Goal: Book appointment/travel/reservation

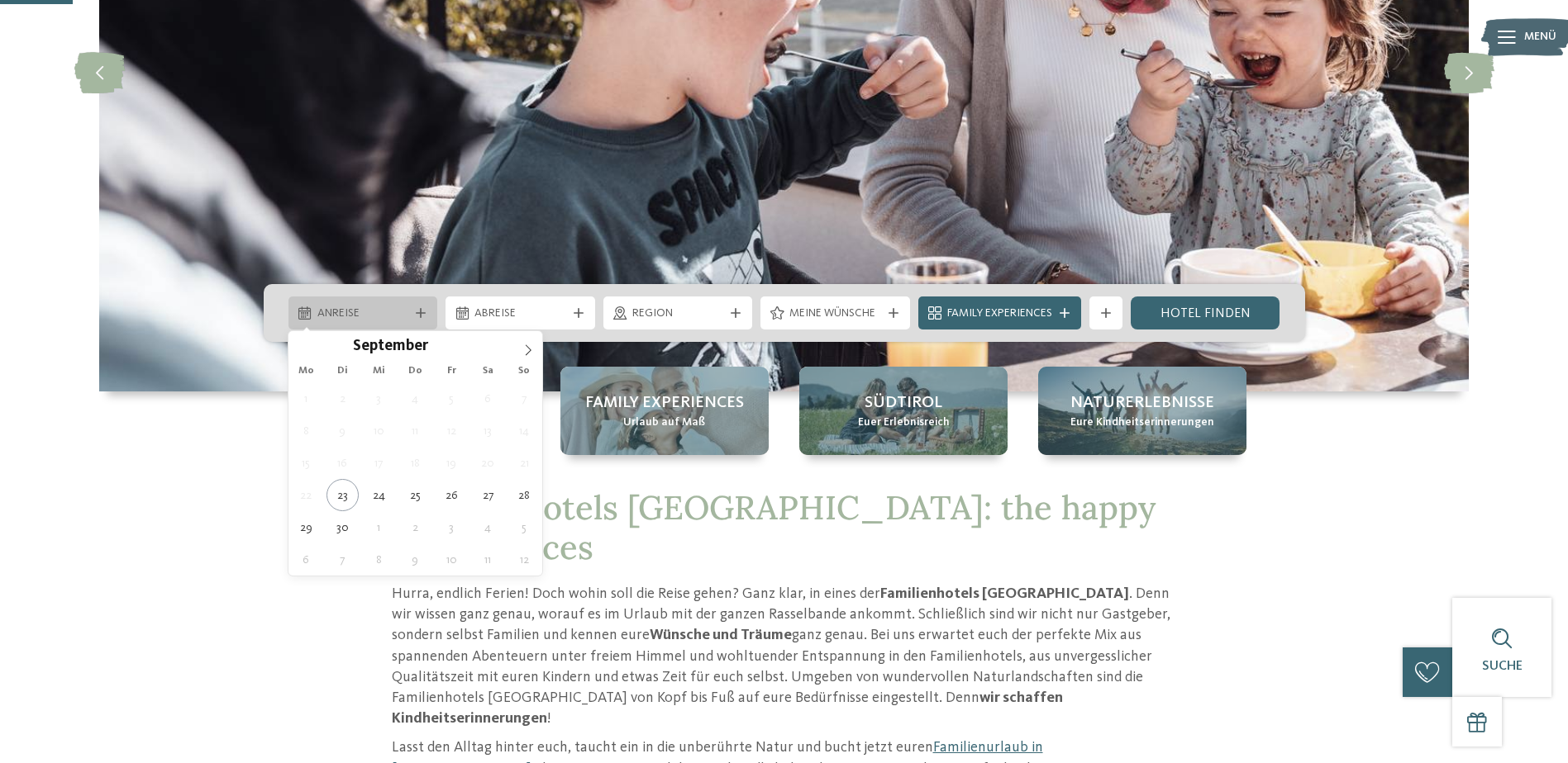
click at [344, 314] on span "Anreise" at bounding box center [363, 313] width 92 height 17
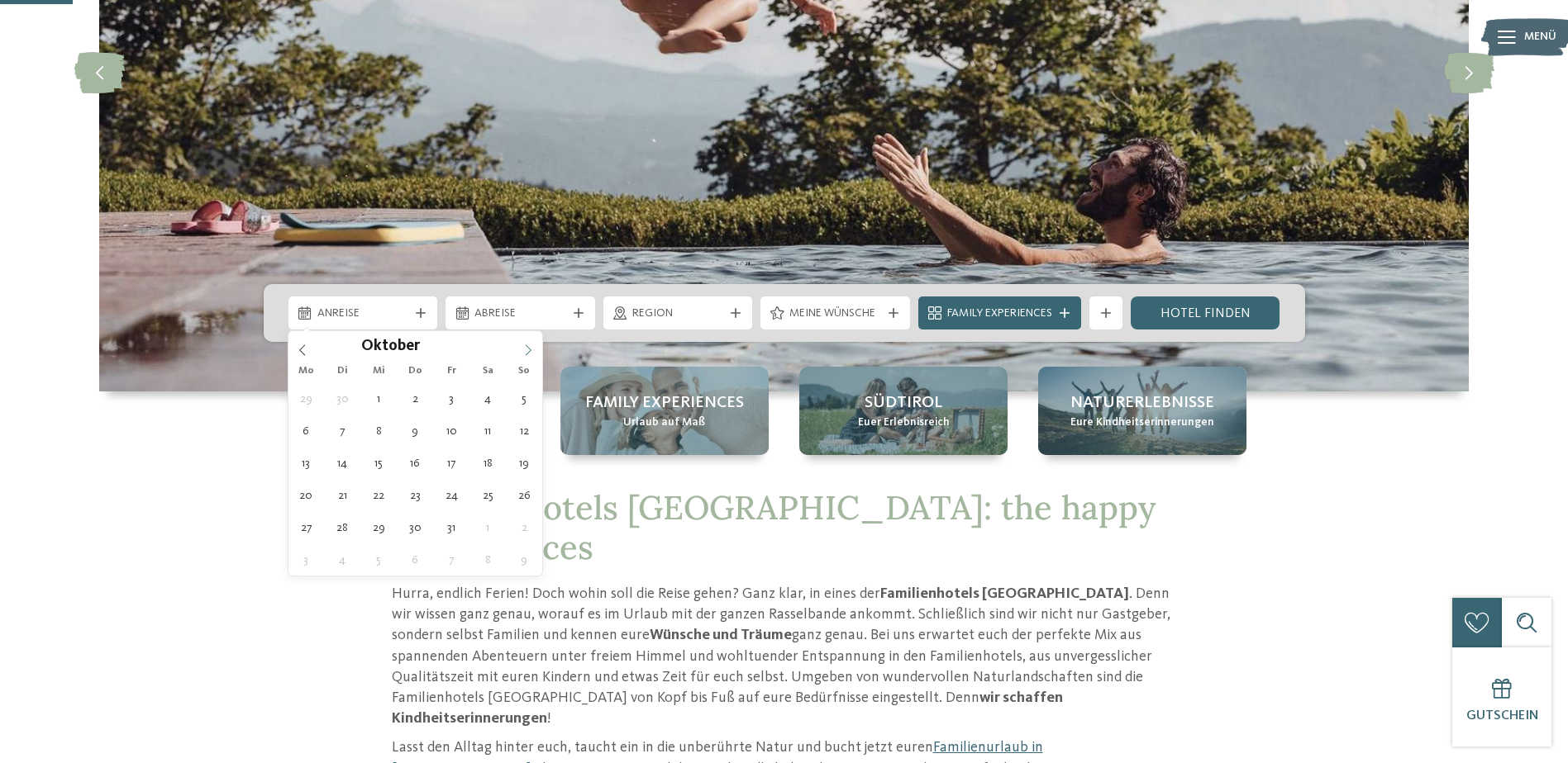
click at [528, 349] on icon at bounding box center [529, 350] width 12 height 12
type input "****"
click at [528, 349] on icon at bounding box center [529, 350] width 12 height 12
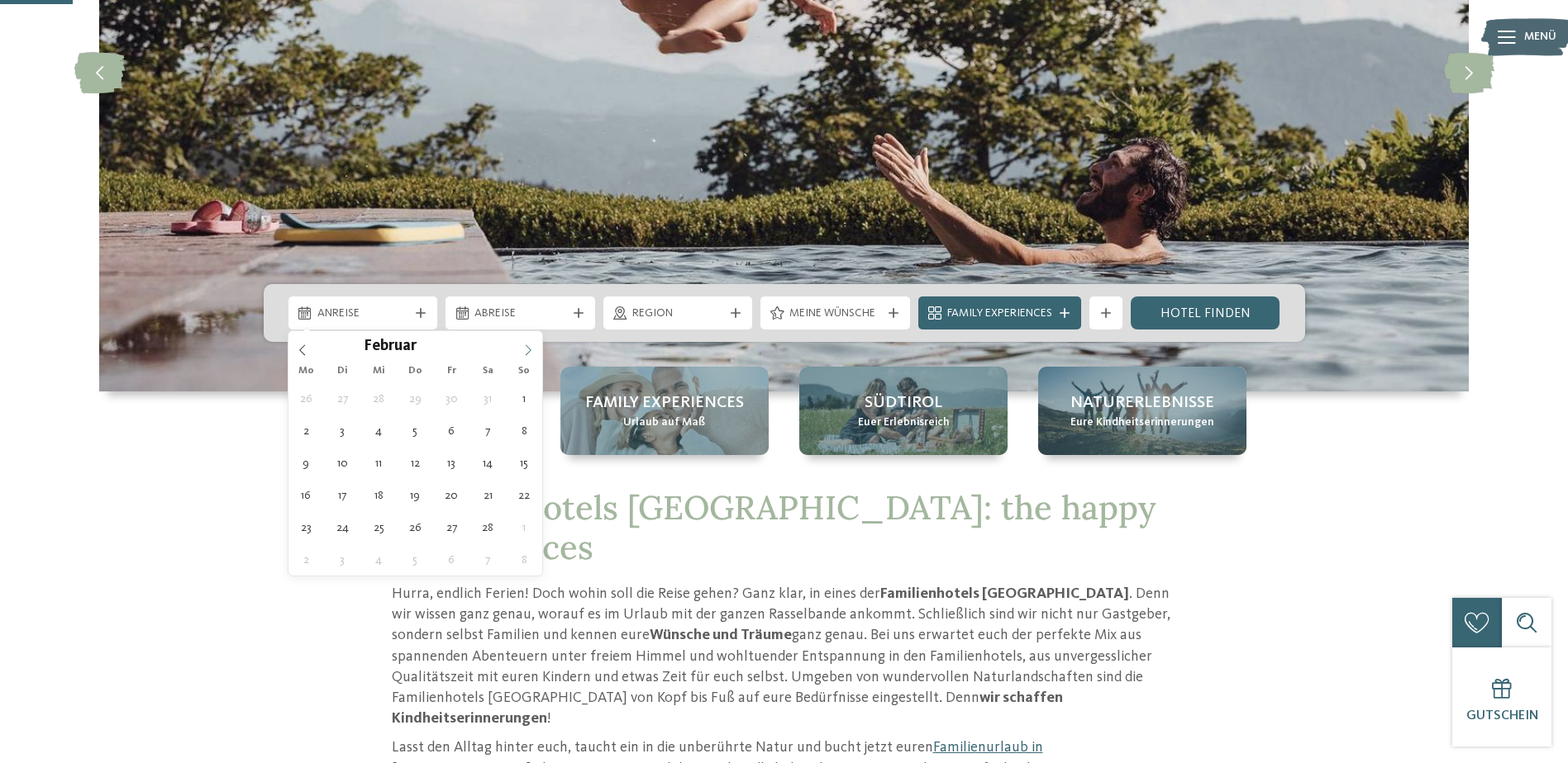
click at [528, 349] on icon at bounding box center [529, 350] width 12 height 12
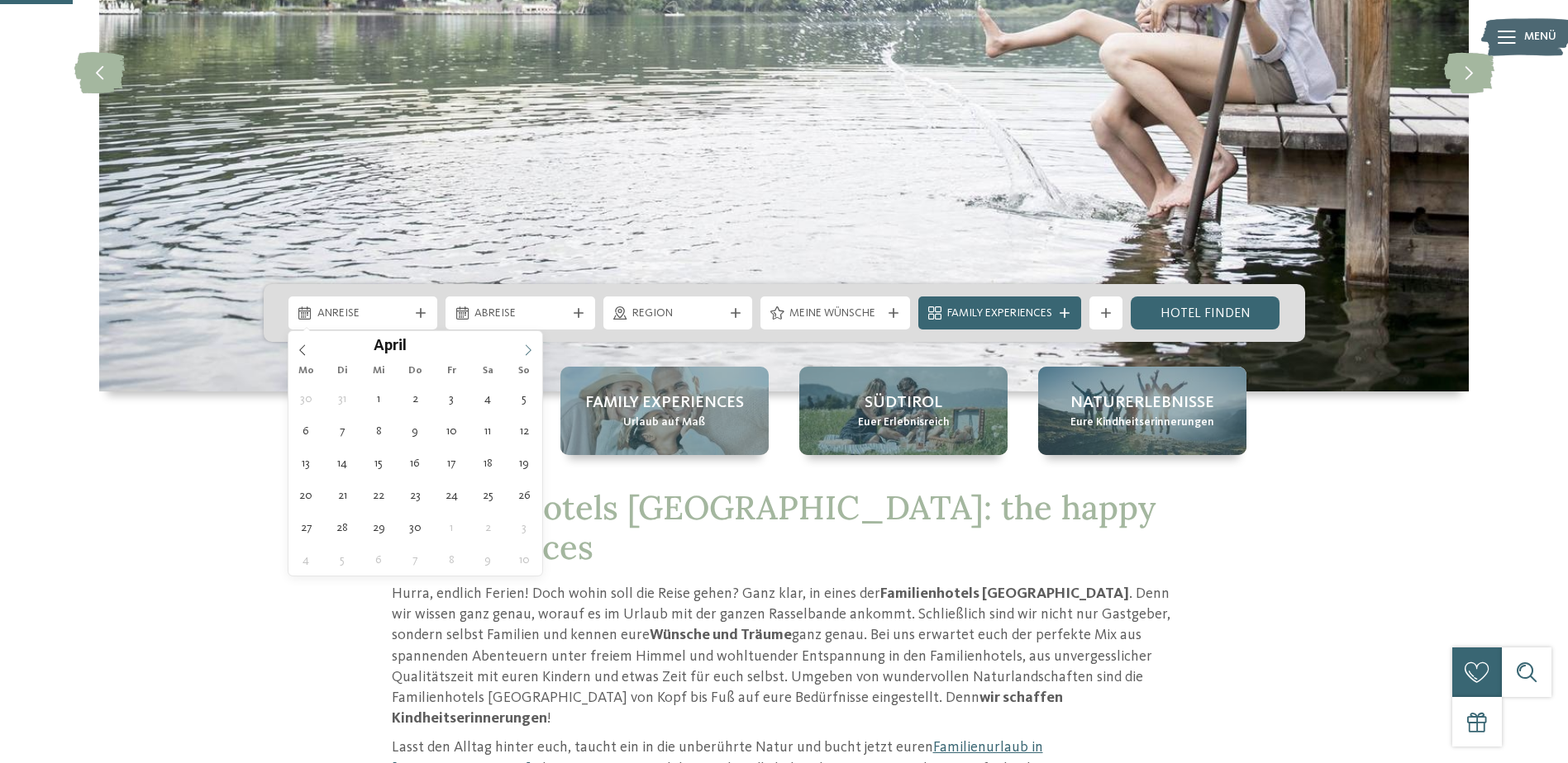
click at [528, 349] on icon at bounding box center [529, 350] width 12 height 12
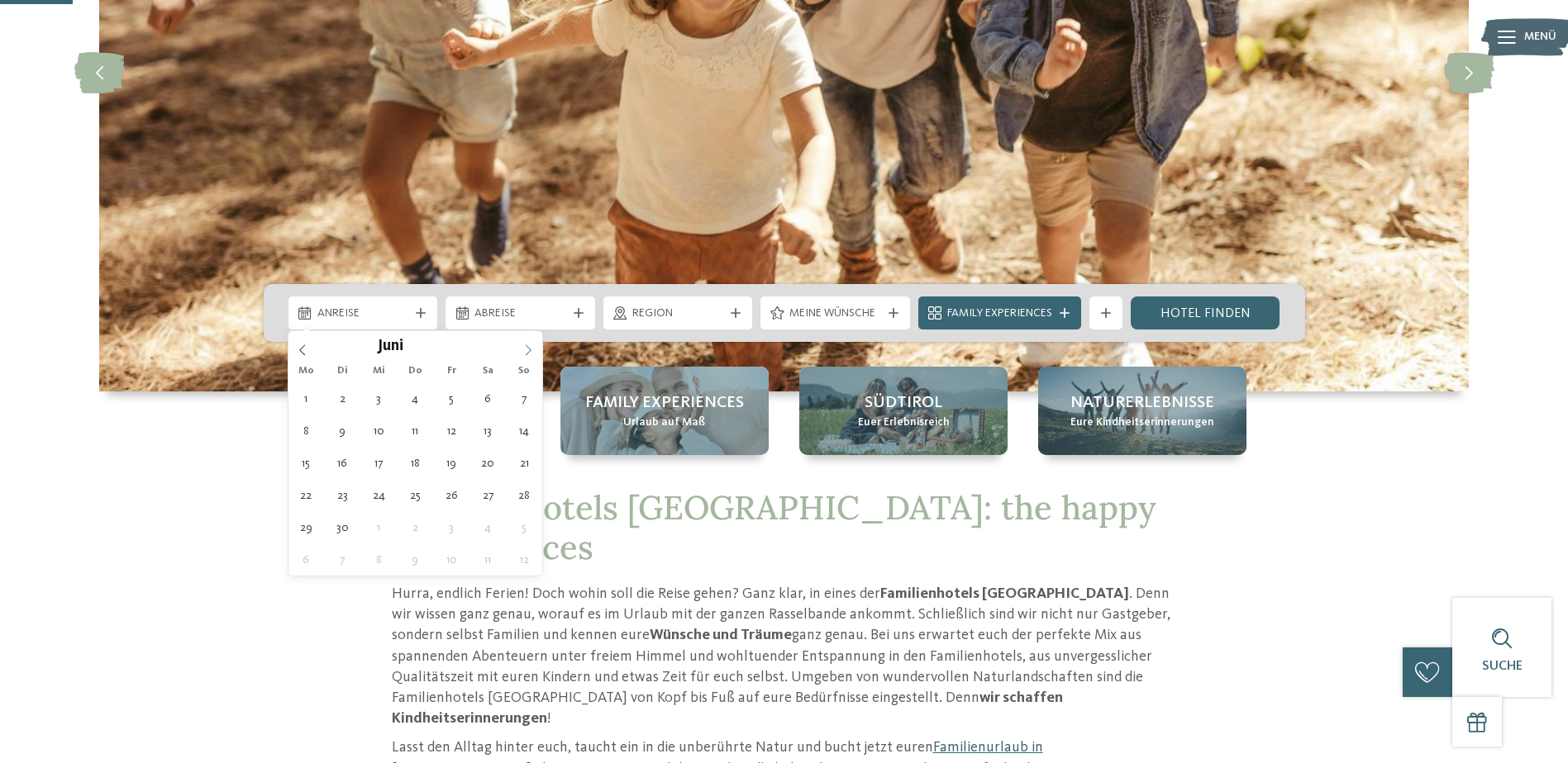
click at [528, 349] on icon at bounding box center [529, 350] width 12 height 12
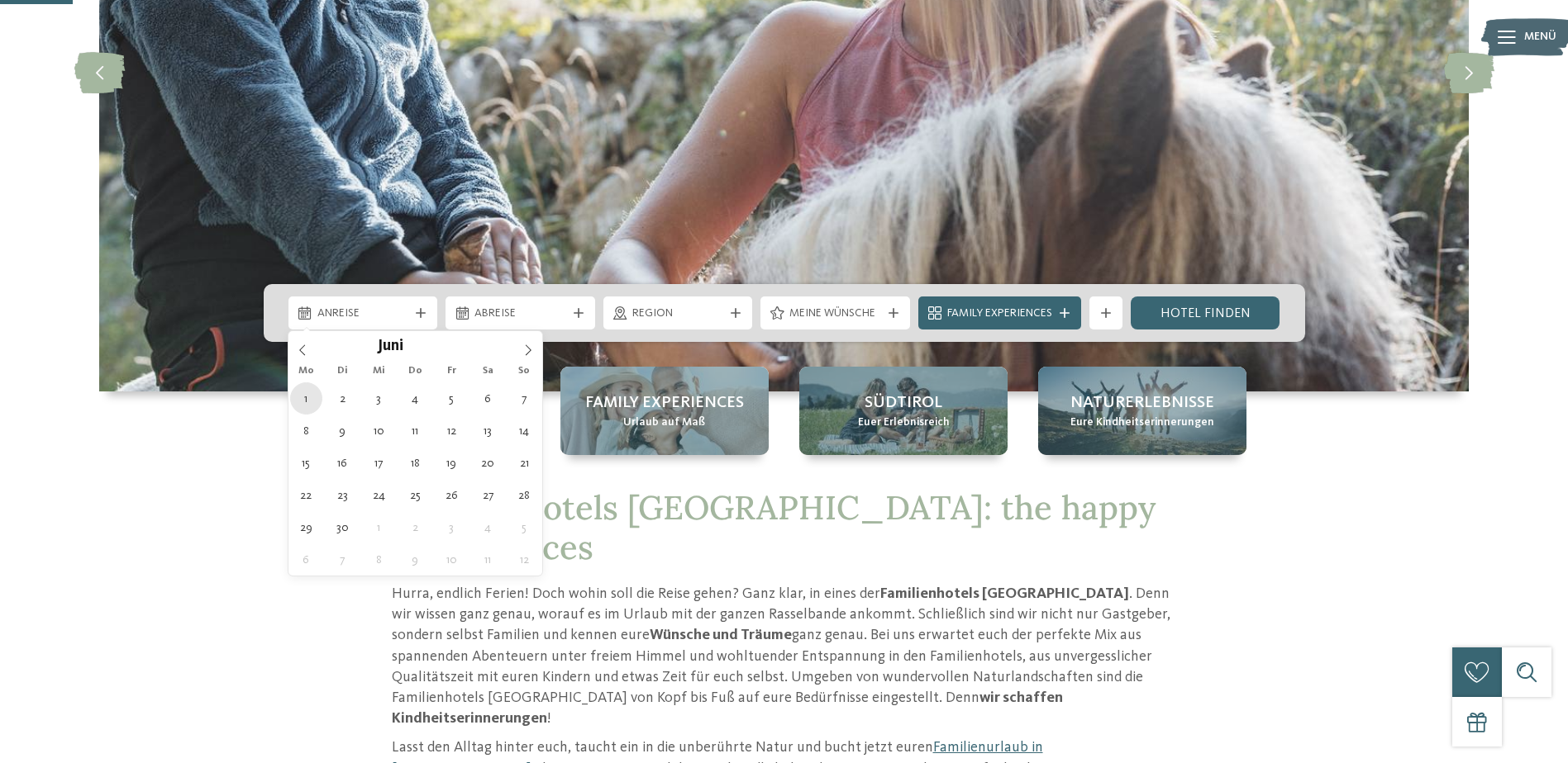
type div "[DATE]"
type input "****"
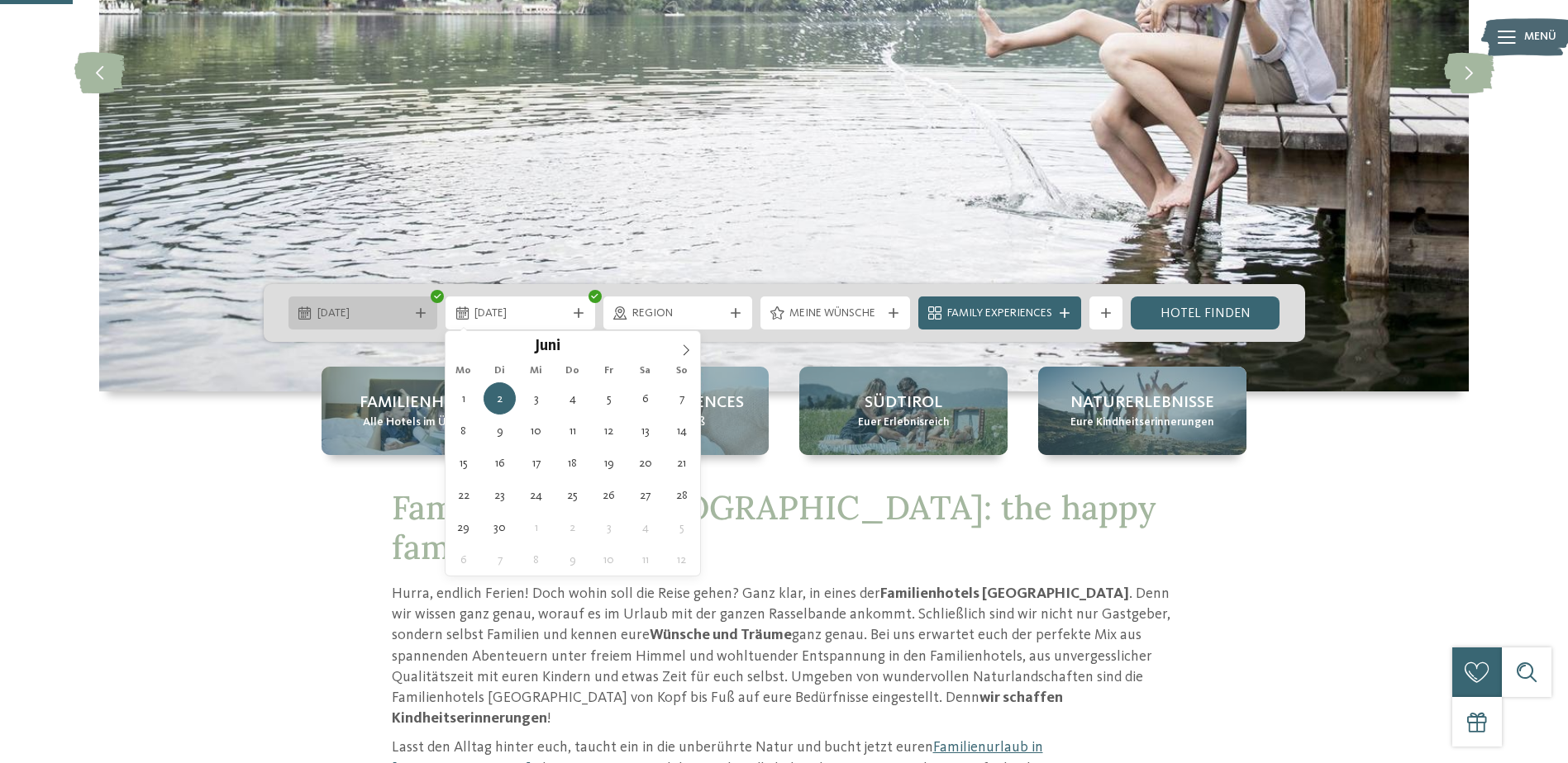
click at [400, 326] on div "[DATE]" at bounding box center [363, 313] width 150 height 33
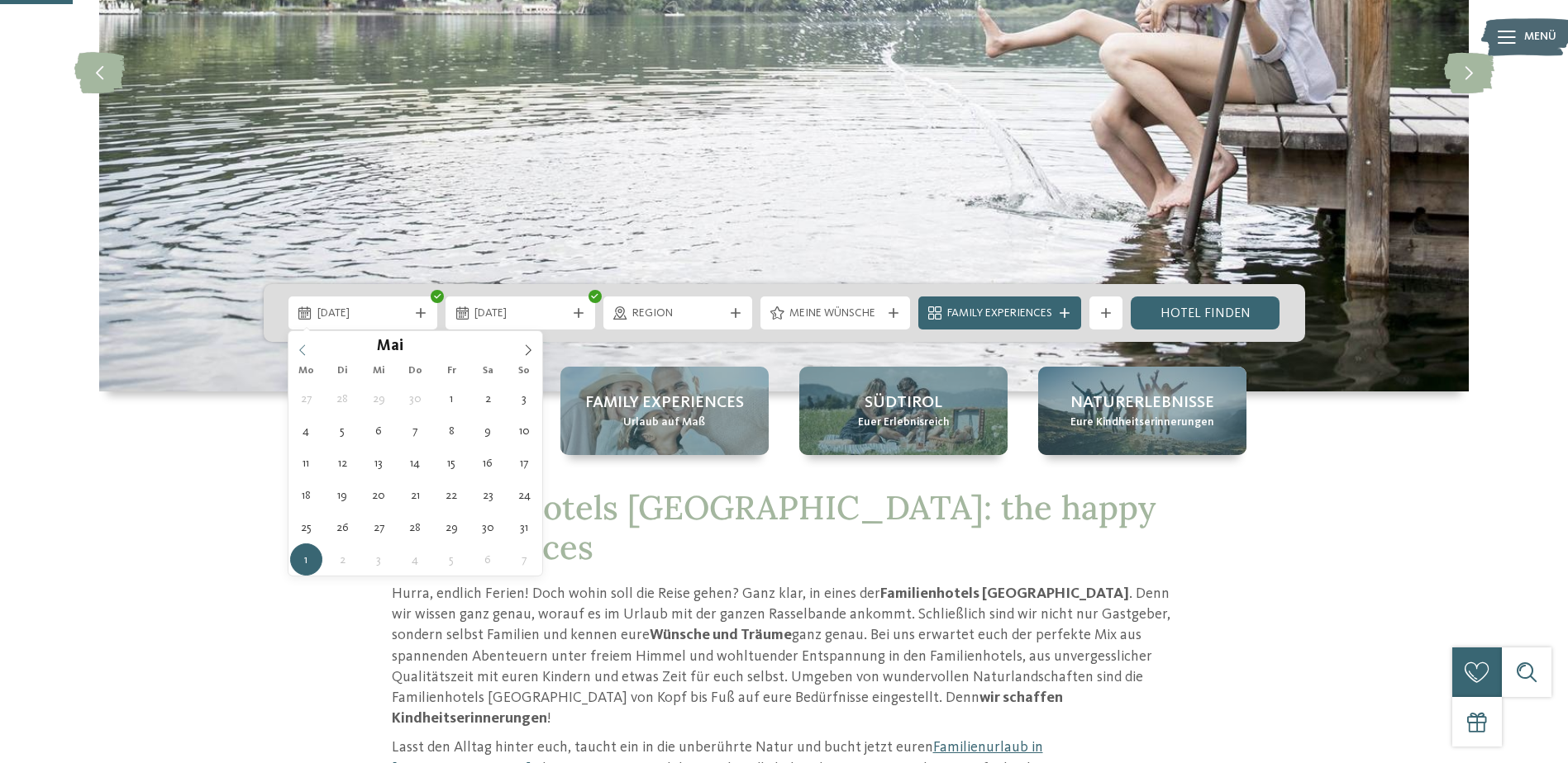
click at [302, 350] on icon at bounding box center [302, 350] width 12 height 12
type div "[DATE]"
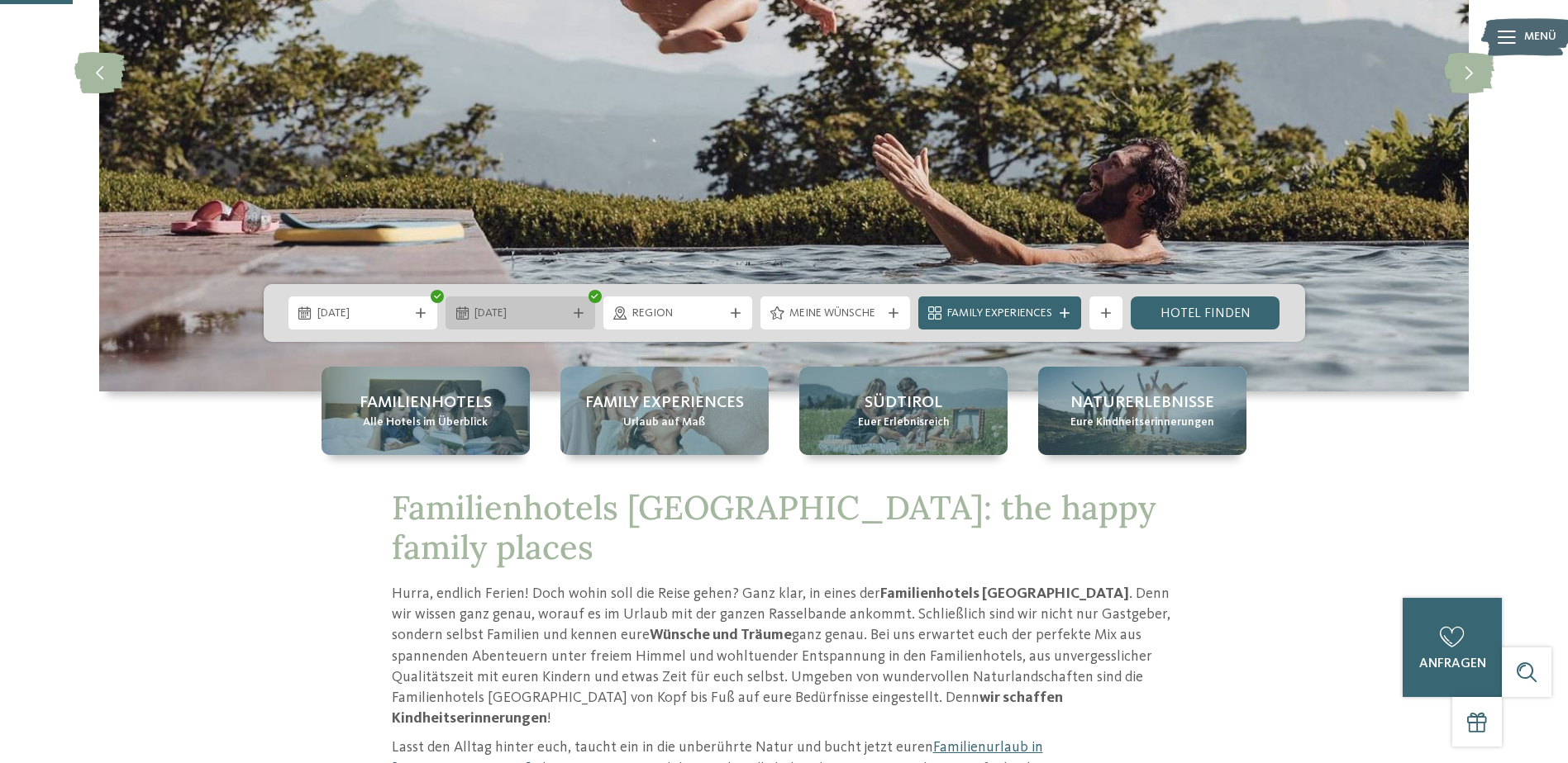
click at [484, 299] on div "[DATE]" at bounding box center [520, 313] width 150 height 33
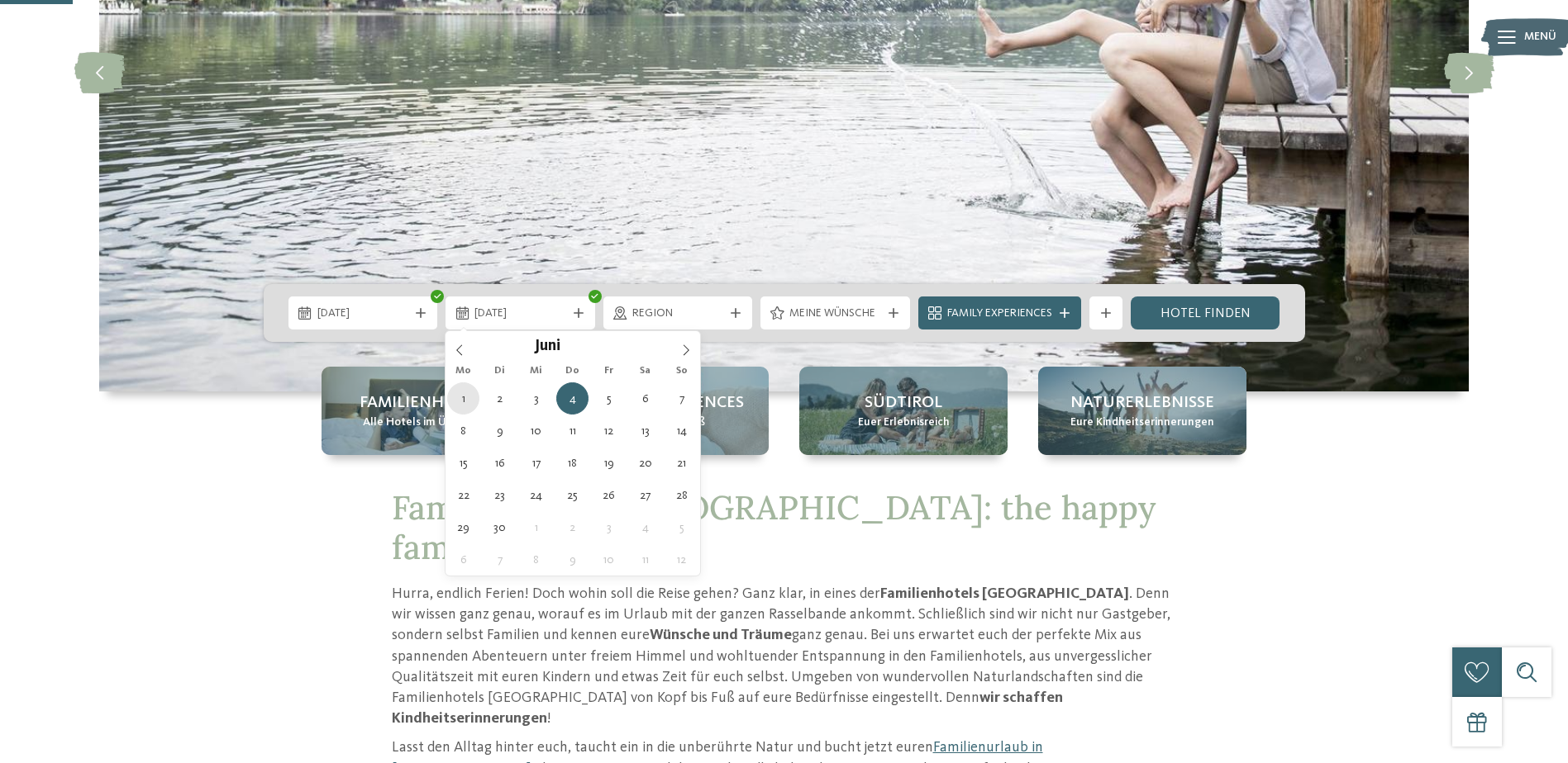
type div "[DATE]"
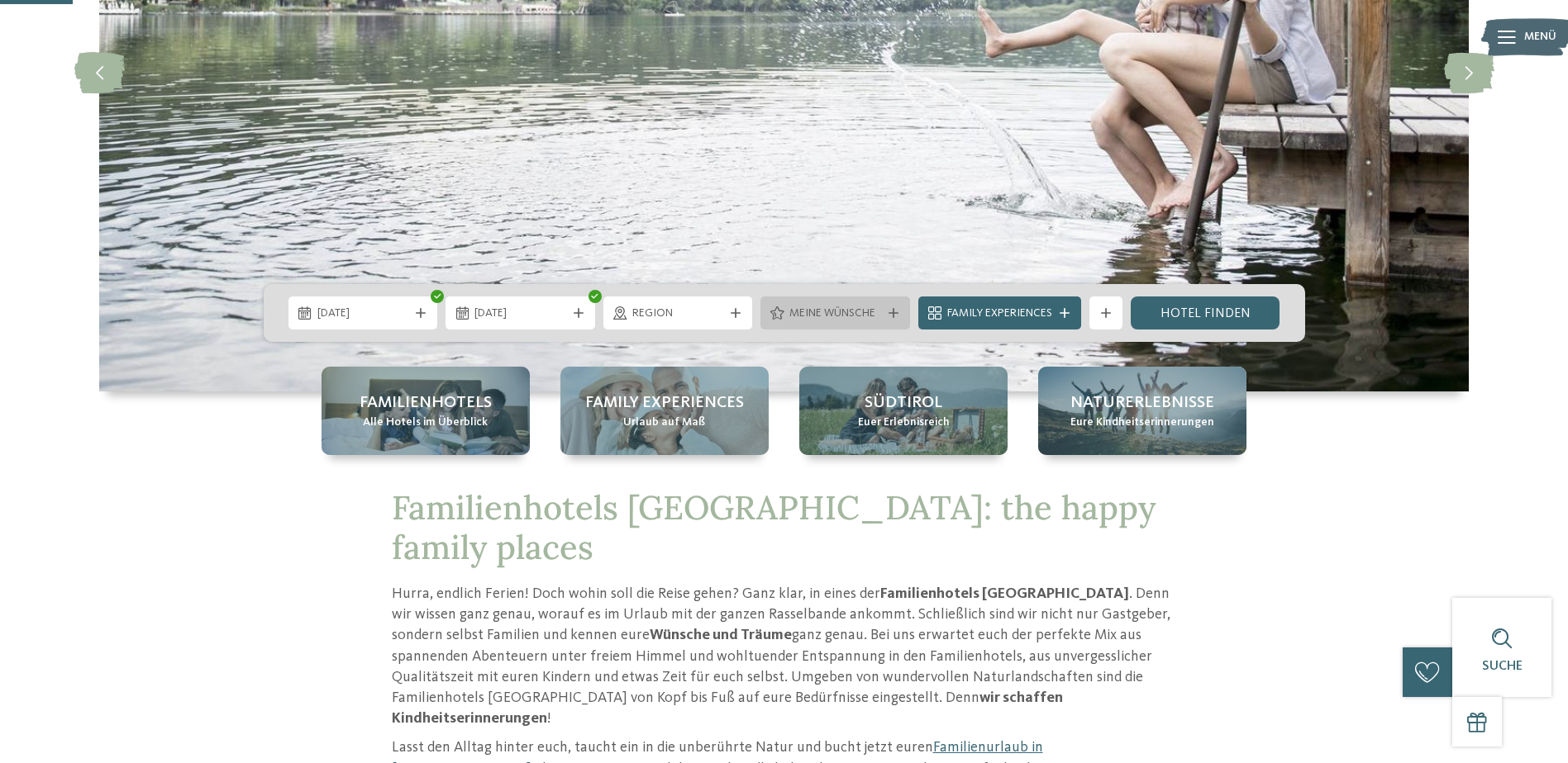
click at [899, 316] on div at bounding box center [893, 313] width 17 height 10
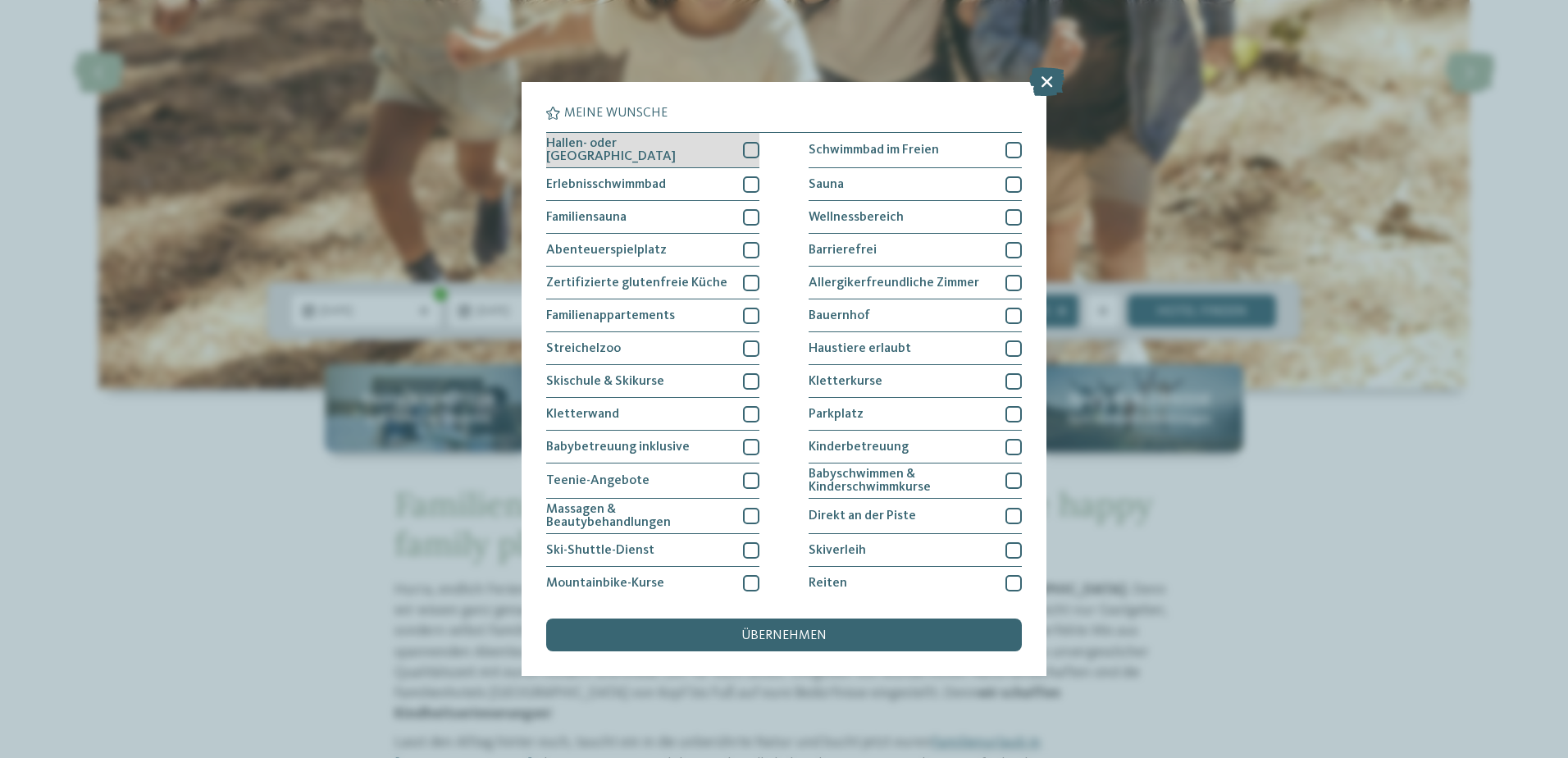
click at [743, 150] on div at bounding box center [751, 150] width 17 height 17
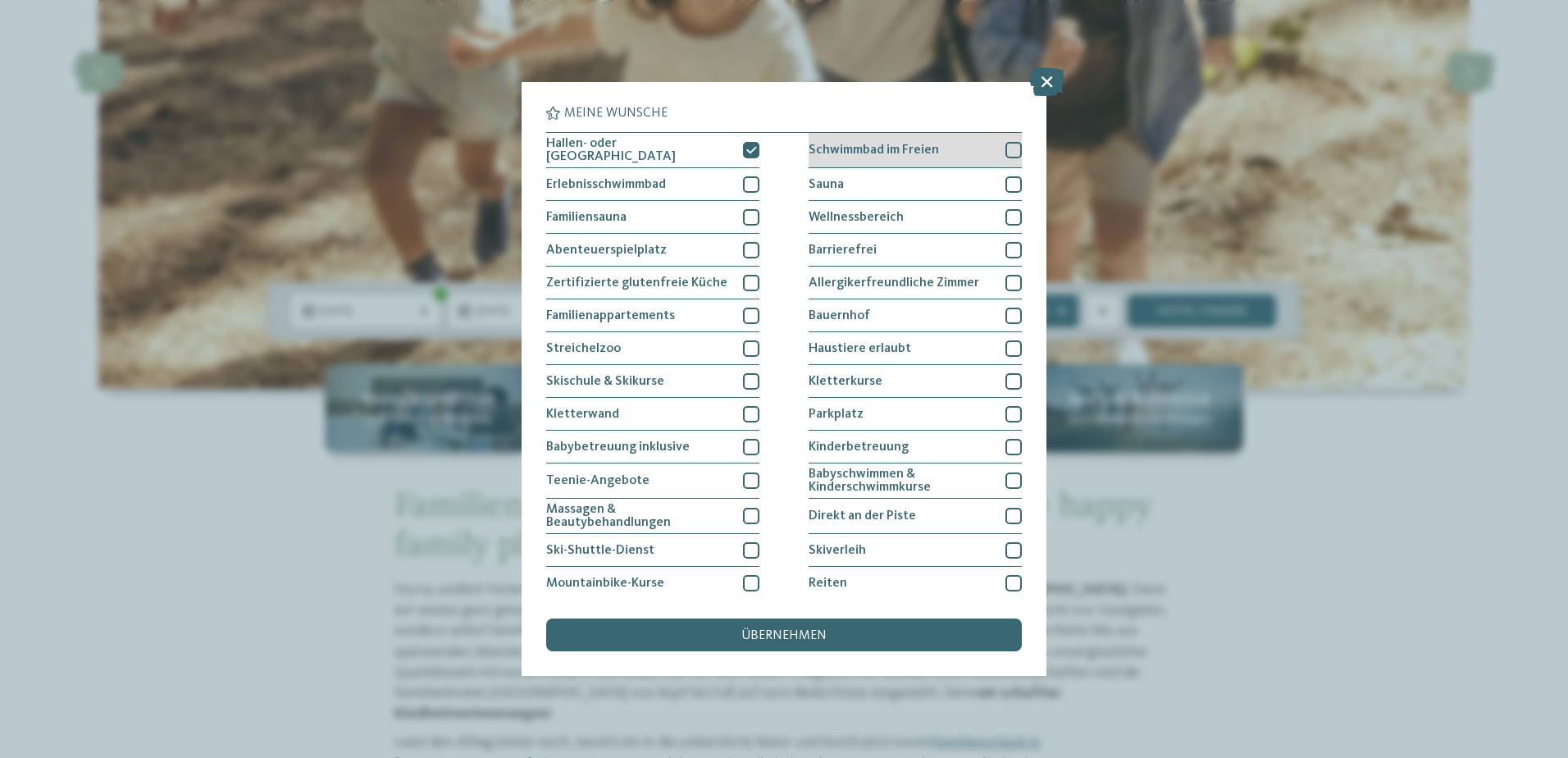
click at [1006, 148] on div at bounding box center [1013, 150] width 17 height 17
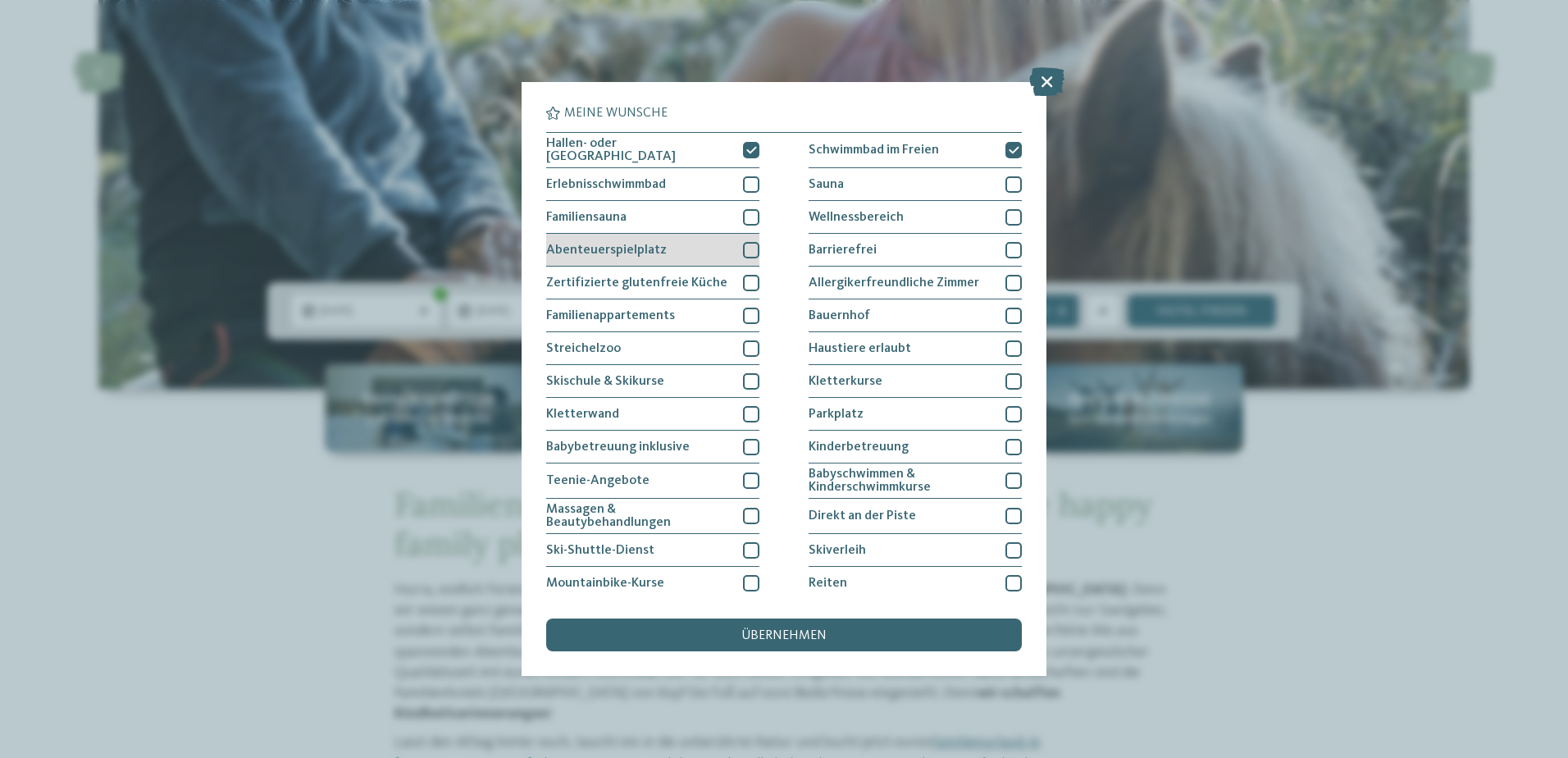
click at [743, 246] on div at bounding box center [751, 250] width 17 height 17
click at [747, 314] on div at bounding box center [751, 316] width 17 height 17
click at [745, 340] on div at bounding box center [751, 348] width 17 height 17
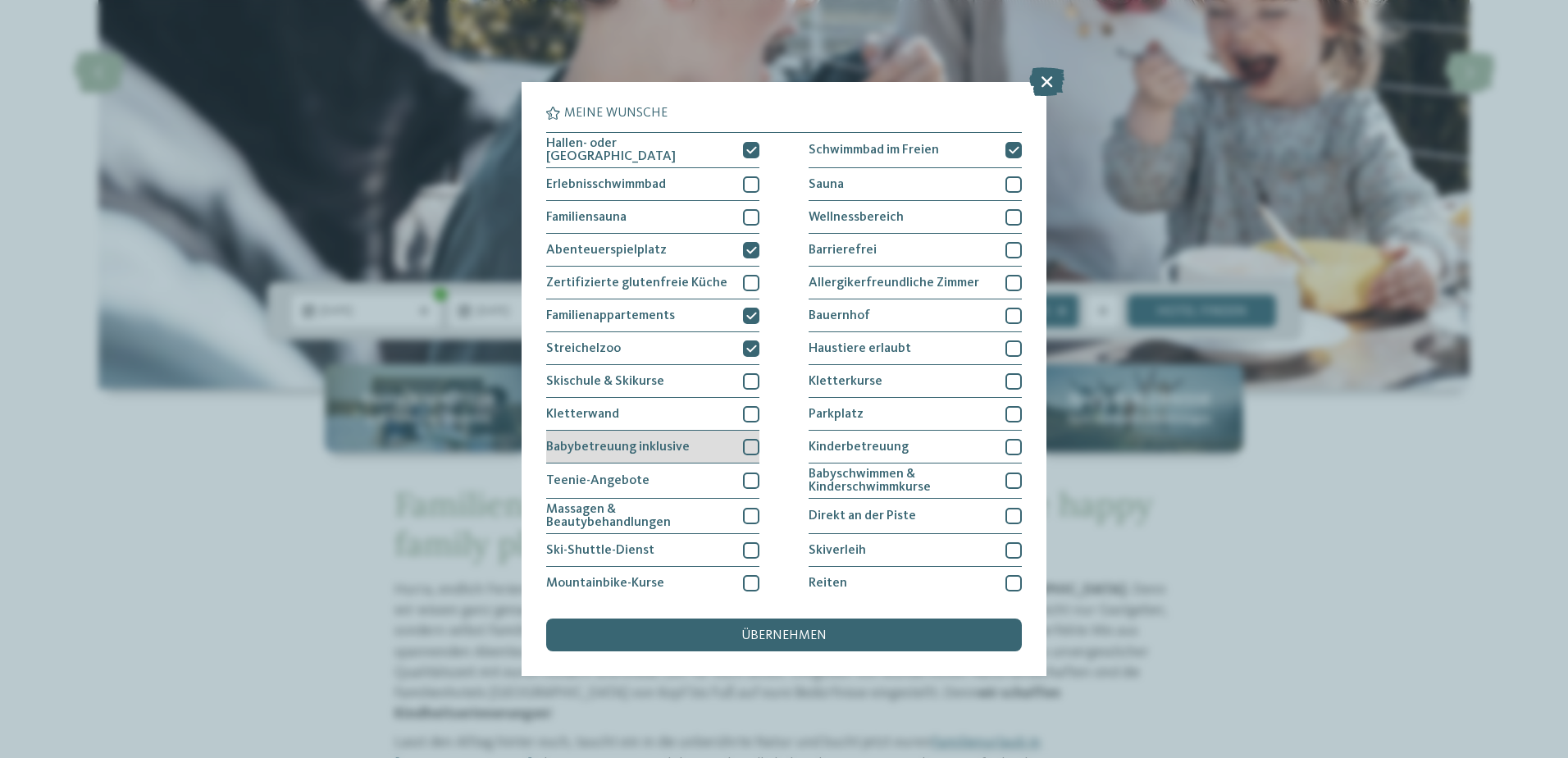
click at [750, 445] on div at bounding box center [751, 447] width 17 height 17
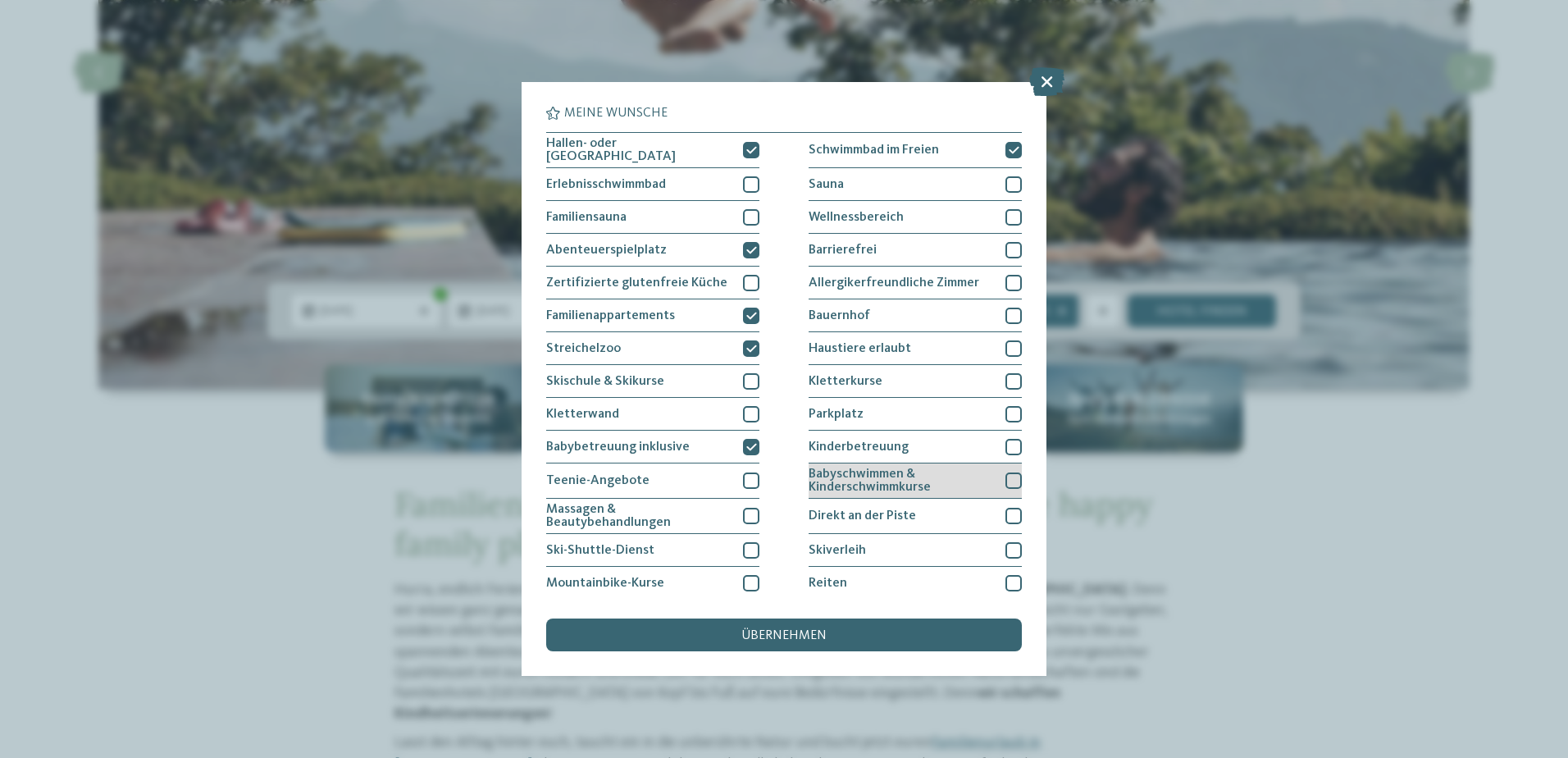
click at [1008, 480] on div at bounding box center [1013, 480] width 17 height 17
click at [1008, 479] on icon at bounding box center [1013, 481] width 11 height 10
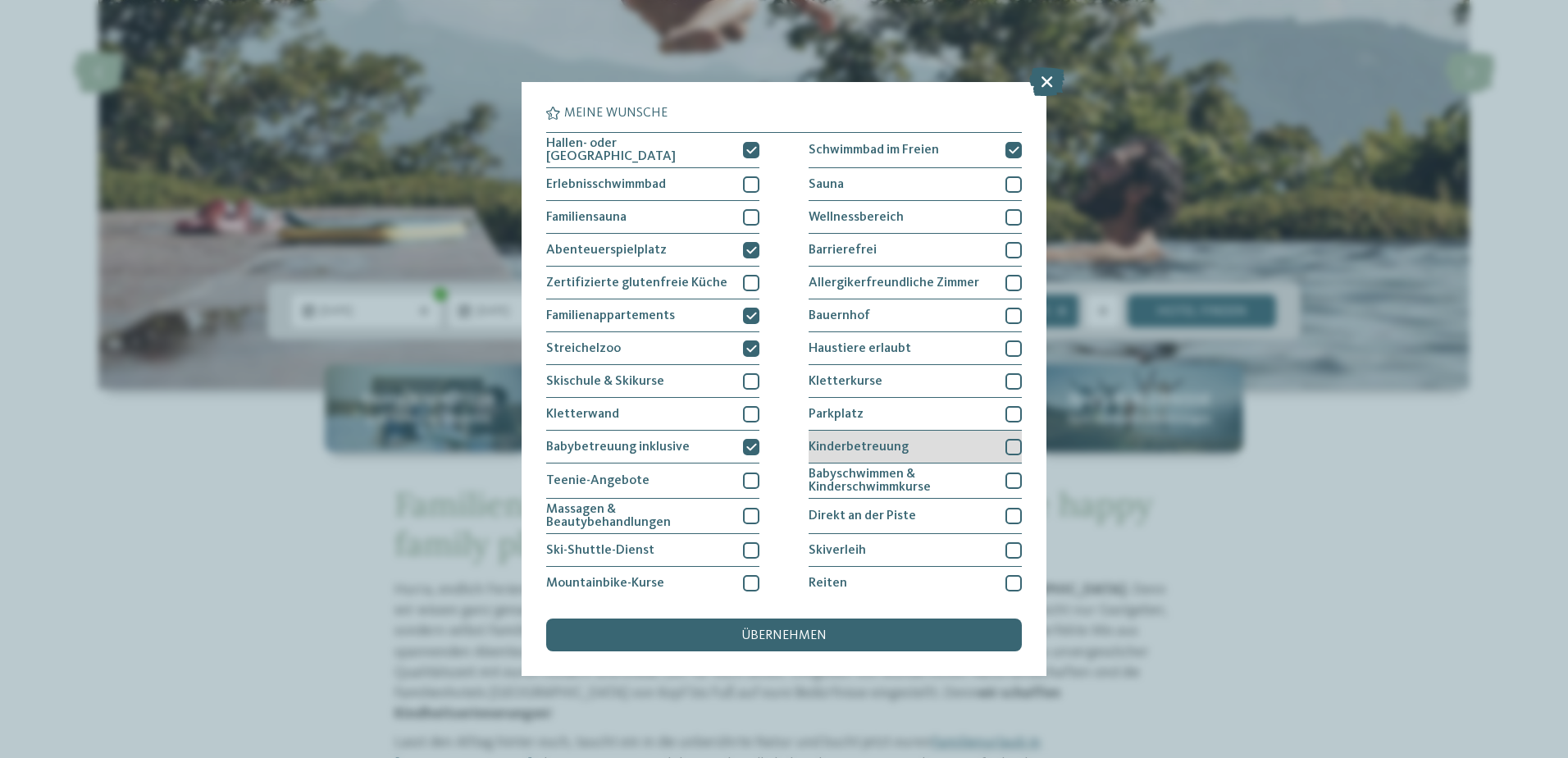
click at [1006, 444] on div at bounding box center [1013, 447] width 17 height 17
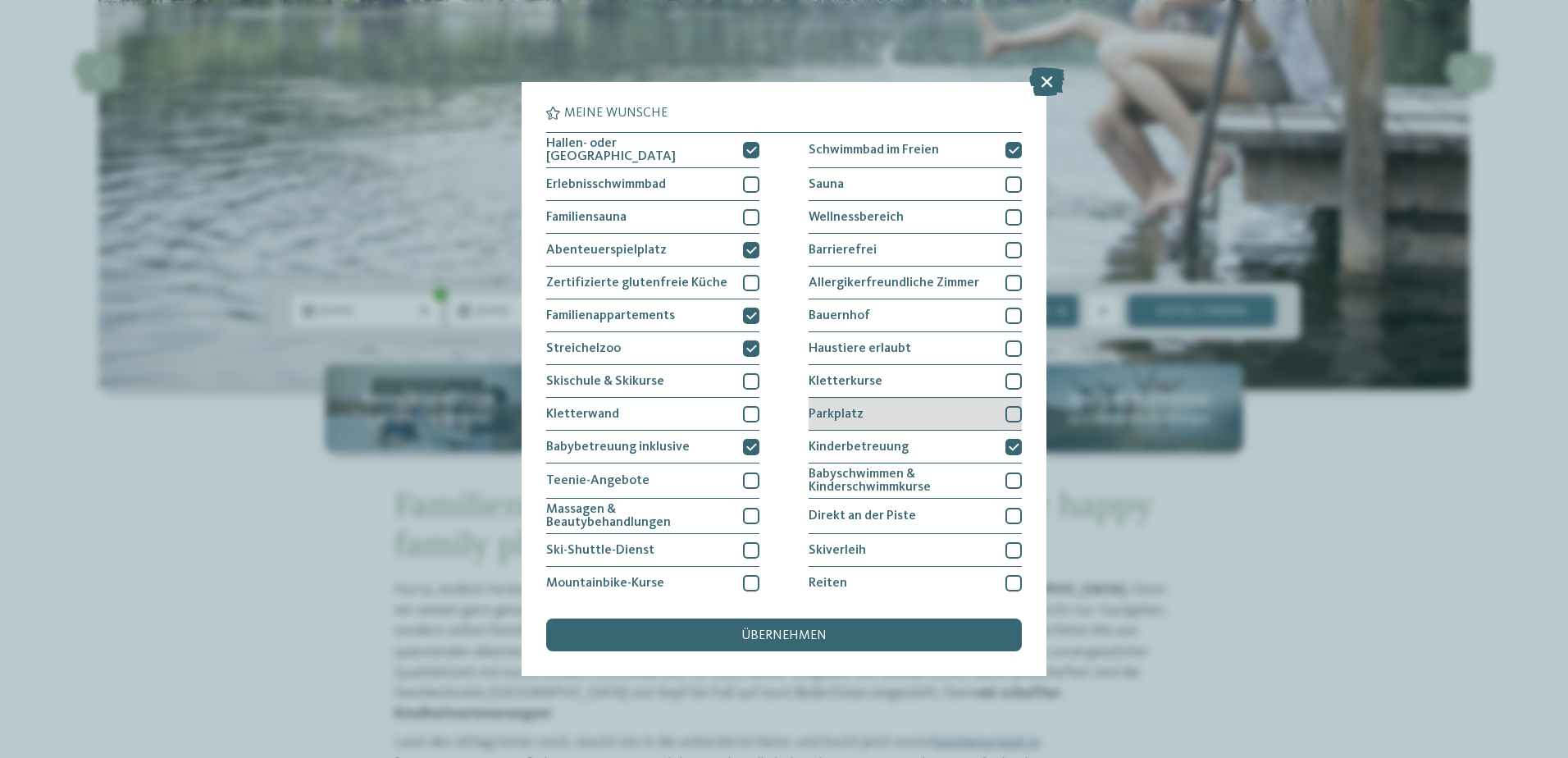
click at [1006, 412] on div at bounding box center [1013, 414] width 17 height 17
click at [1006, 309] on div at bounding box center [1013, 316] width 17 height 17
click at [769, 630] on span "übernehmen" at bounding box center [784, 637] width 85 height 14
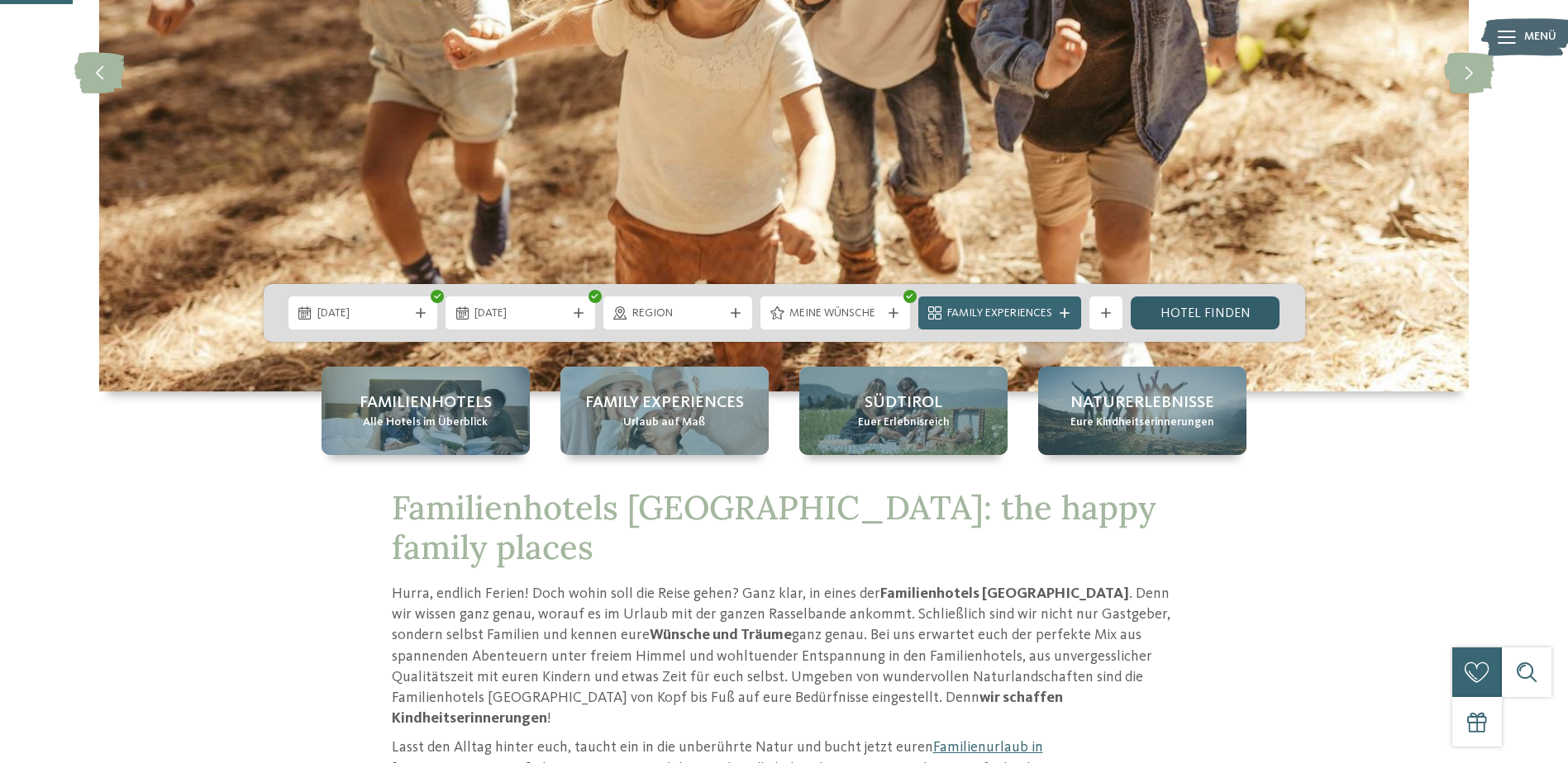
click at [1210, 300] on link "Hotel finden" at bounding box center [1205, 313] width 150 height 33
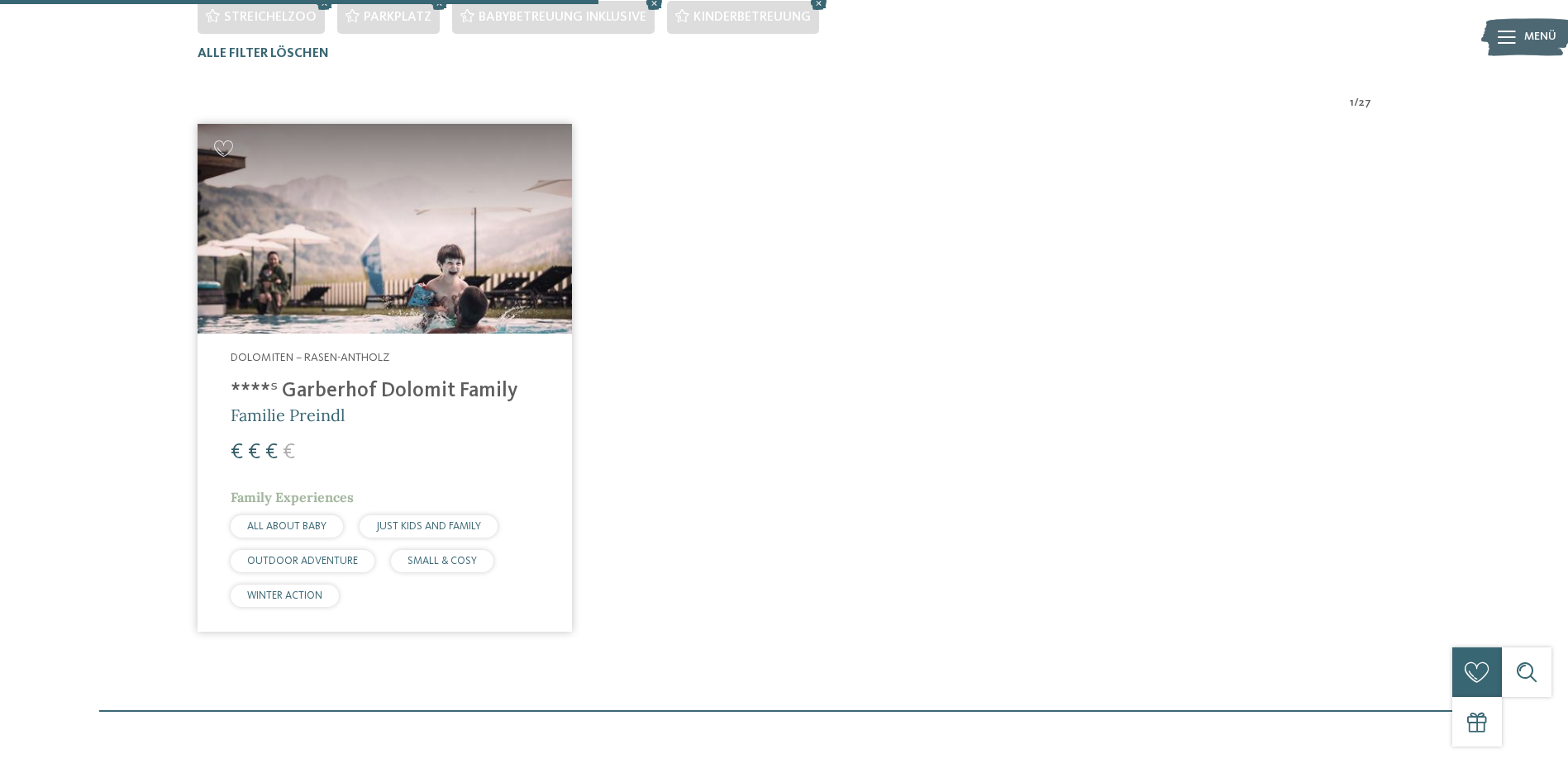
scroll to position [583, 0]
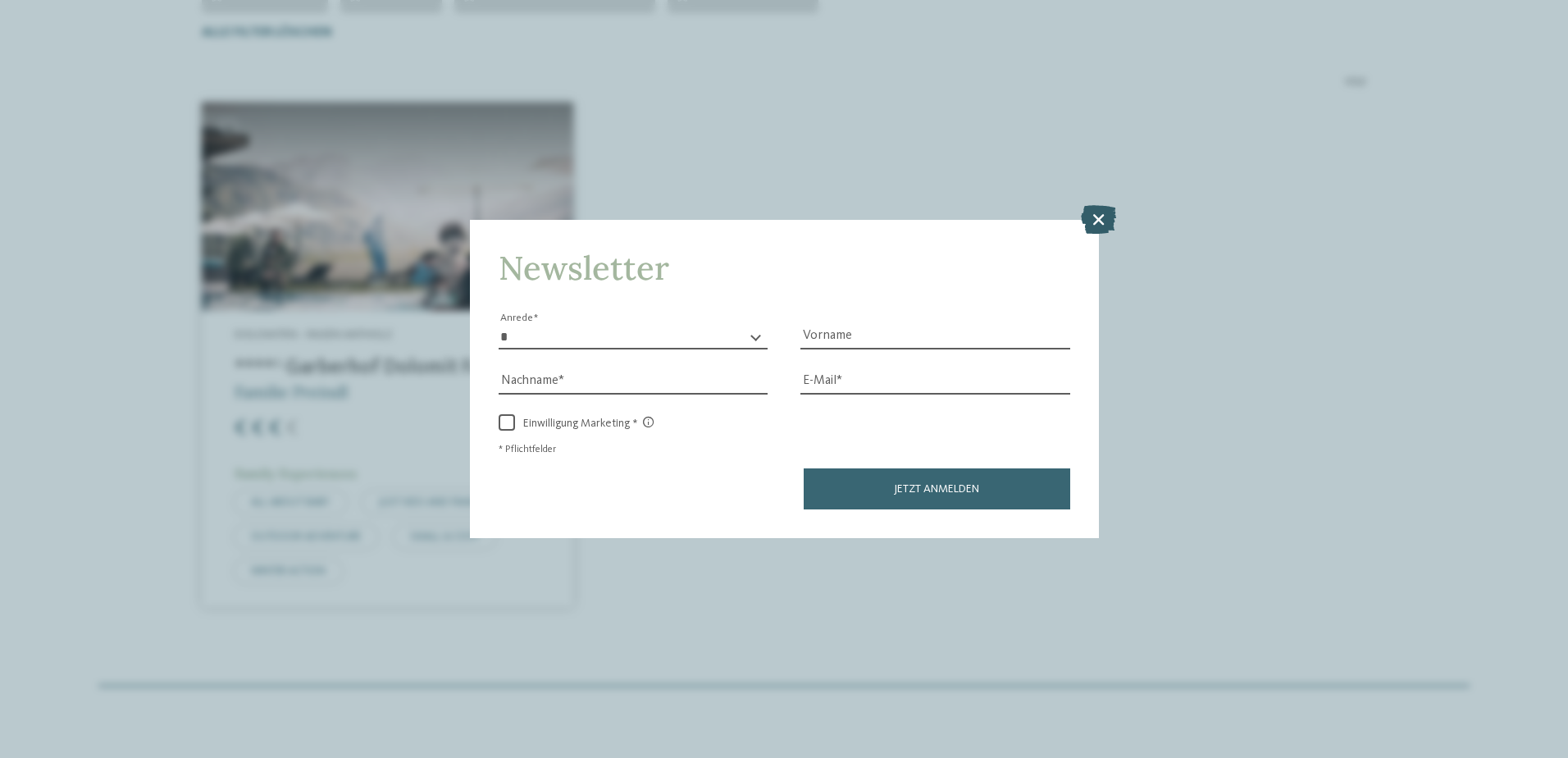
click at [1093, 217] on icon at bounding box center [1099, 219] width 35 height 29
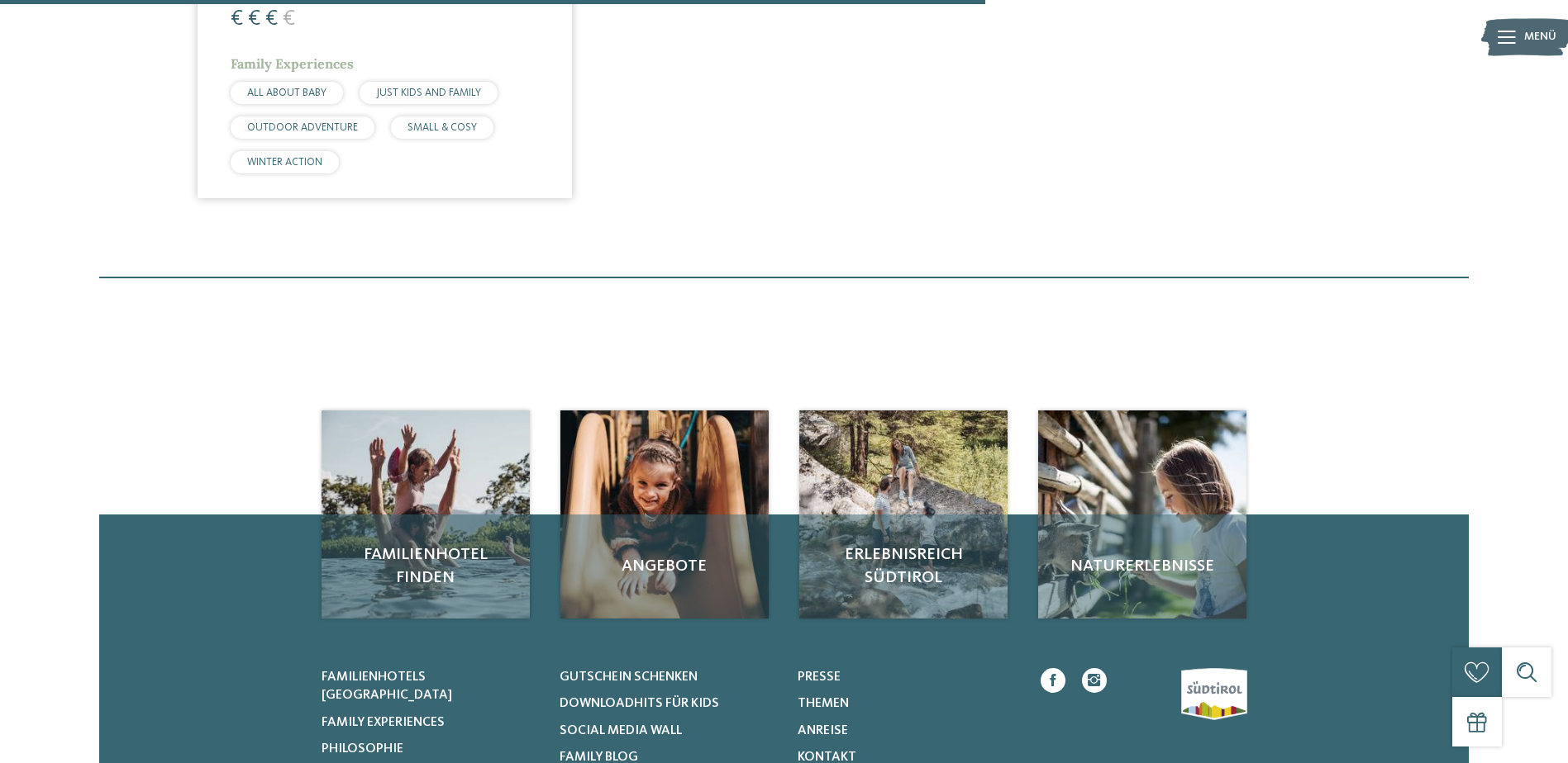
scroll to position [501, 0]
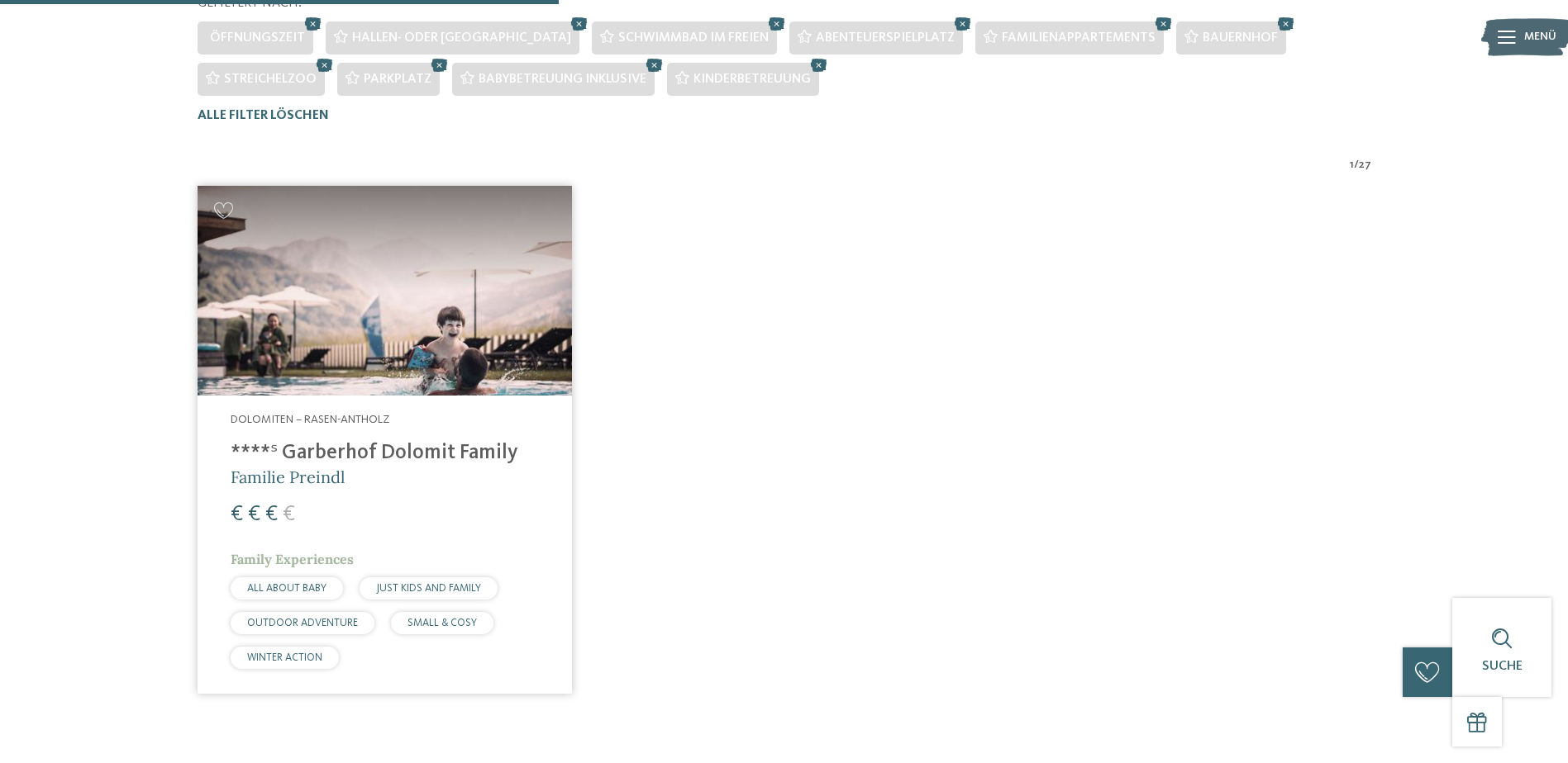
click at [262, 288] on img at bounding box center [385, 291] width 374 height 210
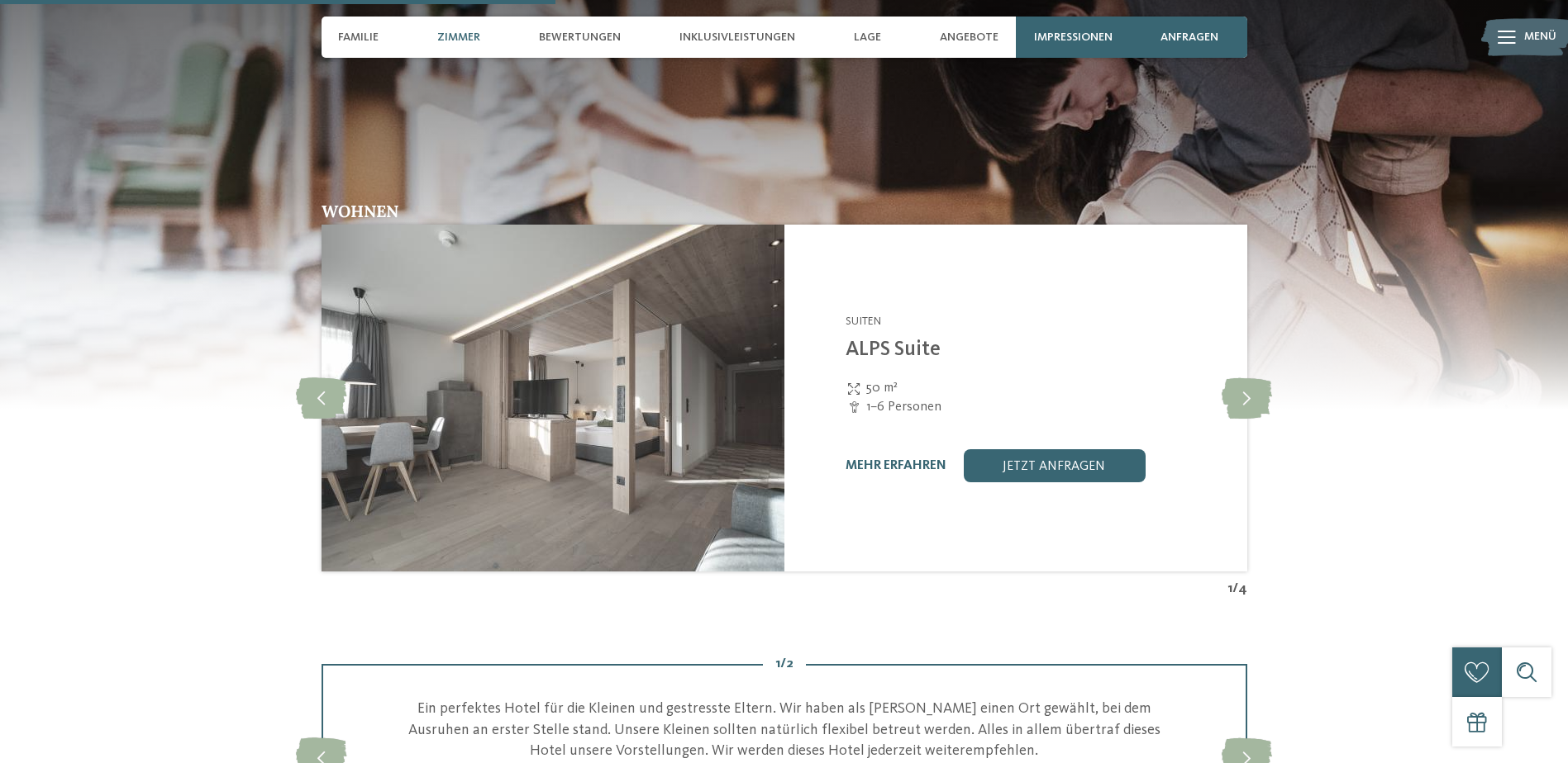
scroll to position [2478, 0]
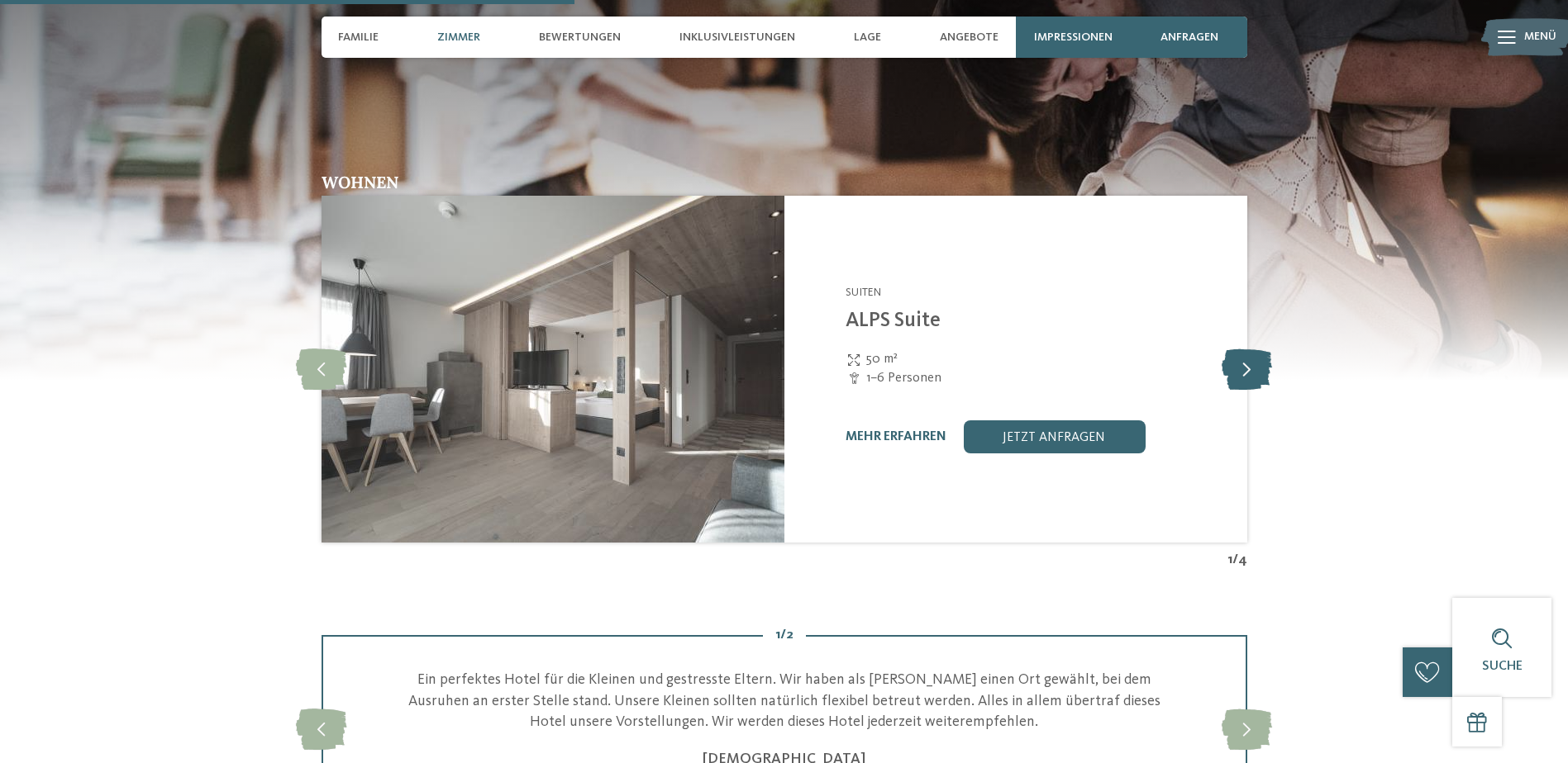
click at [1251, 363] on icon at bounding box center [1246, 369] width 50 height 41
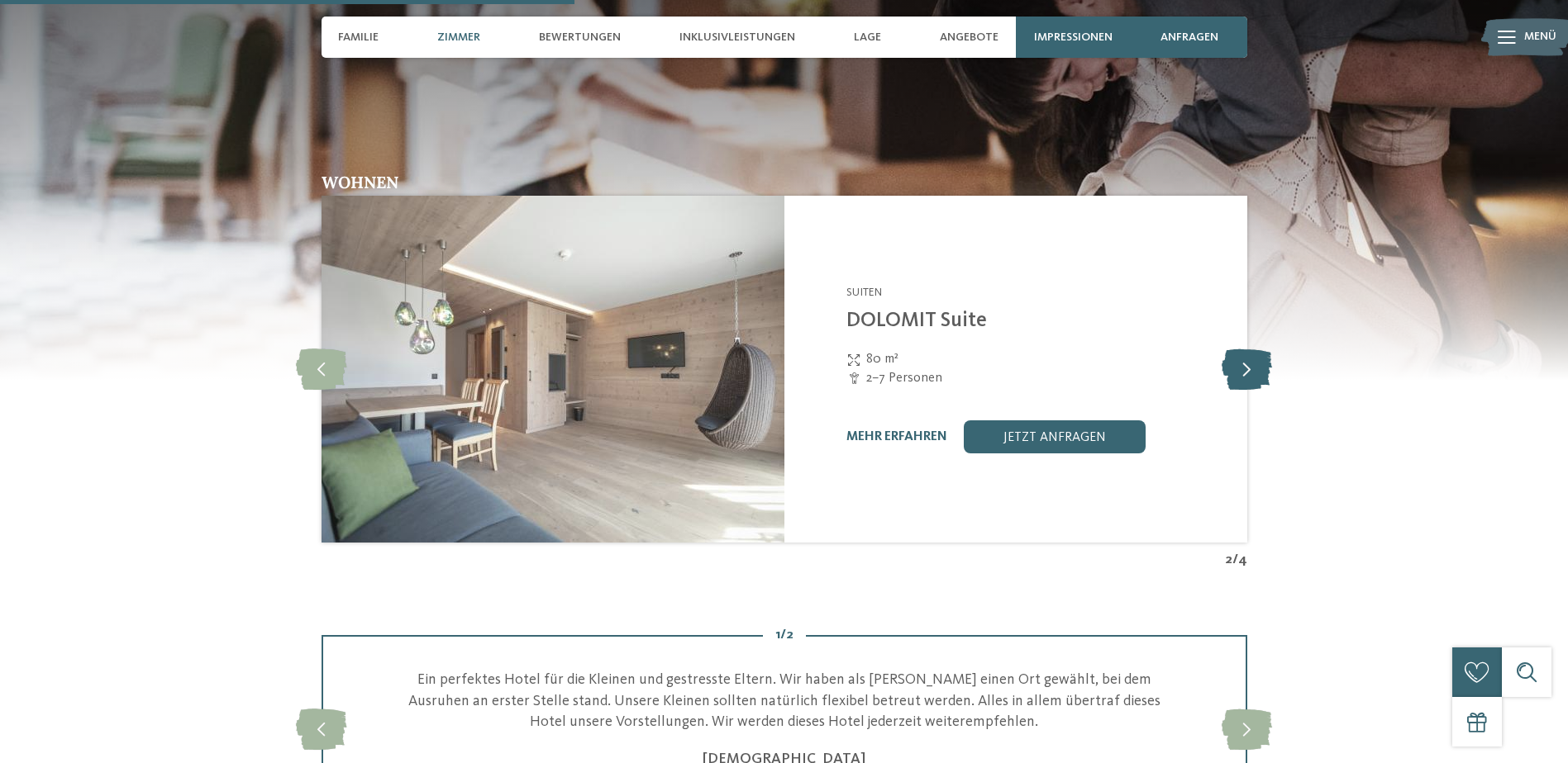
click at [1251, 363] on icon at bounding box center [1246, 369] width 50 height 41
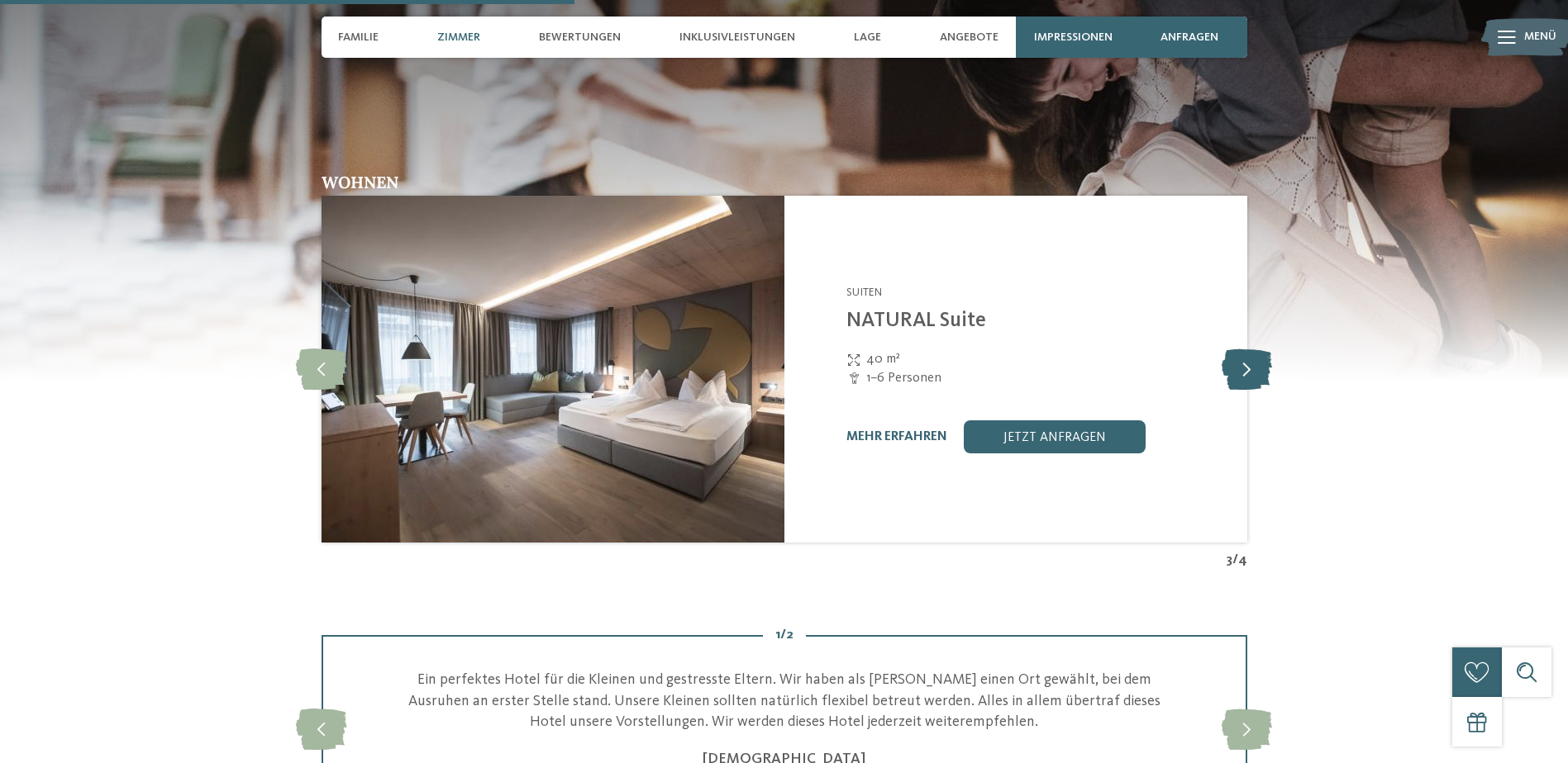
click at [1251, 363] on icon at bounding box center [1246, 369] width 50 height 41
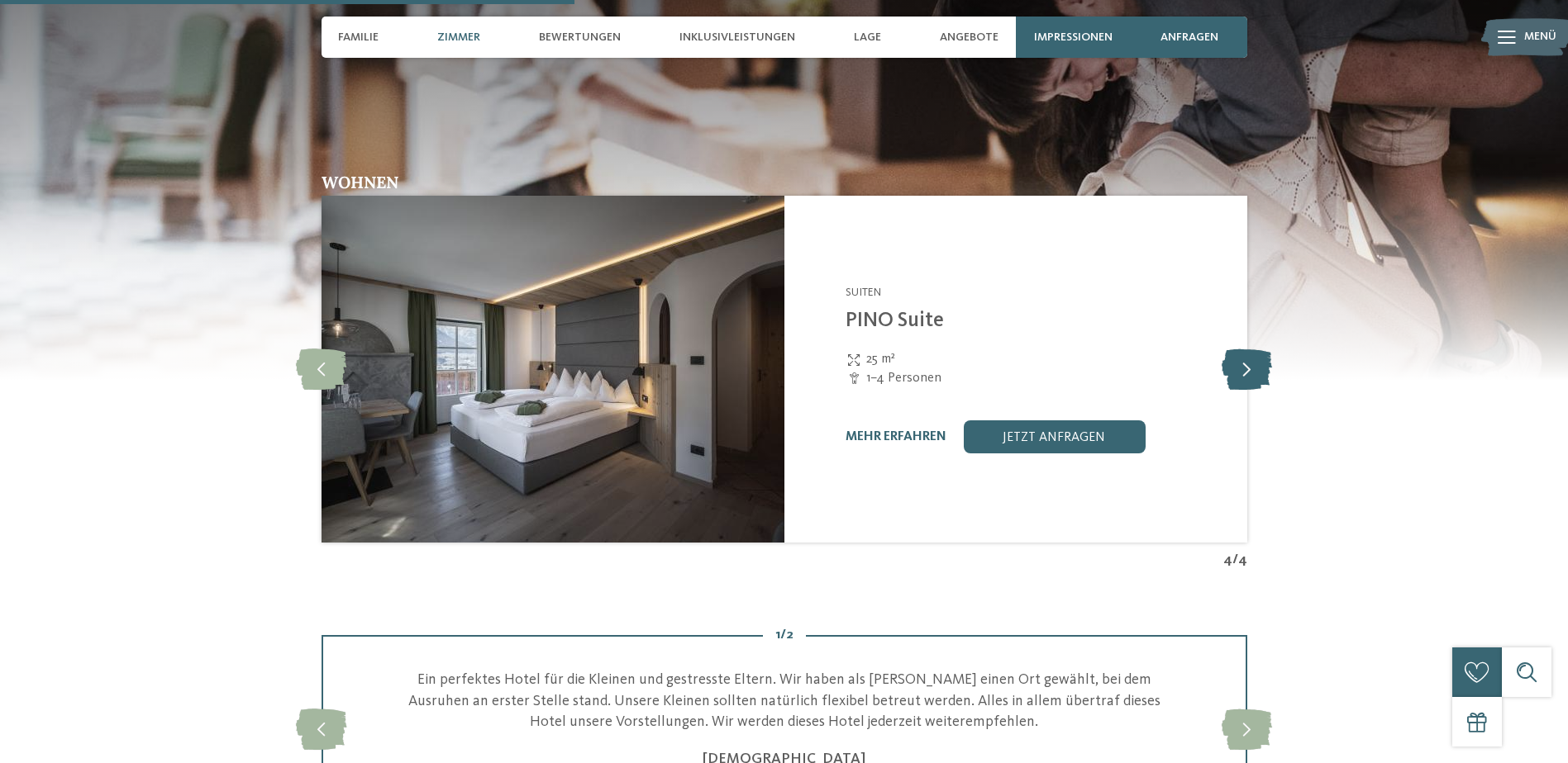
click at [1251, 363] on icon at bounding box center [1246, 369] width 50 height 41
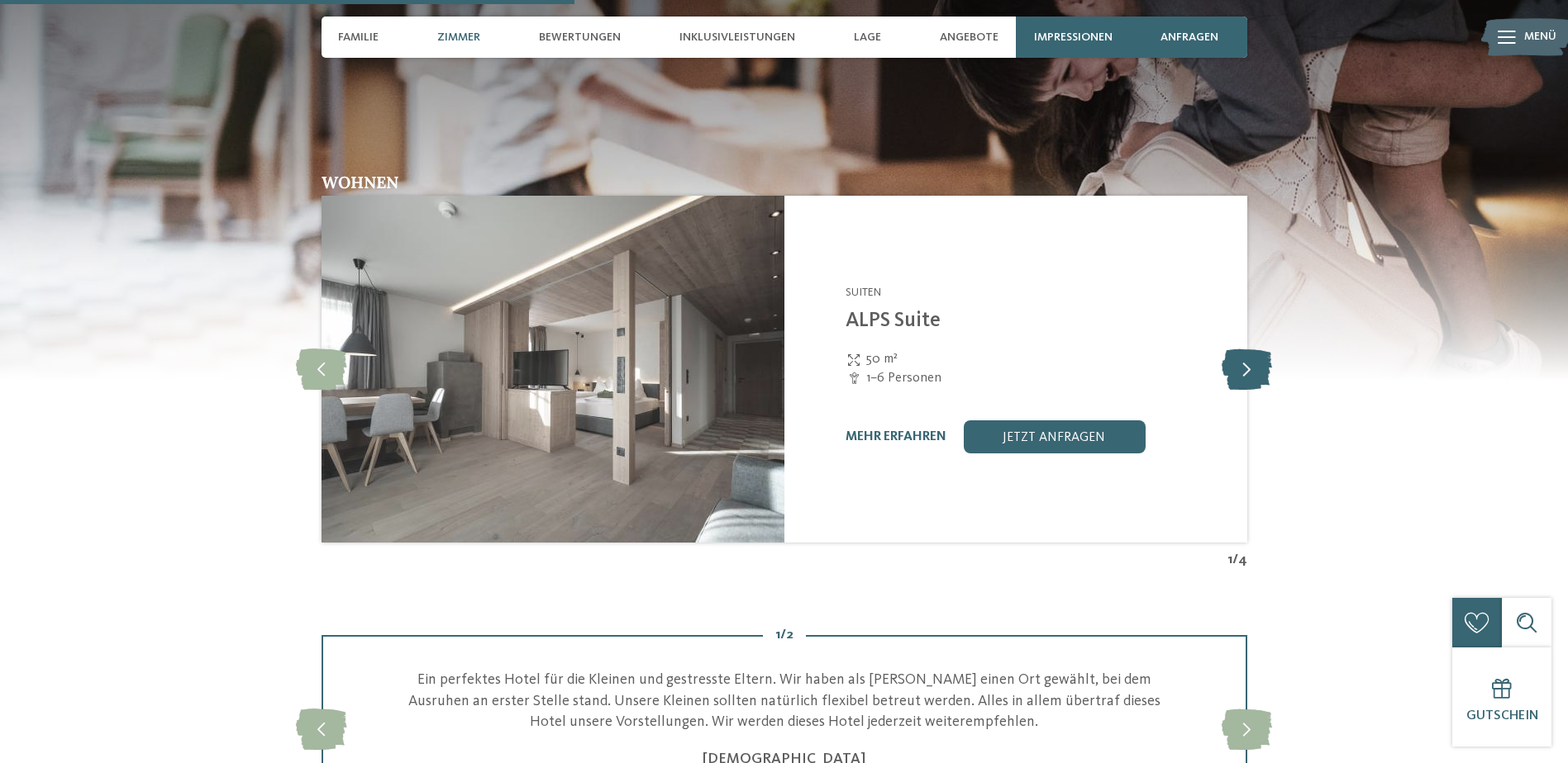
click at [1252, 363] on icon at bounding box center [1246, 369] width 50 height 41
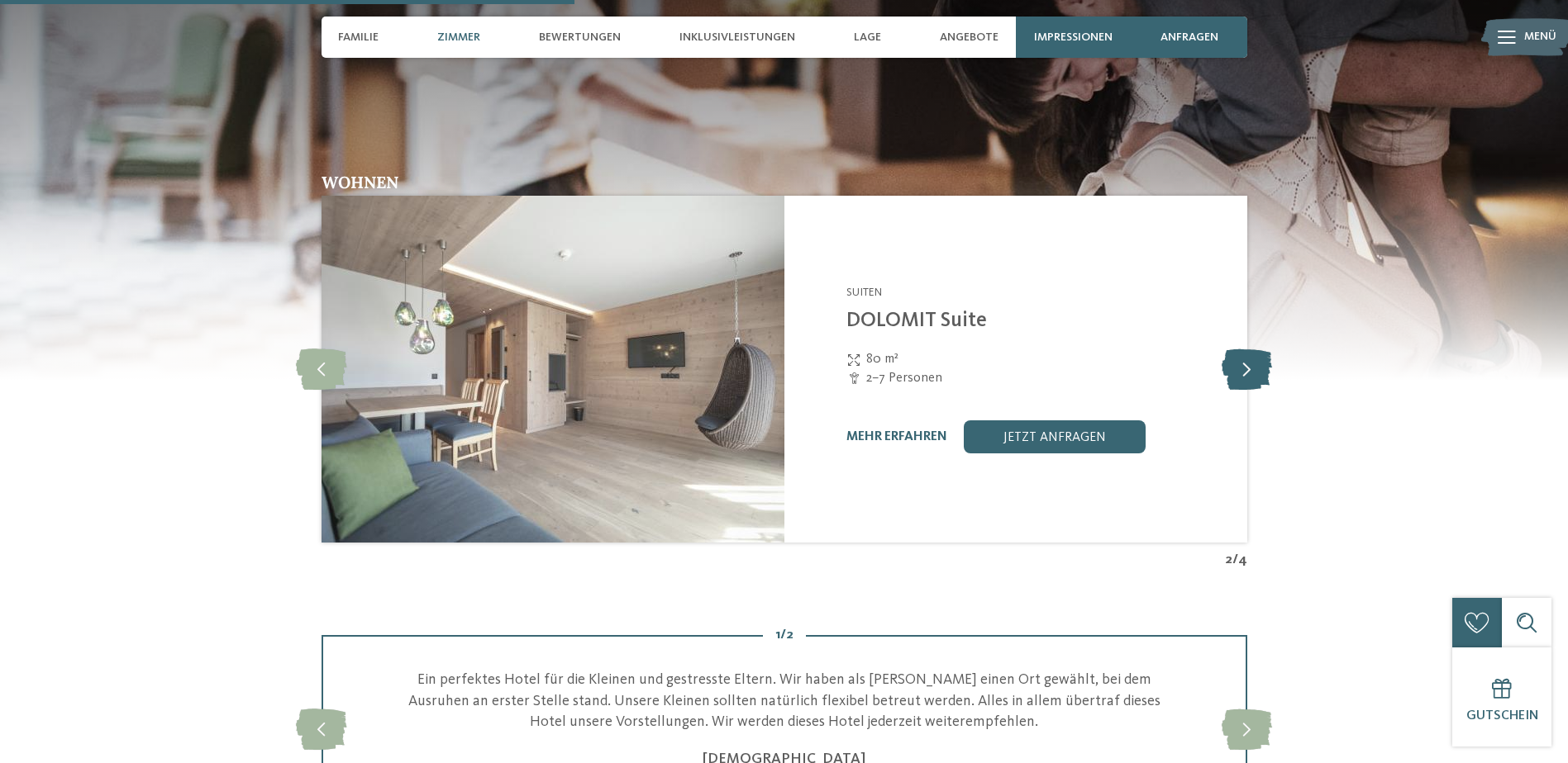
click at [1252, 363] on icon at bounding box center [1246, 369] width 50 height 41
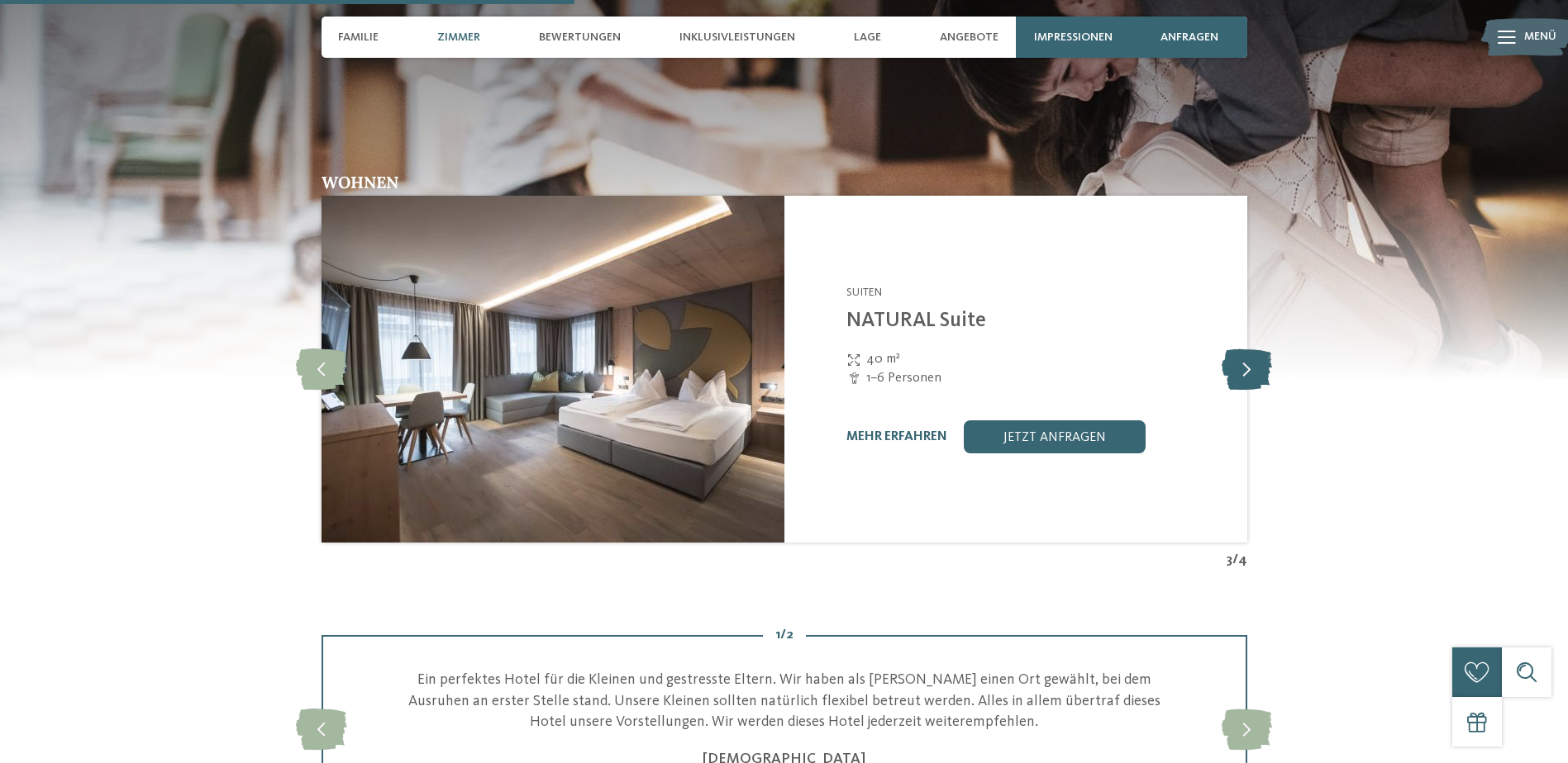
click at [1252, 363] on icon at bounding box center [1246, 369] width 50 height 41
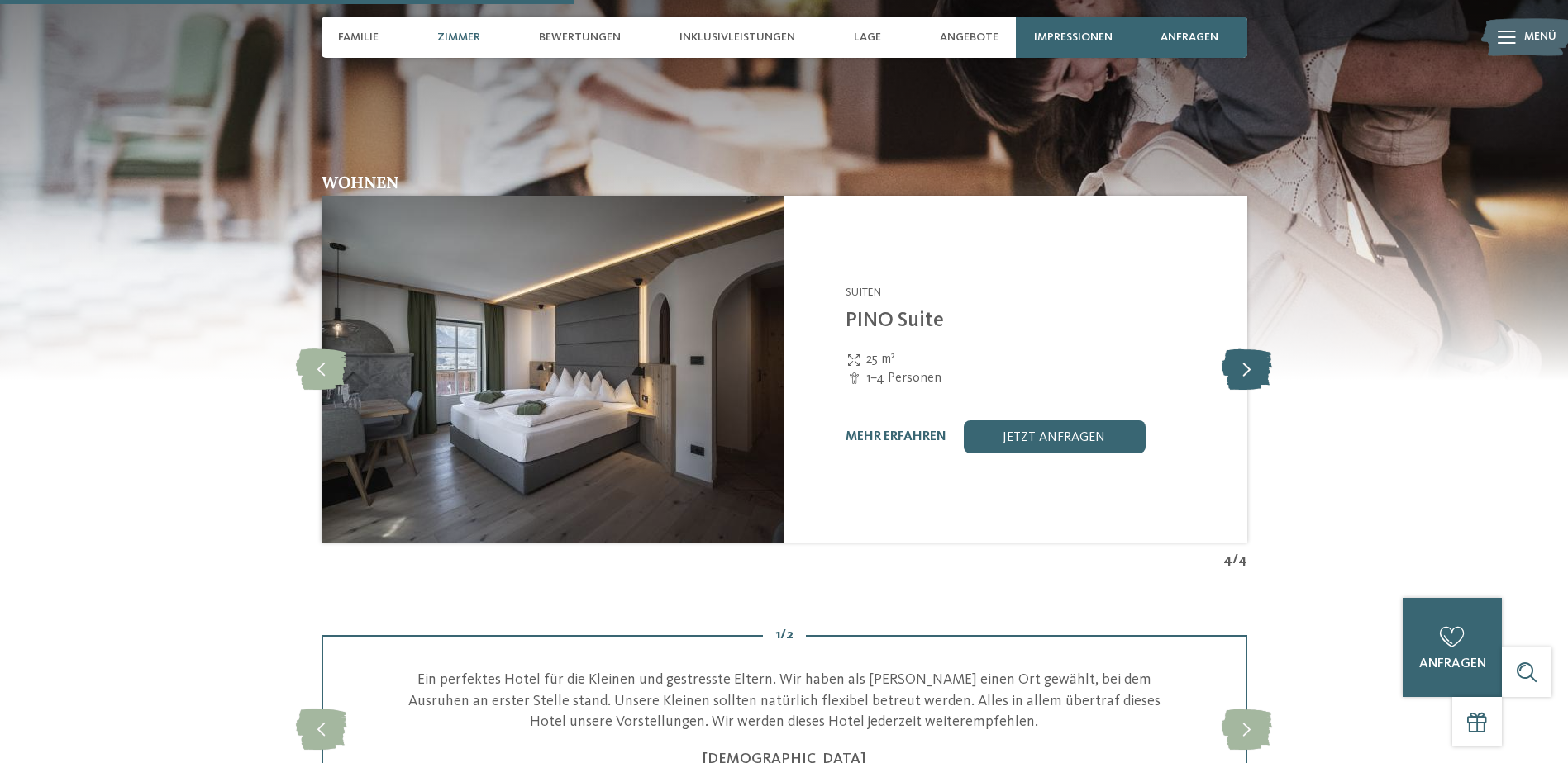
click at [1252, 363] on icon at bounding box center [1246, 369] width 50 height 41
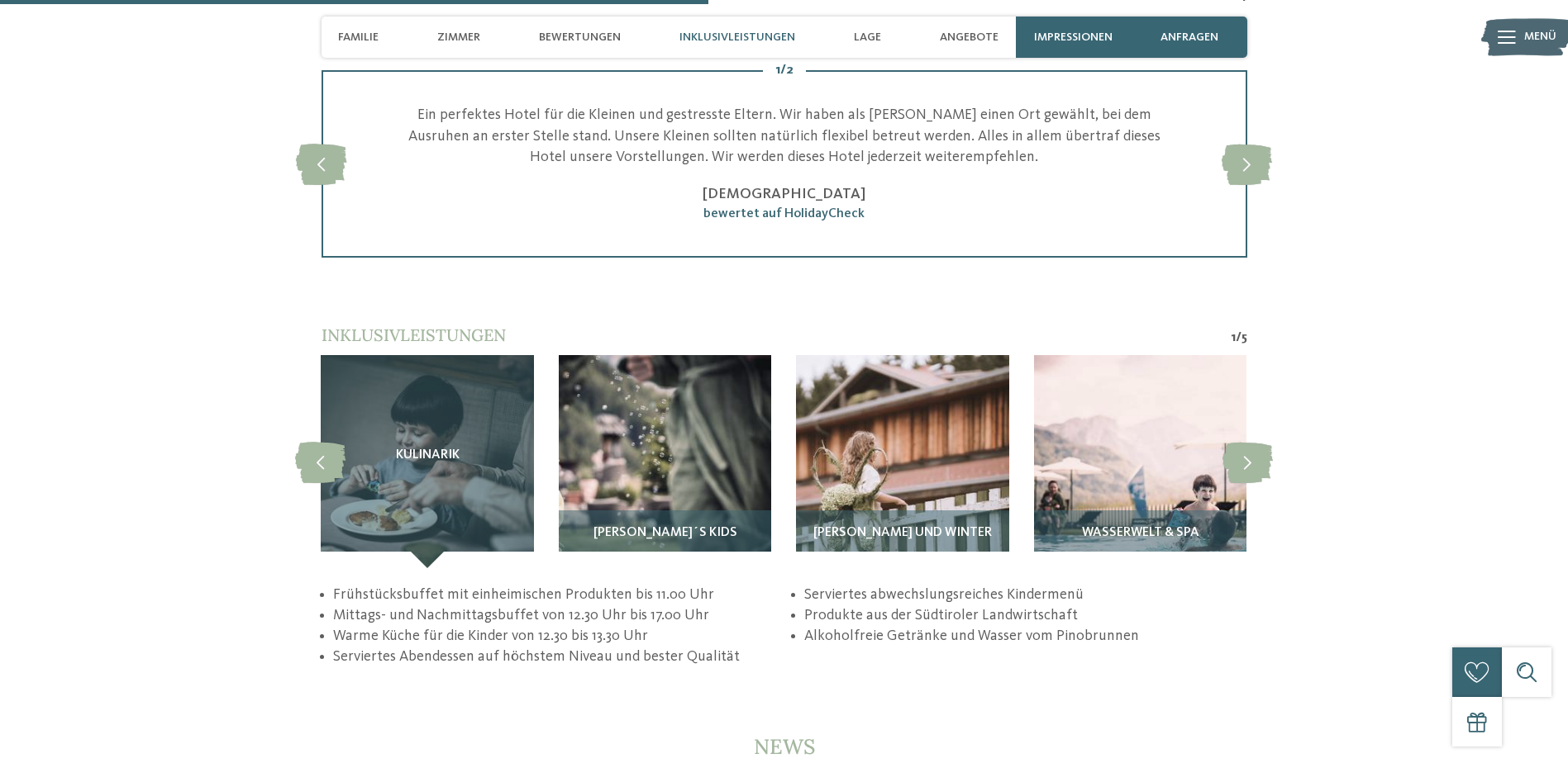
scroll to position [3056, 0]
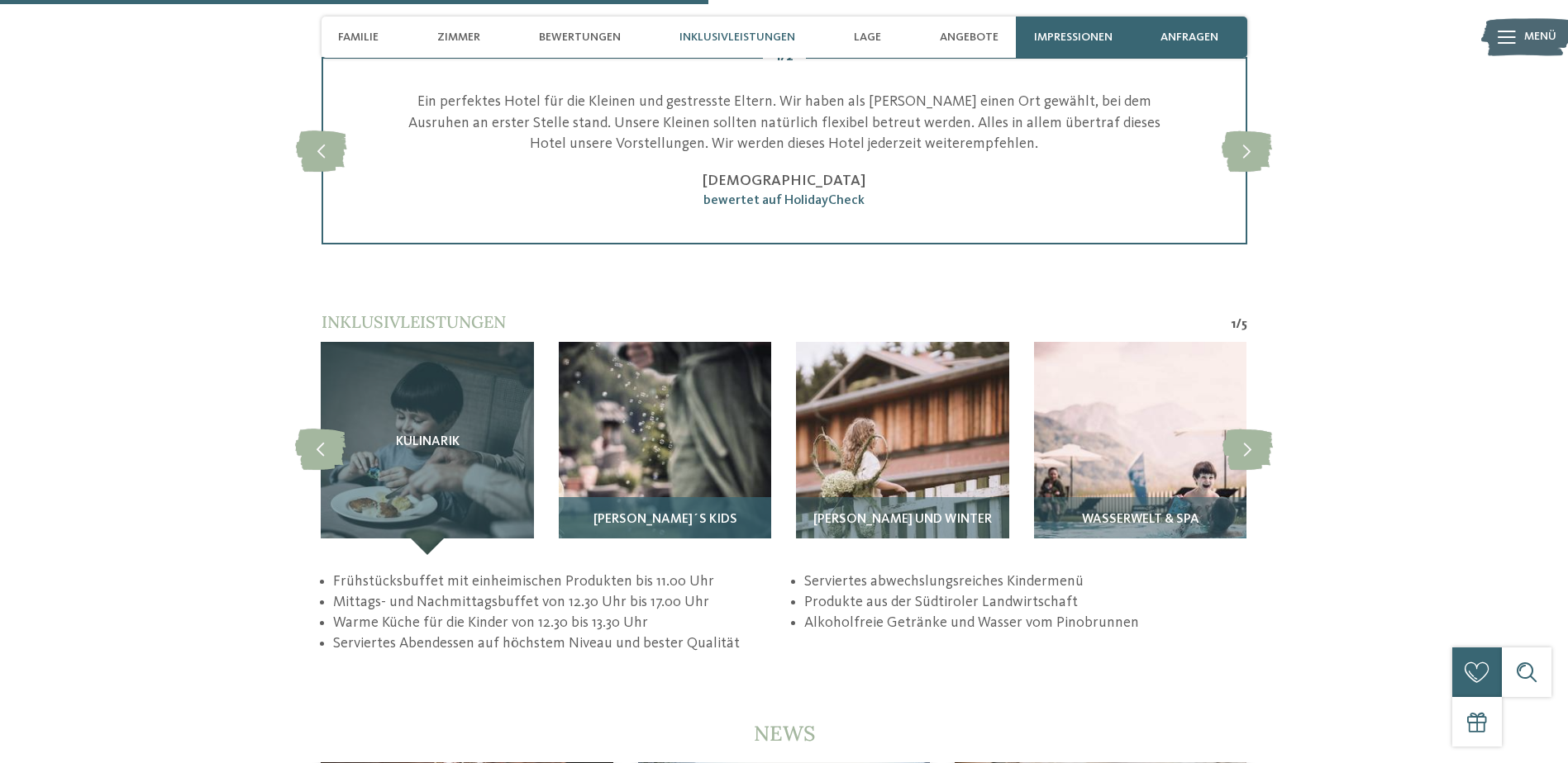
click at [609, 513] on h3 "Pino´s Kids" at bounding box center [665, 519] width 196 height 15
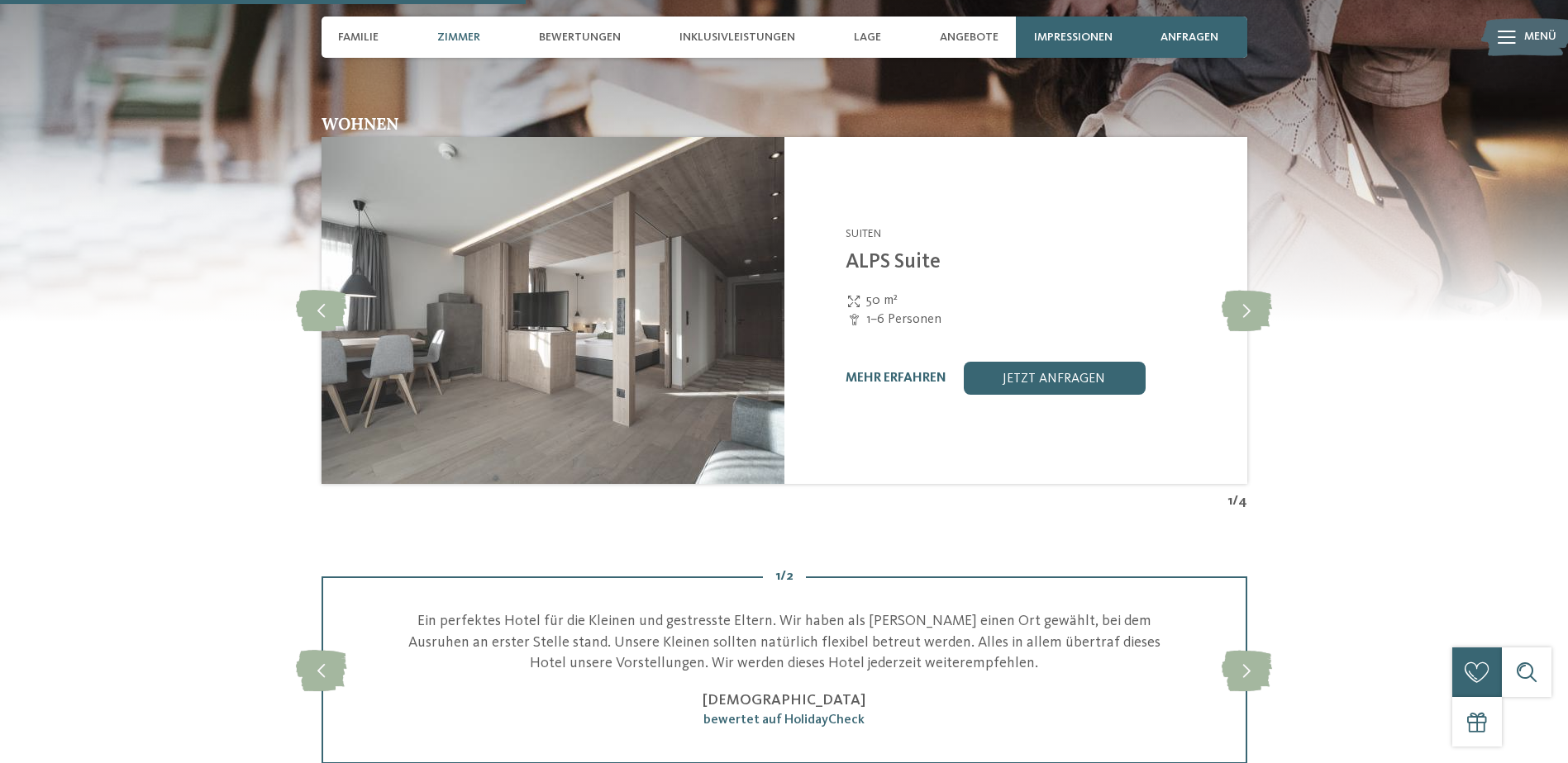
scroll to position [2560, 0]
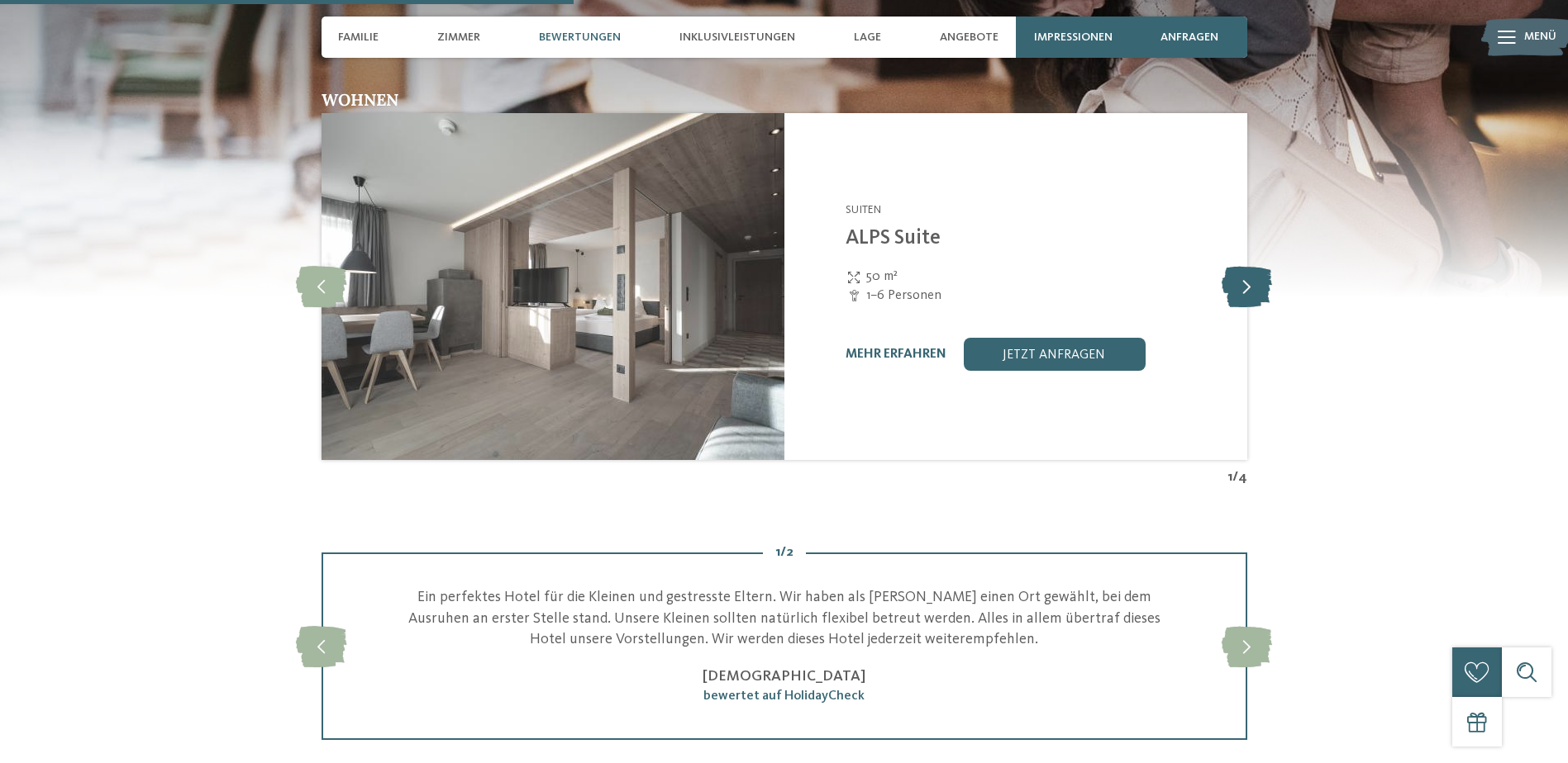
click at [1251, 273] on icon at bounding box center [1246, 287] width 50 height 41
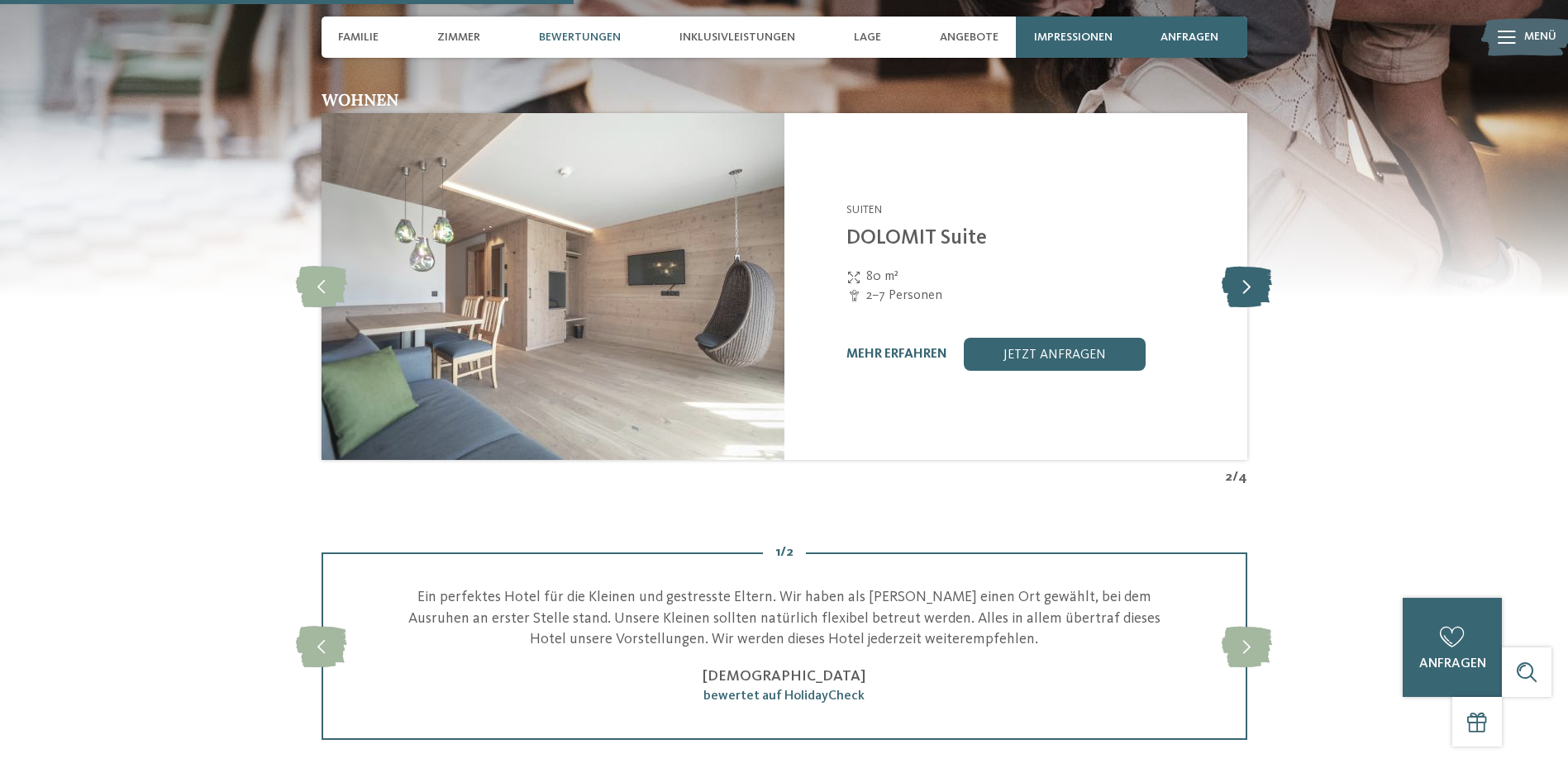
click at [1251, 273] on icon at bounding box center [1246, 287] width 50 height 41
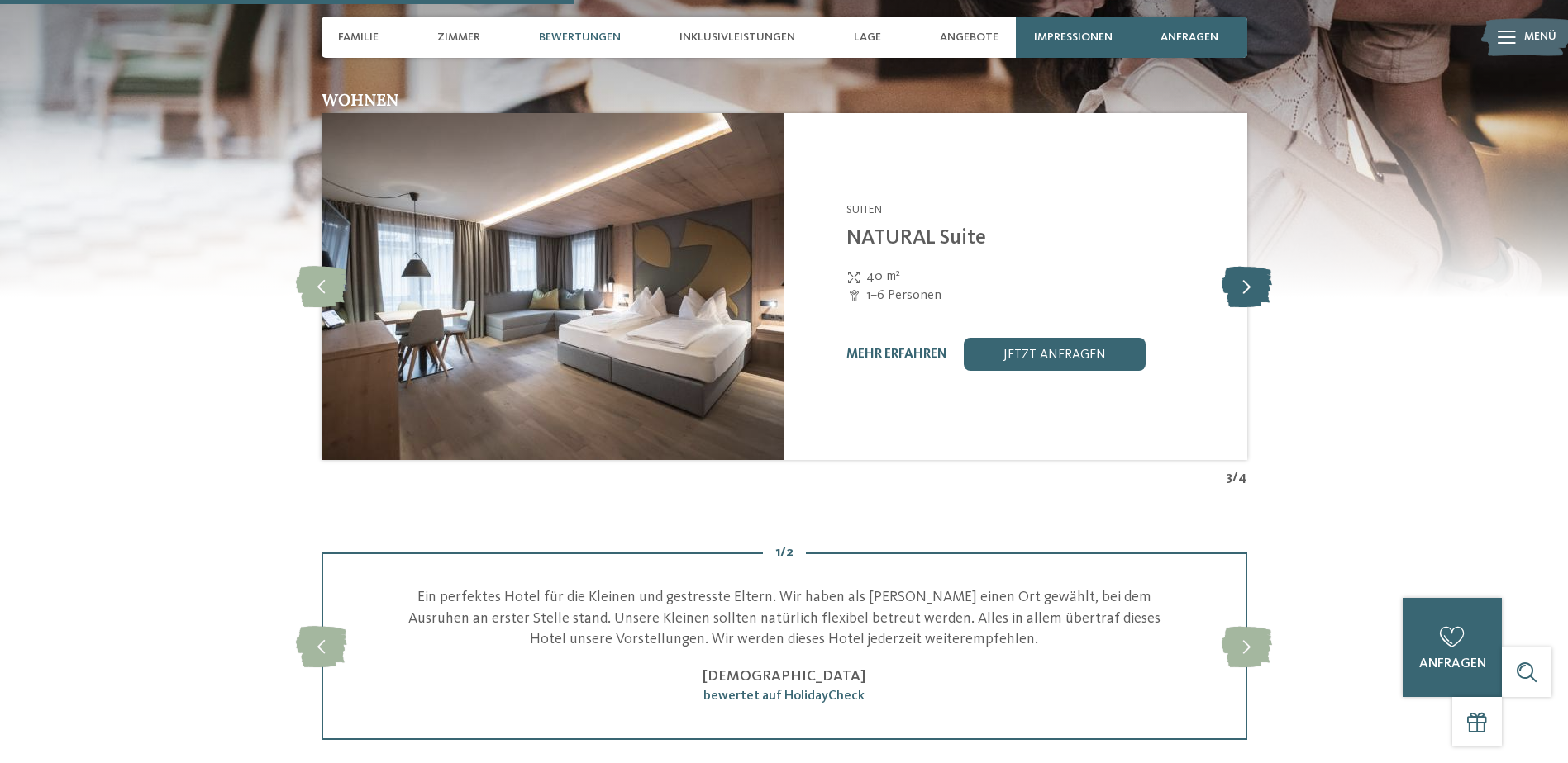
click at [1251, 273] on icon at bounding box center [1246, 287] width 50 height 41
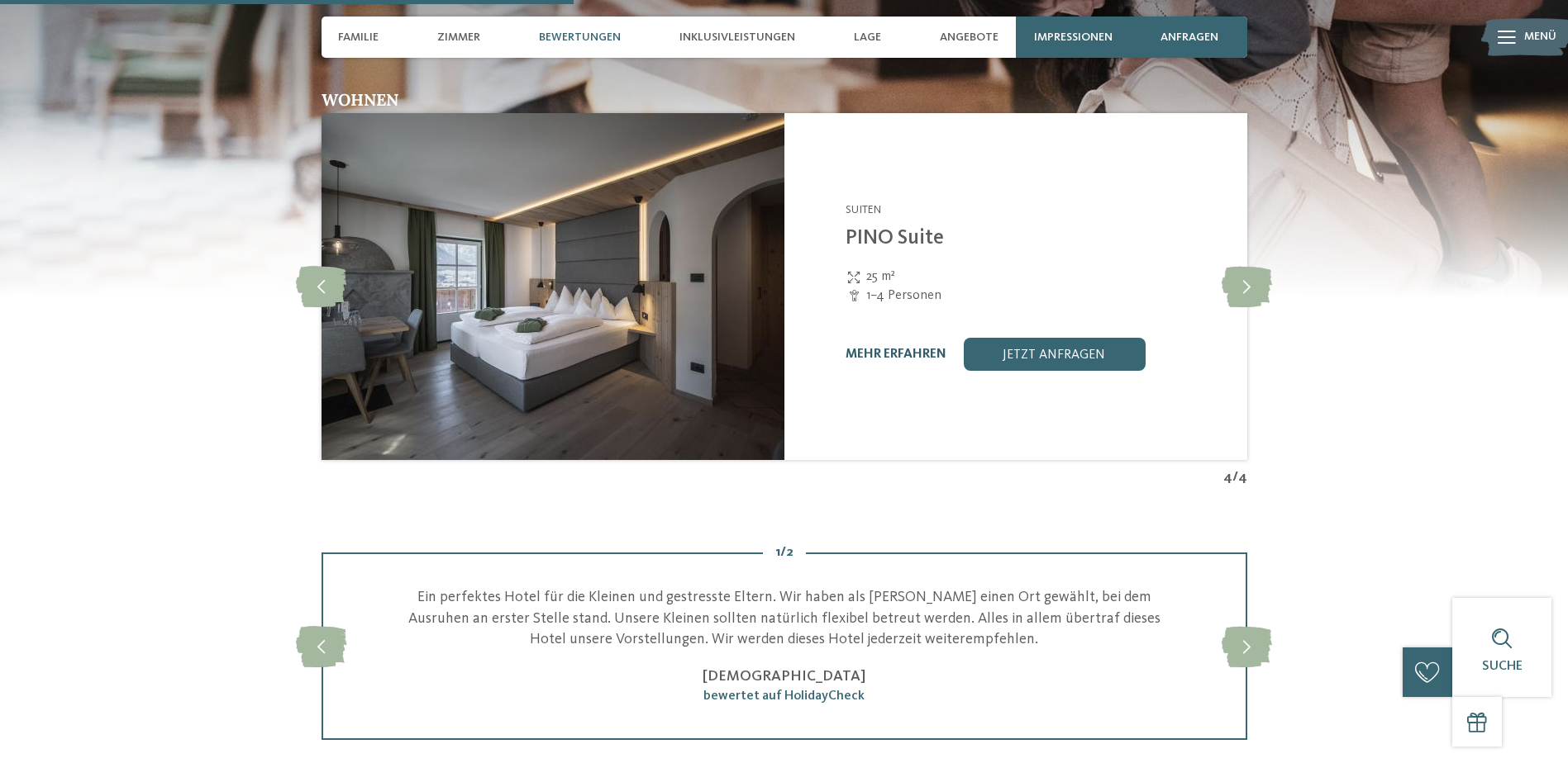
click at [909, 347] on link "mehr erfahren" at bounding box center [896, 354] width 101 height 14
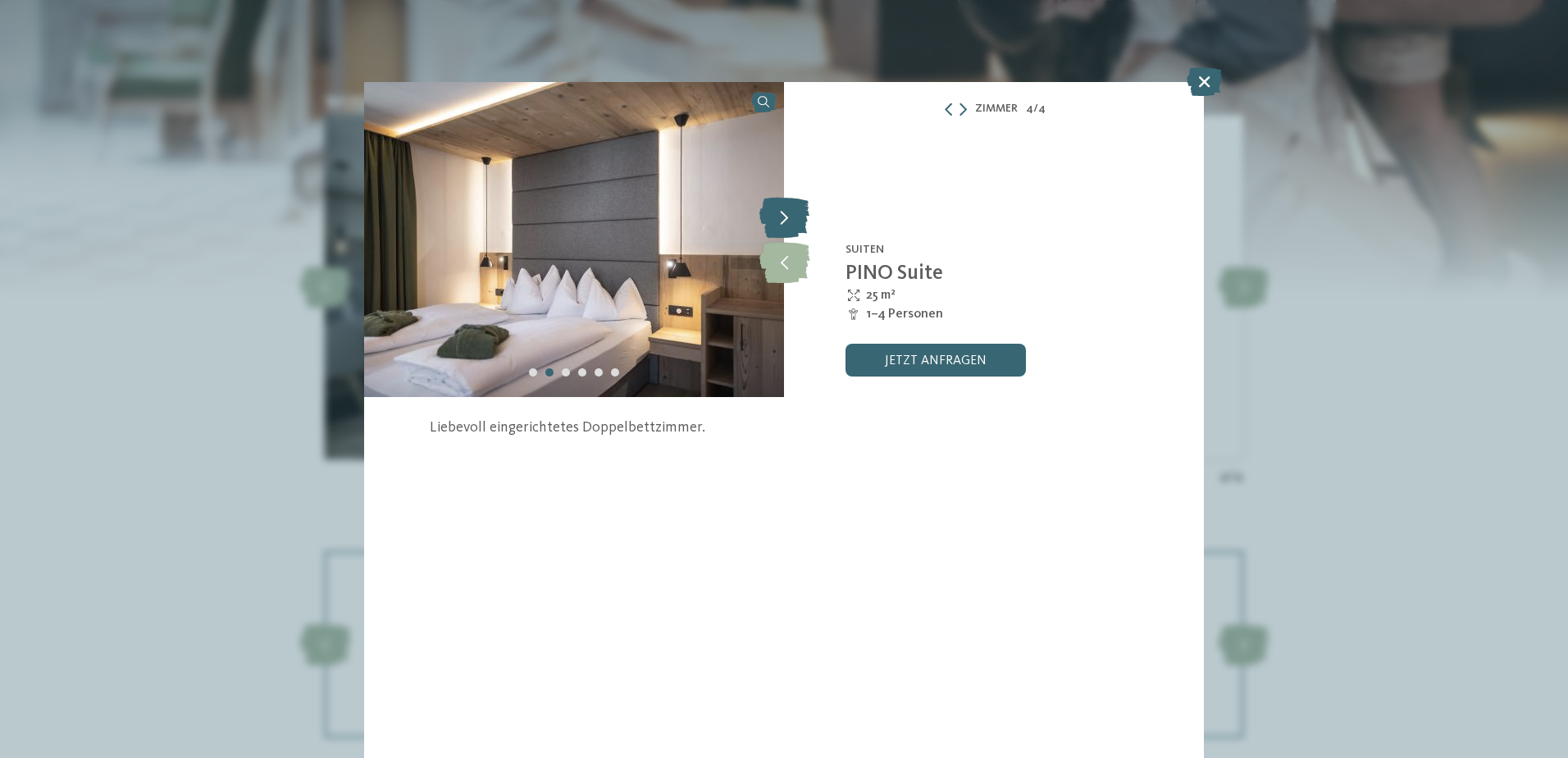
click at [797, 216] on icon at bounding box center [784, 218] width 50 height 41
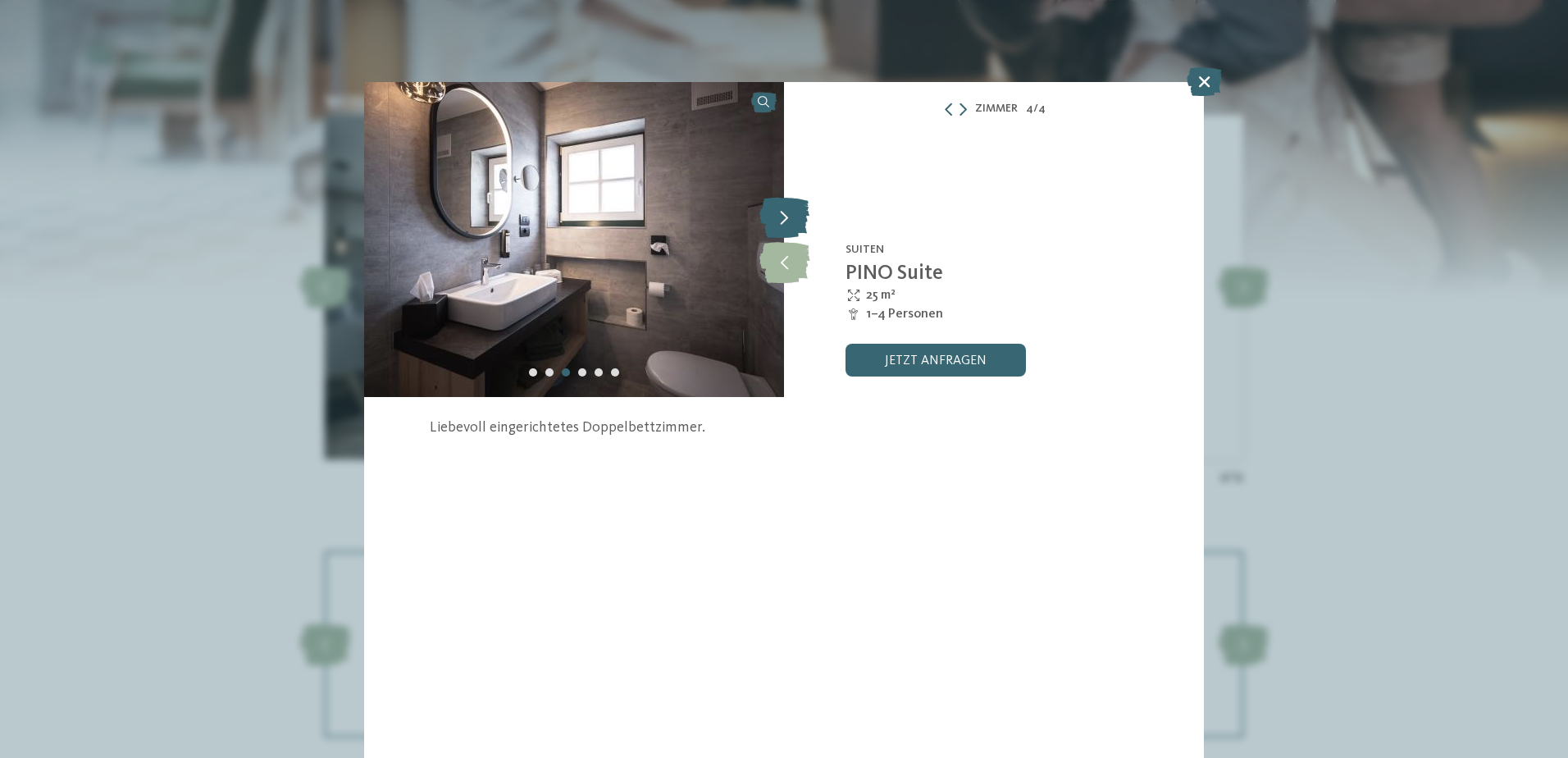
click at [797, 216] on icon at bounding box center [784, 218] width 50 height 41
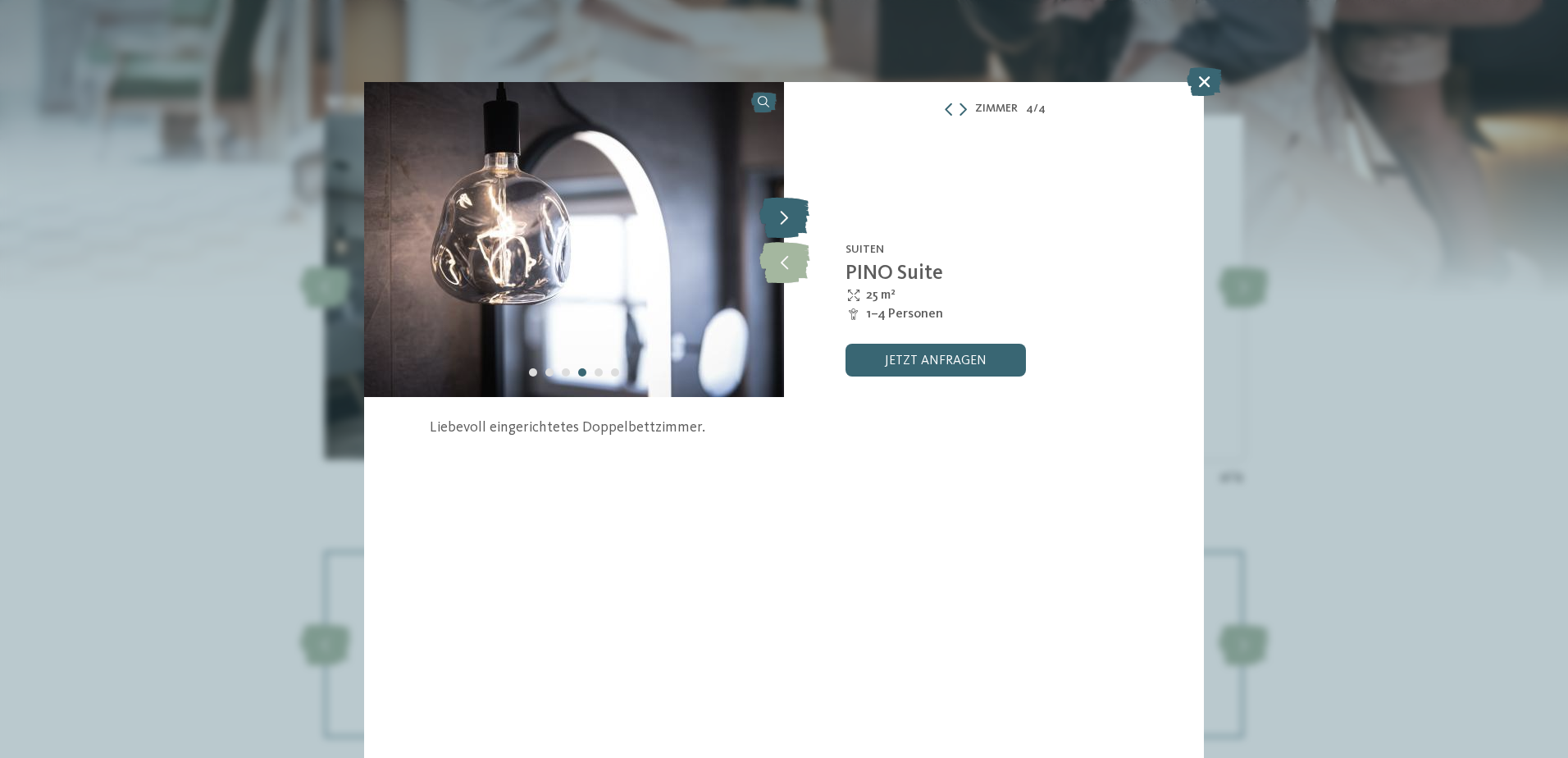
click at [797, 216] on icon at bounding box center [784, 218] width 50 height 41
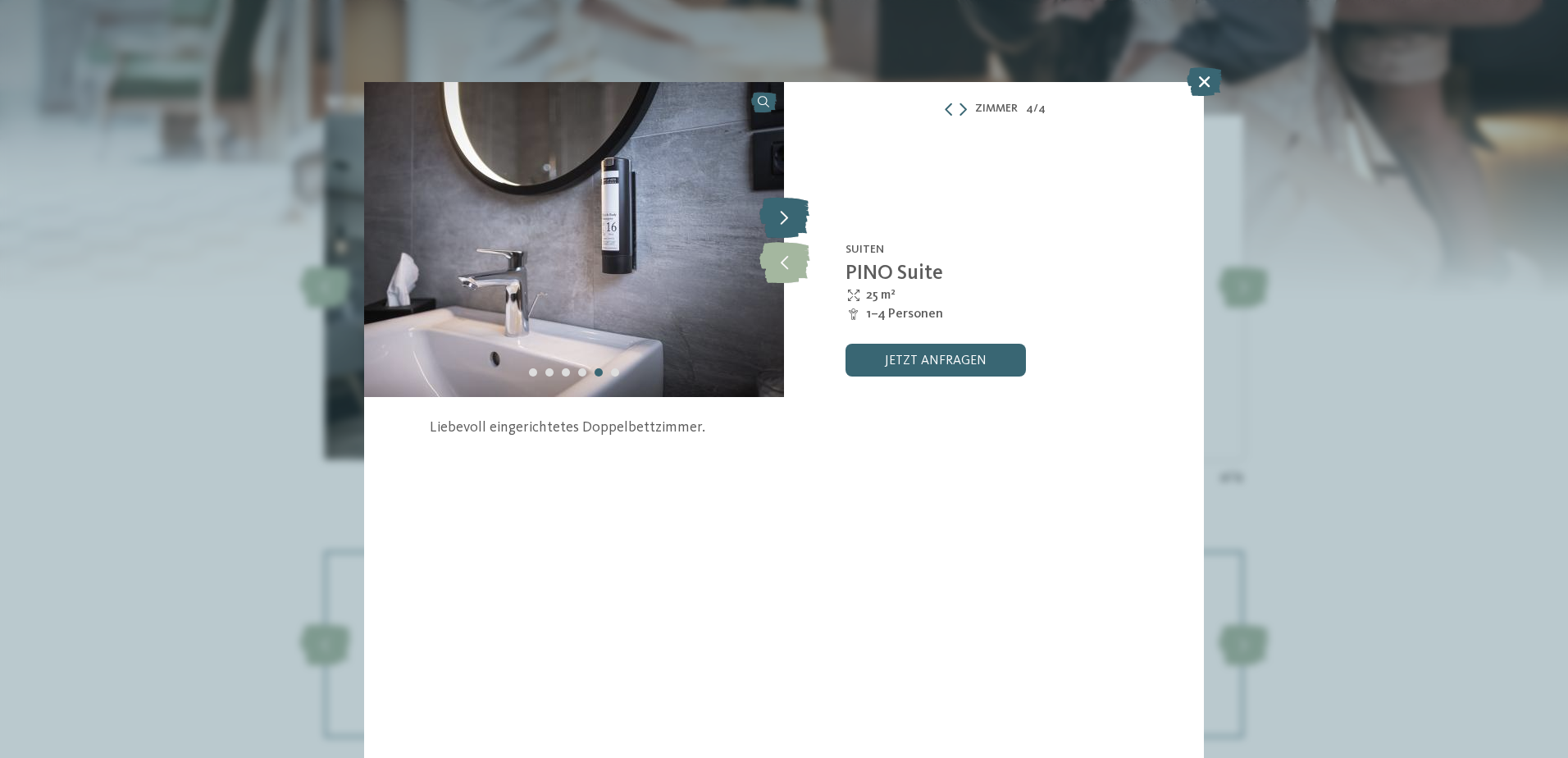
click at [797, 216] on icon at bounding box center [784, 218] width 50 height 41
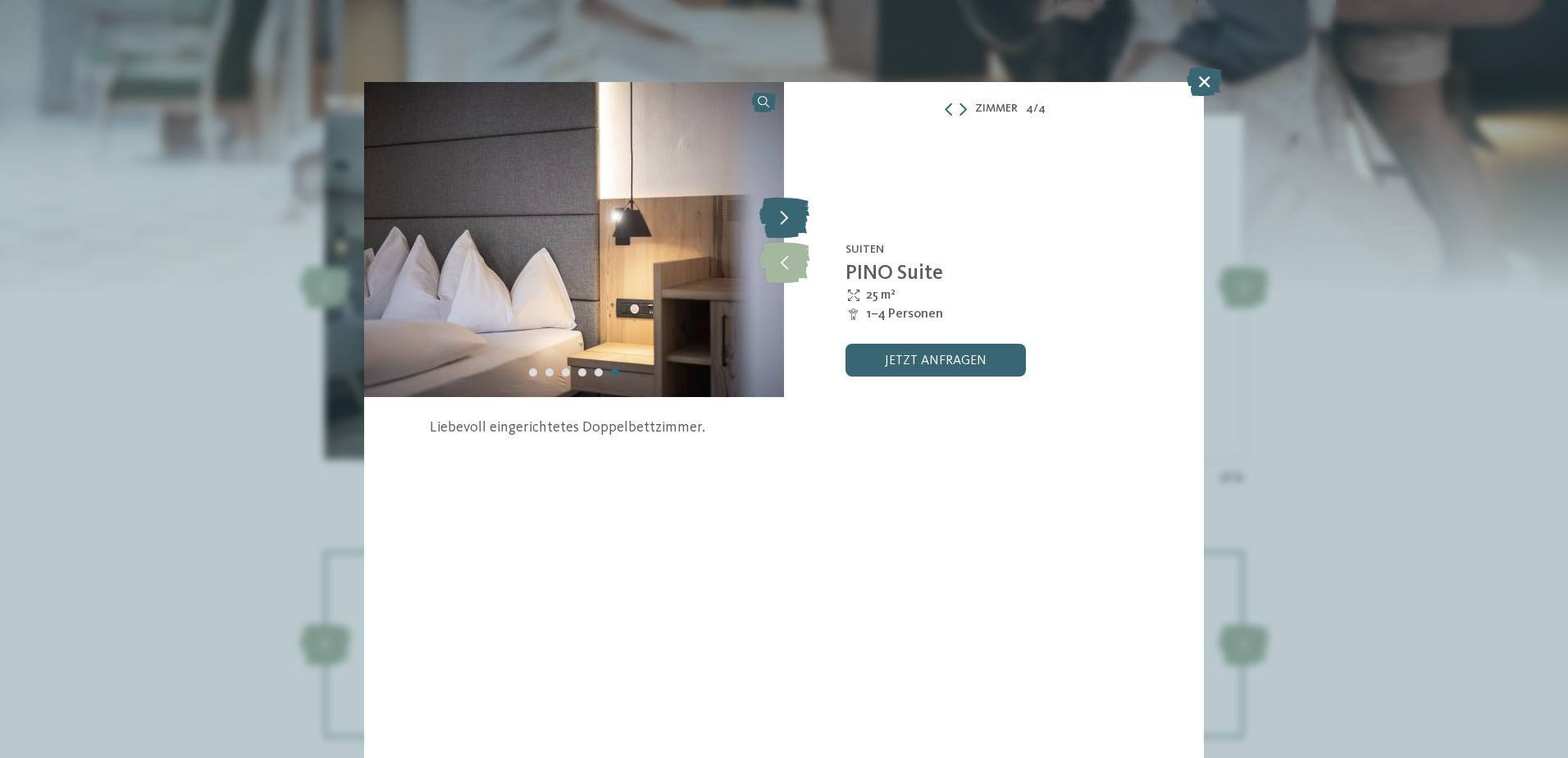
click at [797, 216] on icon at bounding box center [784, 218] width 50 height 41
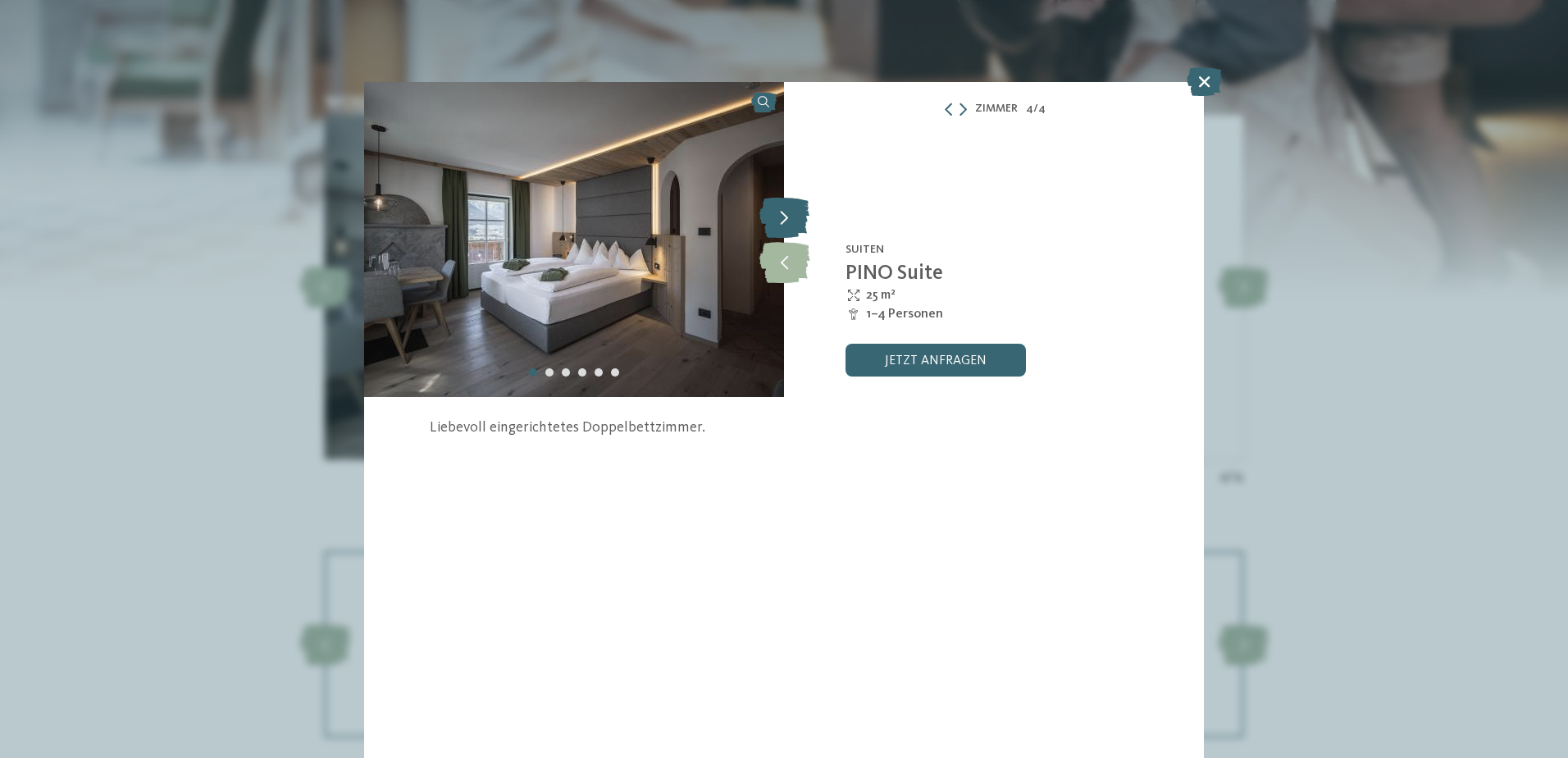
click at [783, 219] on icon at bounding box center [784, 218] width 50 height 41
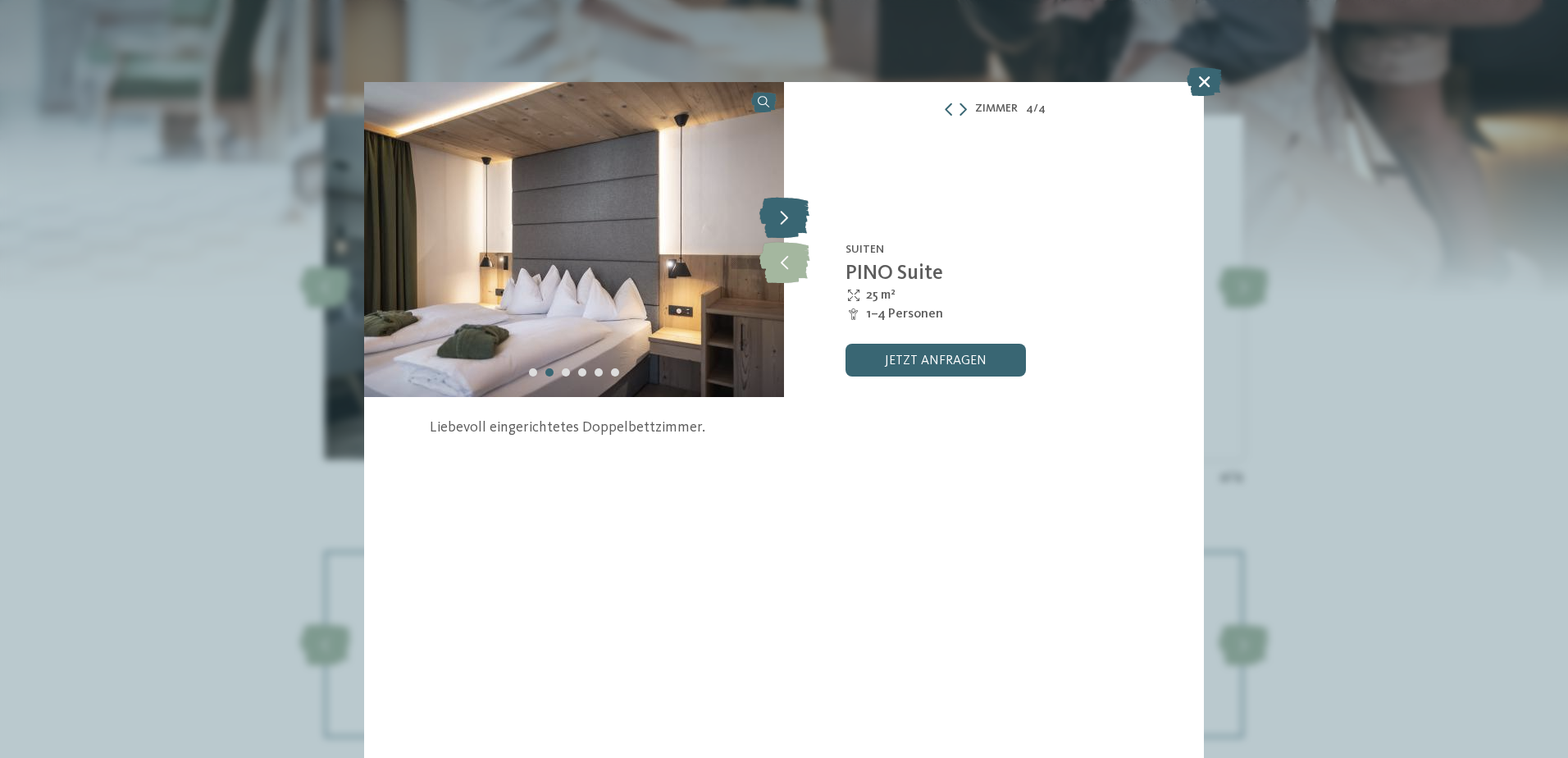
click at [783, 219] on icon at bounding box center [784, 218] width 50 height 41
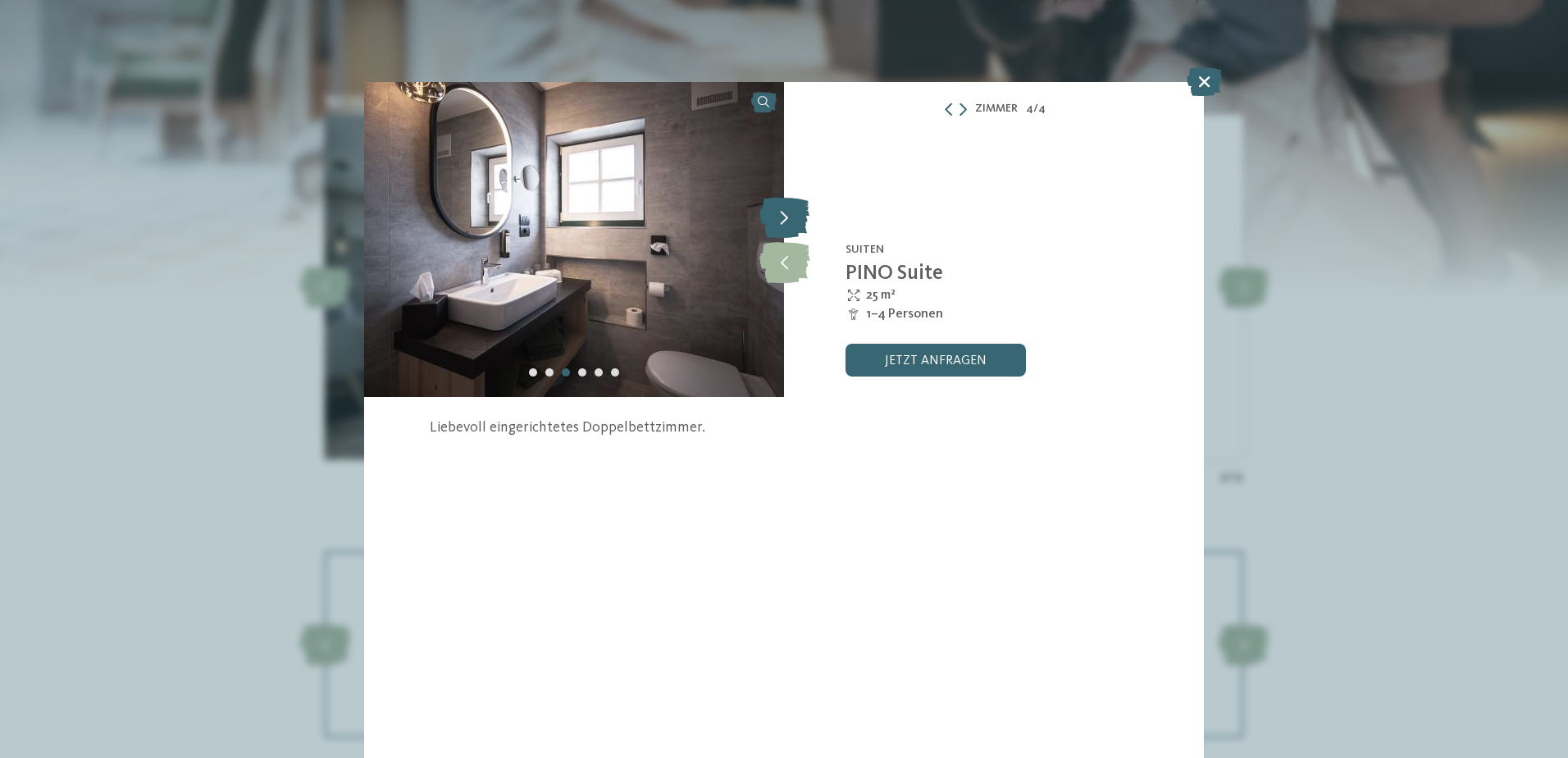
click at [783, 219] on icon at bounding box center [784, 218] width 50 height 41
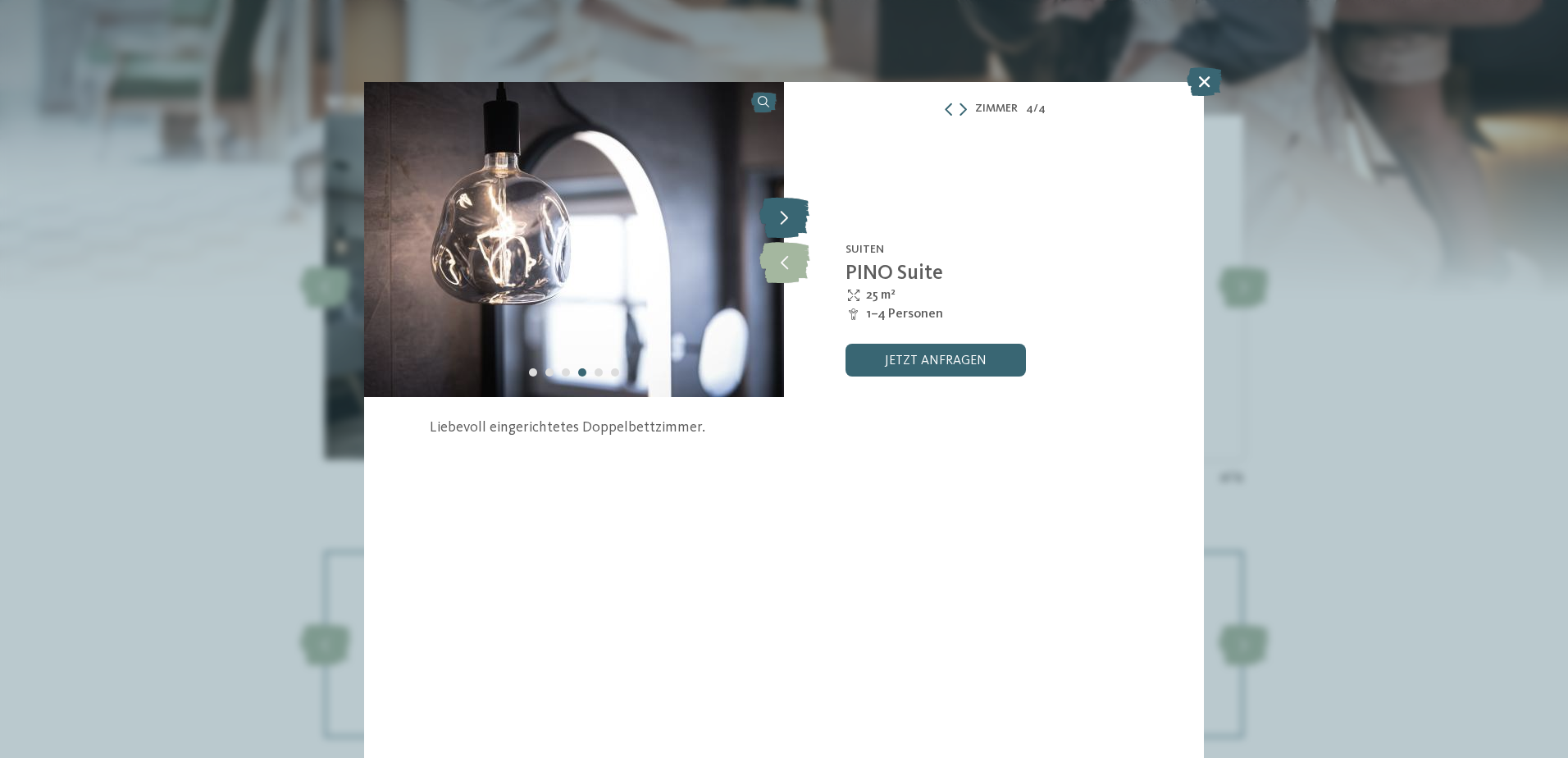
click at [783, 219] on icon at bounding box center [784, 218] width 50 height 41
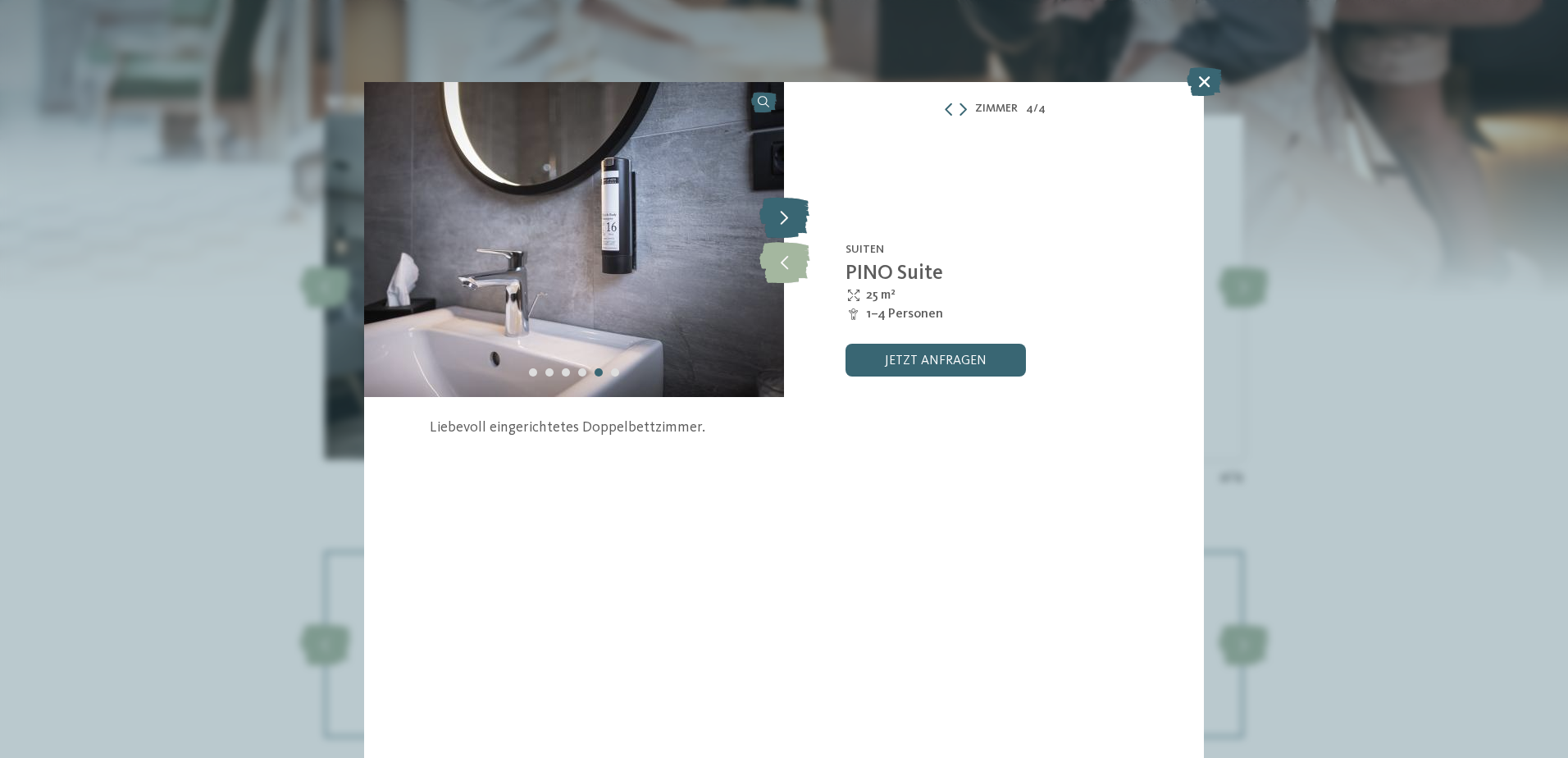
click at [783, 219] on icon at bounding box center [784, 218] width 50 height 41
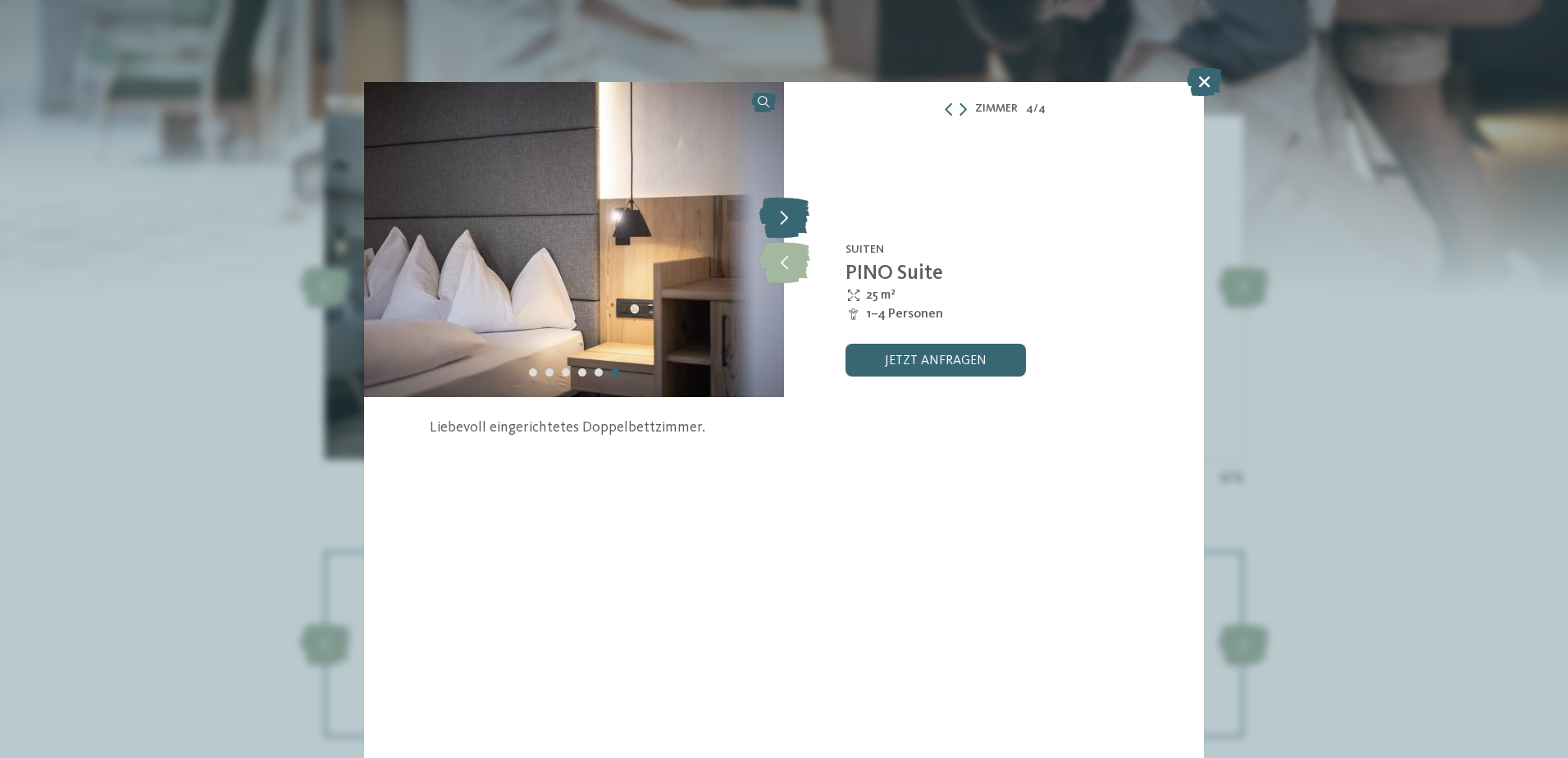
click at [783, 219] on icon at bounding box center [784, 218] width 50 height 41
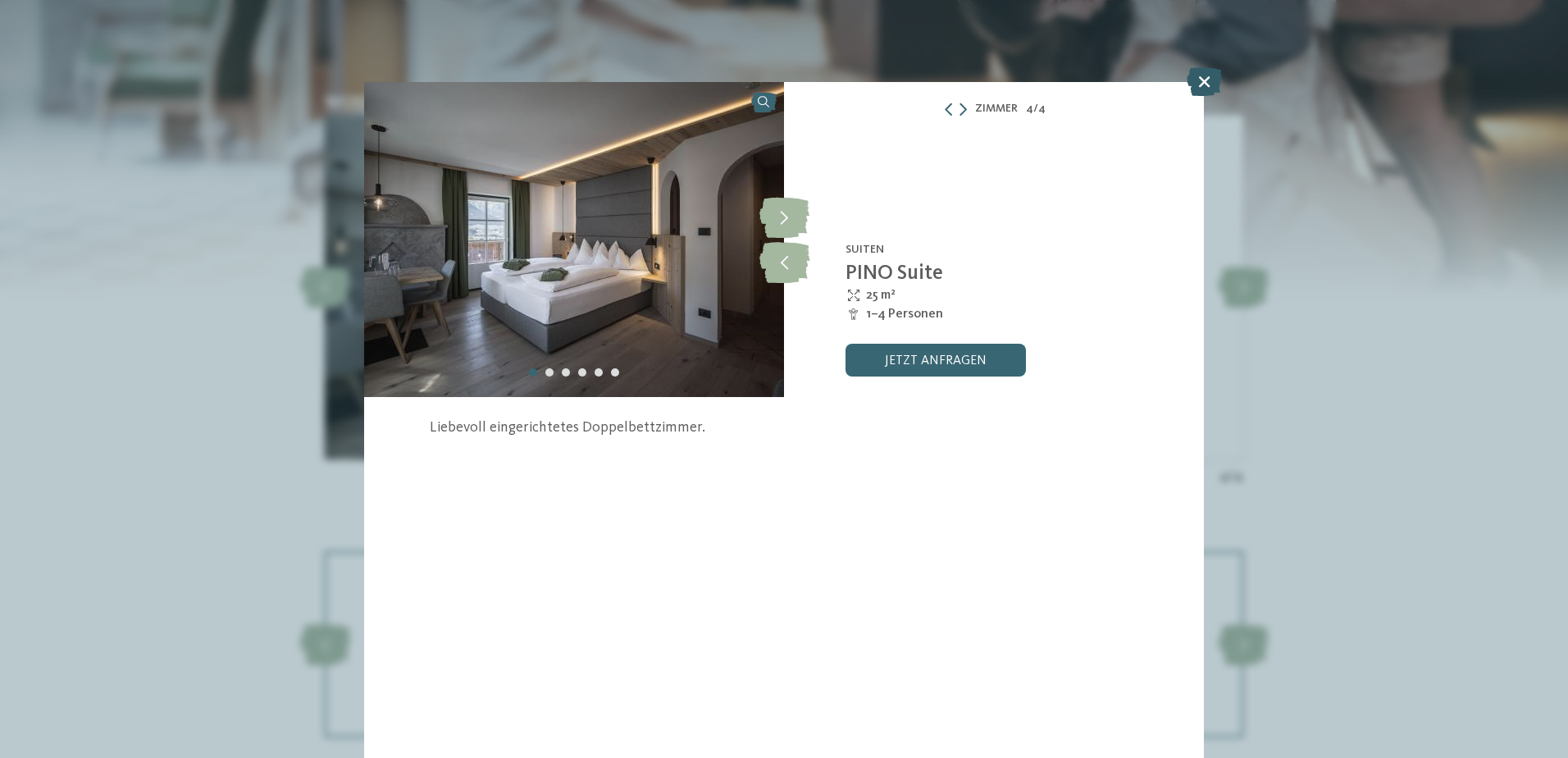
click at [1206, 77] on icon at bounding box center [1205, 82] width 35 height 29
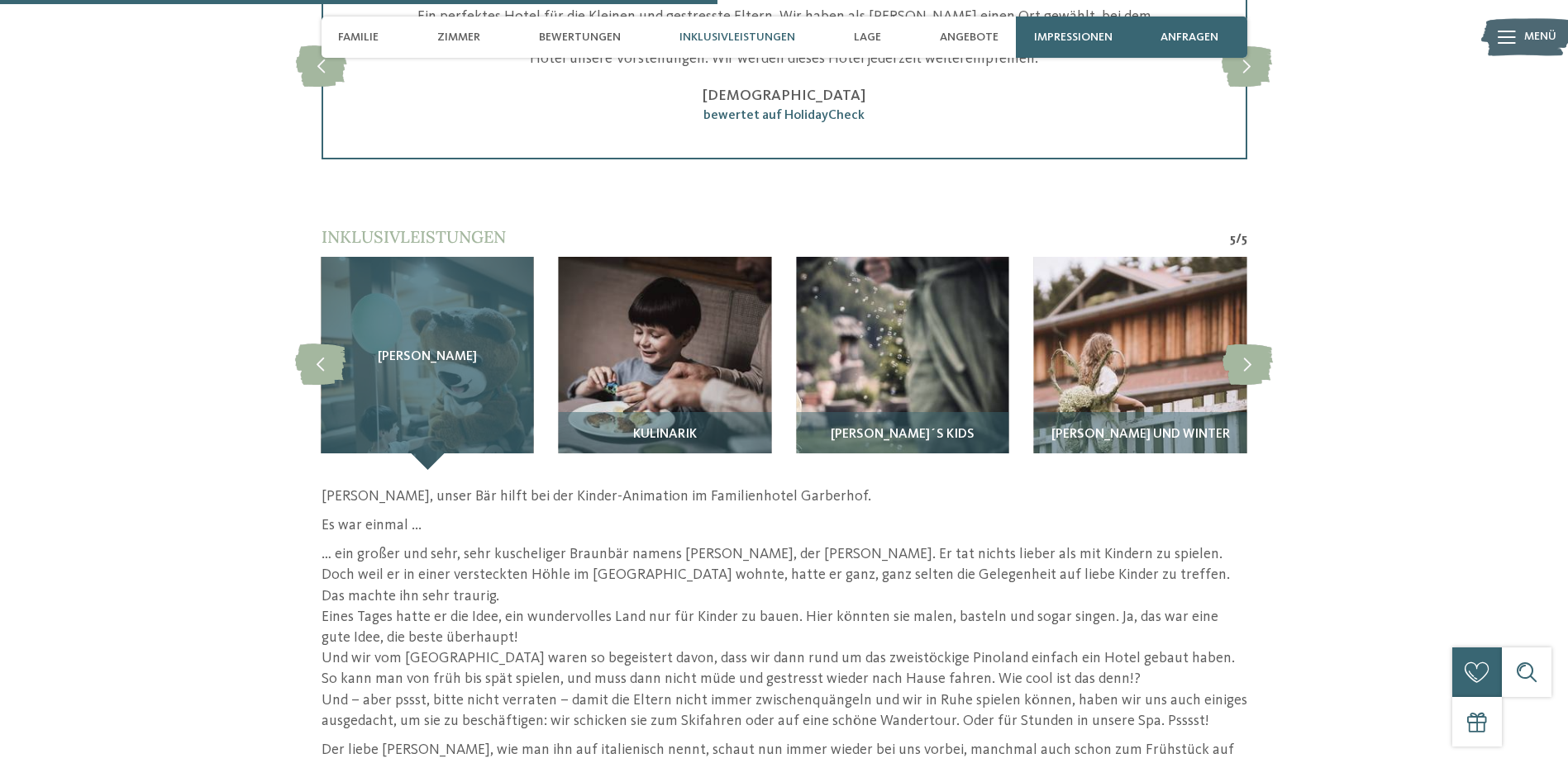
scroll to position [3221, 0]
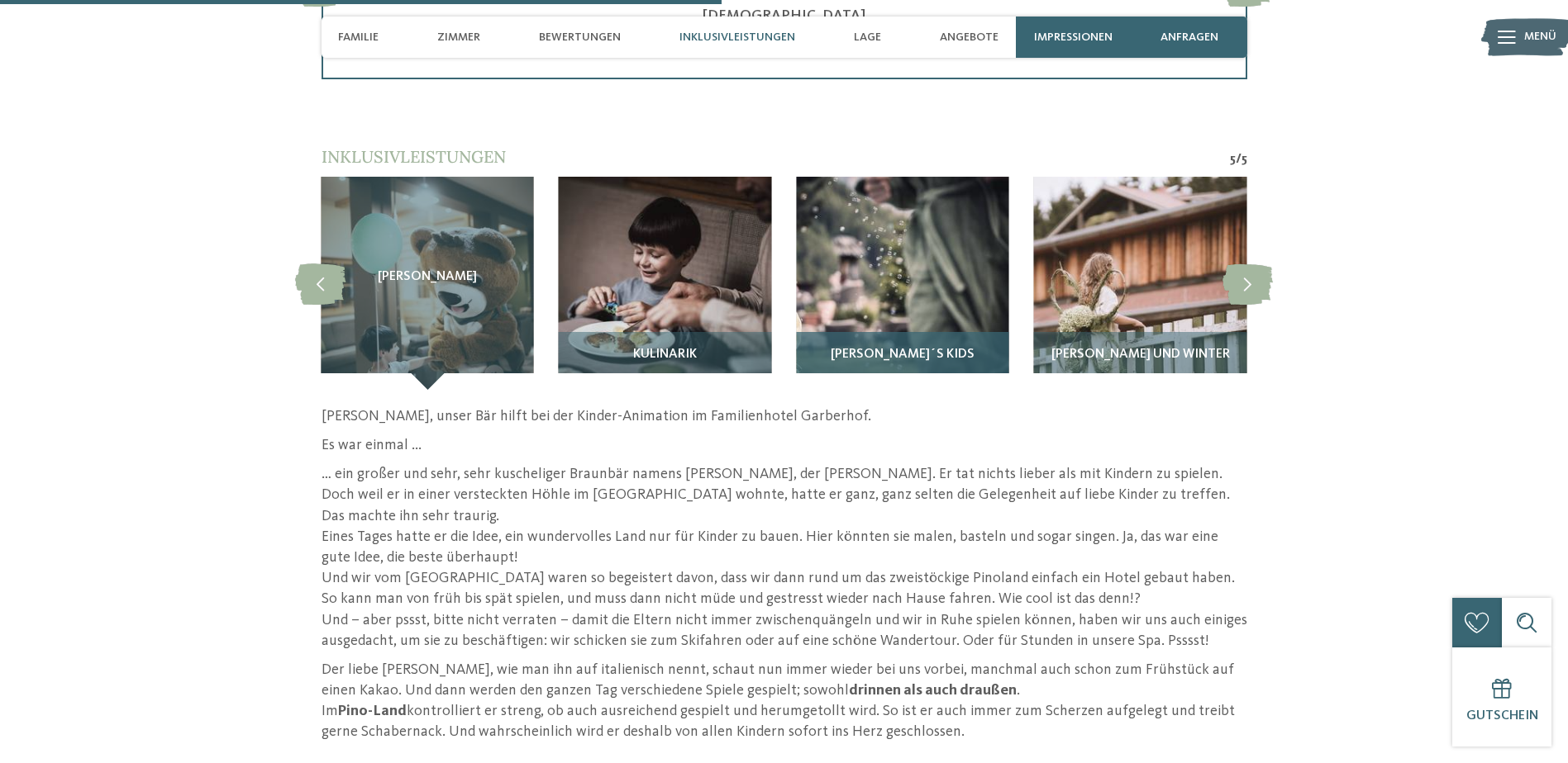
click at [919, 332] on div "Pino´s Kids" at bounding box center [901, 360] width 212 height 58
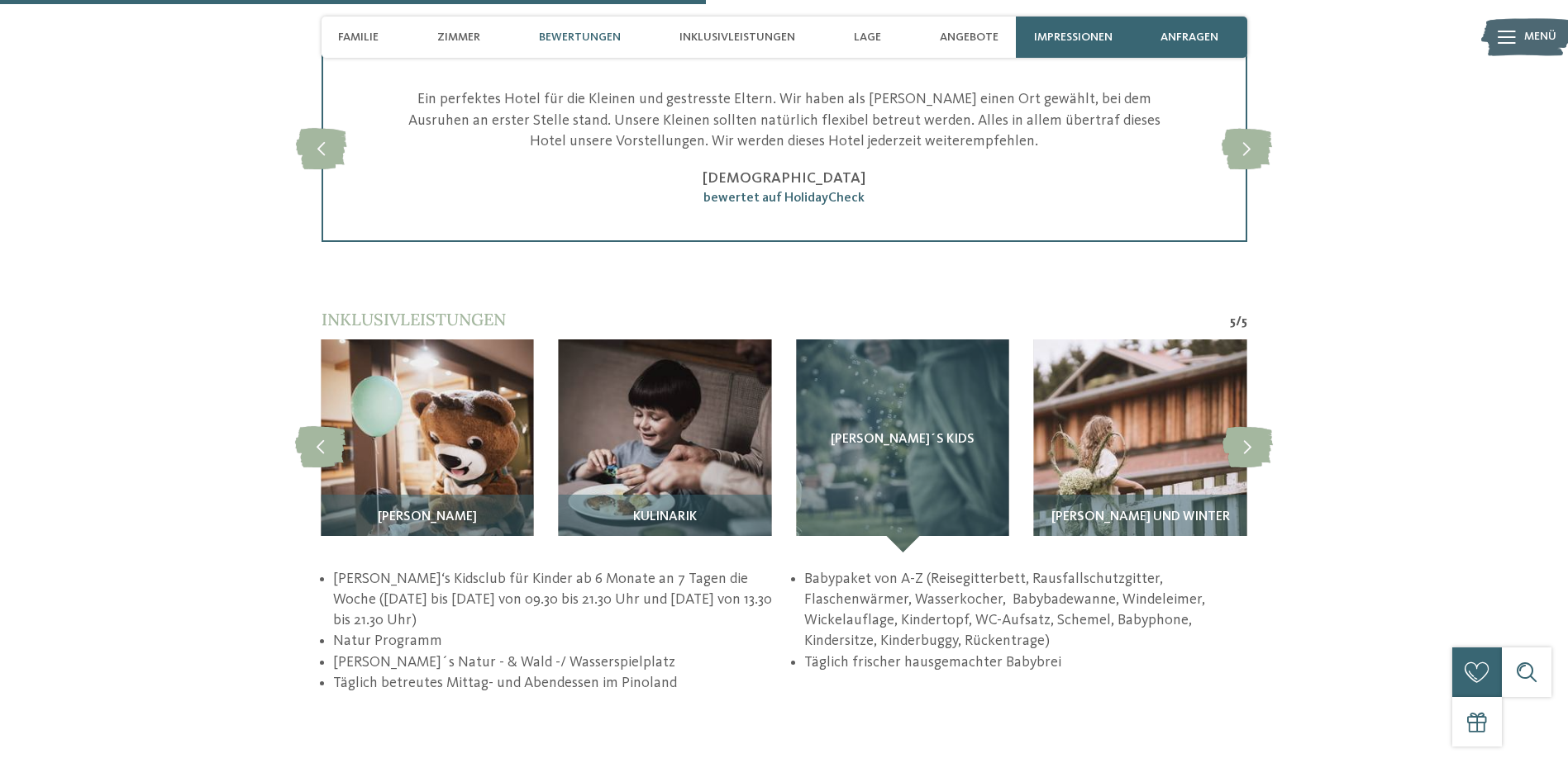
scroll to position [3056, 0]
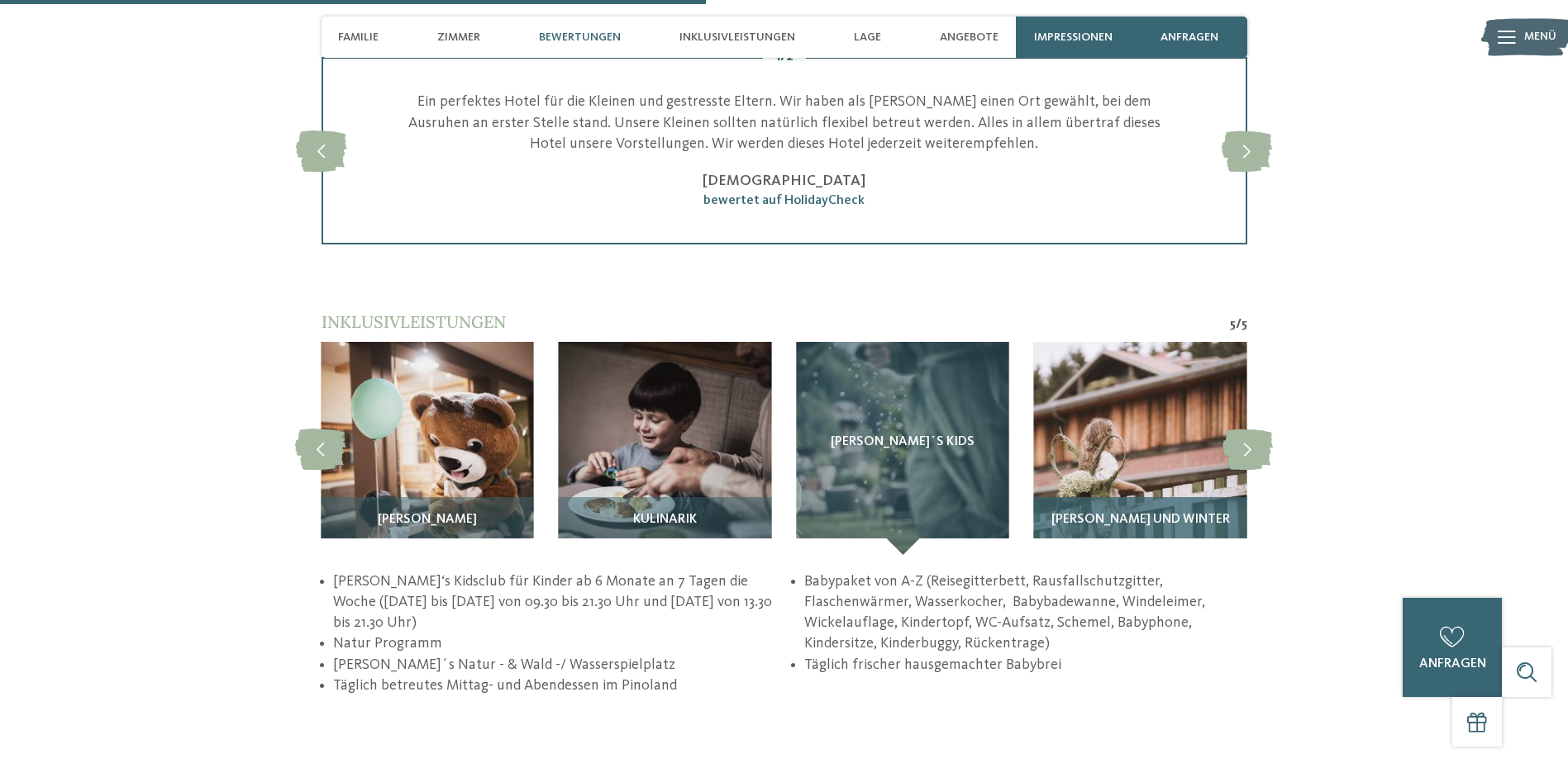
click at [1113, 400] on img at bounding box center [1139, 448] width 212 height 212
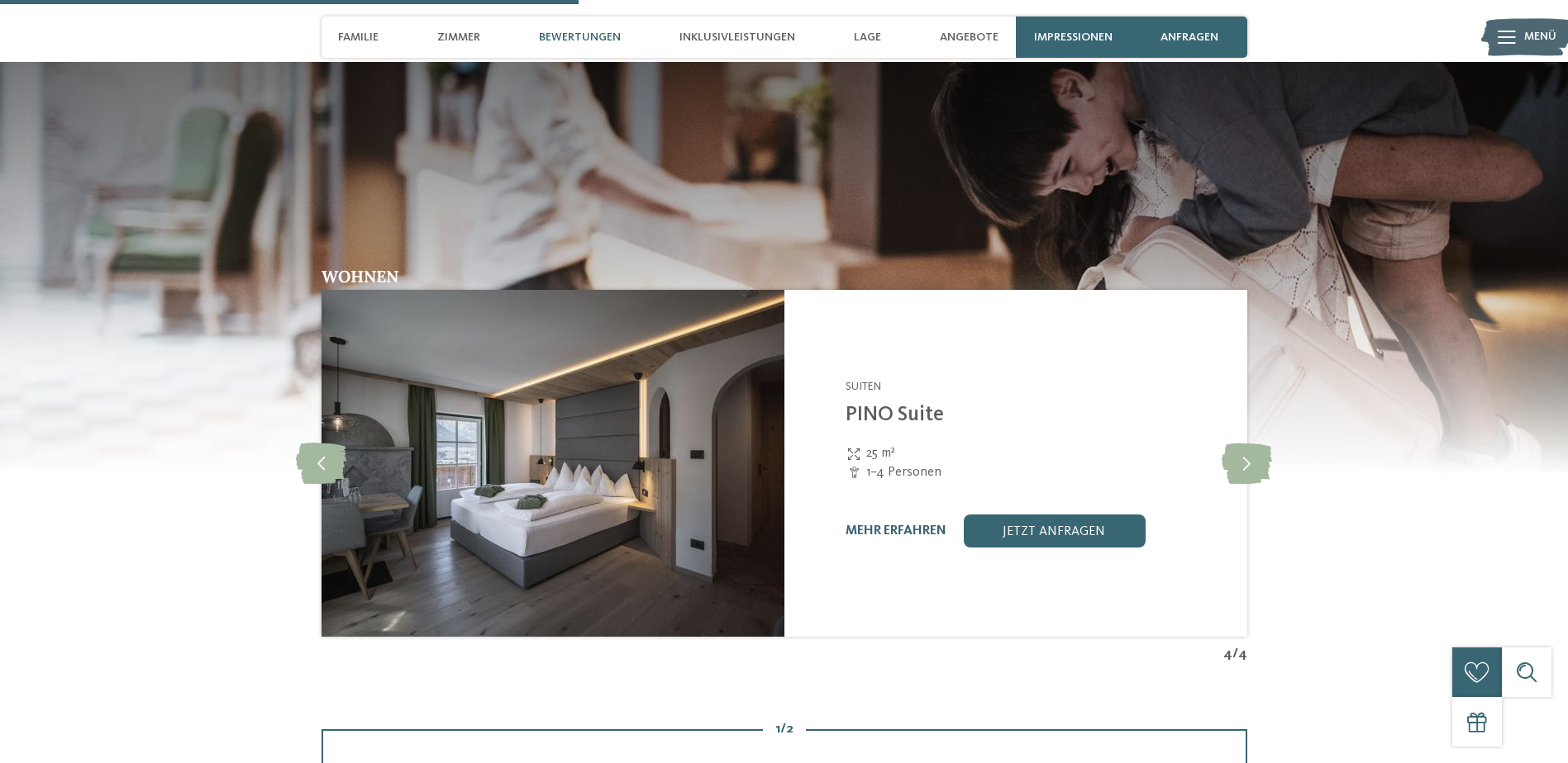
scroll to position [2560, 0]
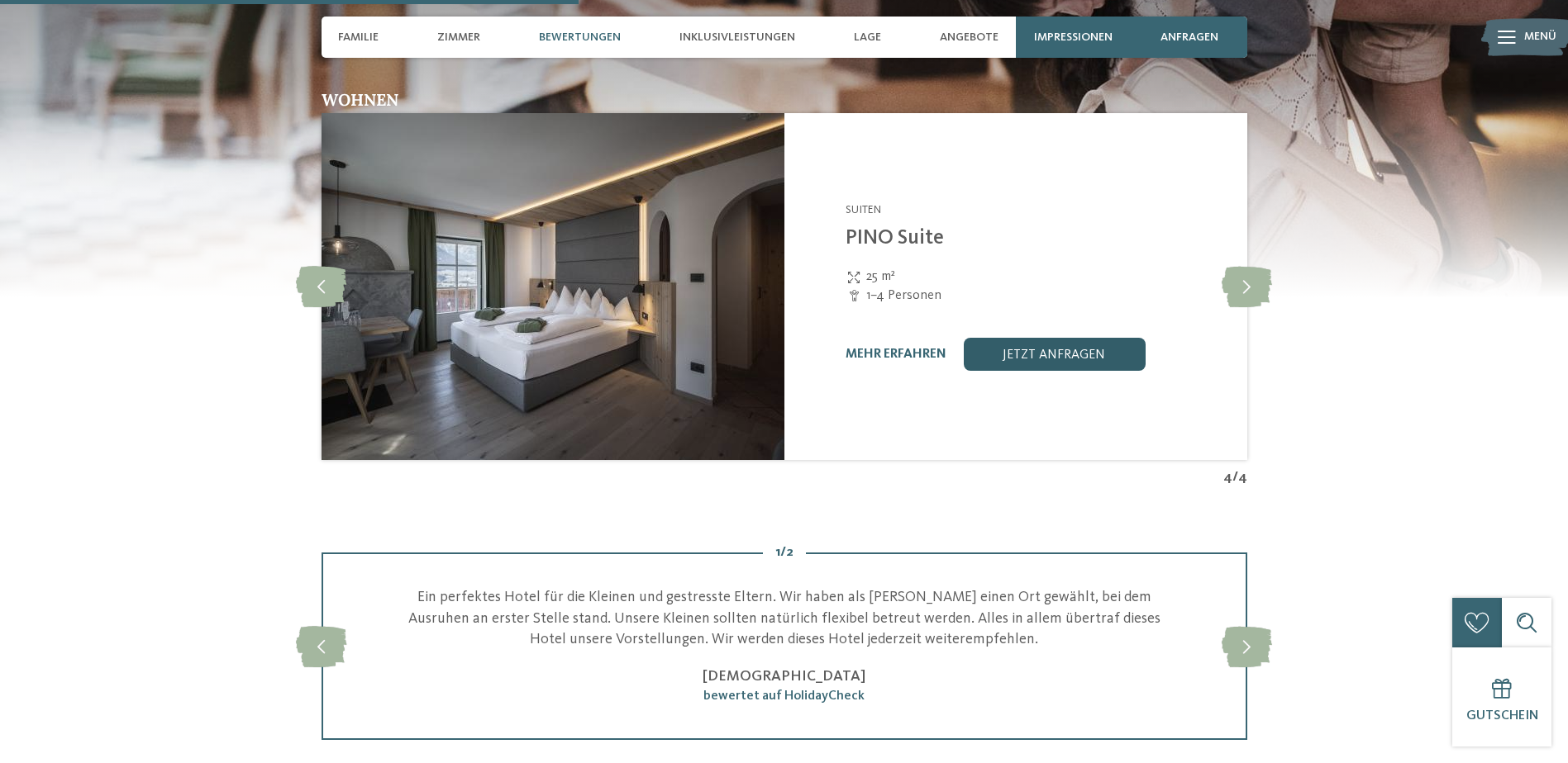
click at [1039, 344] on link "jetzt anfragen" at bounding box center [1054, 354] width 182 height 33
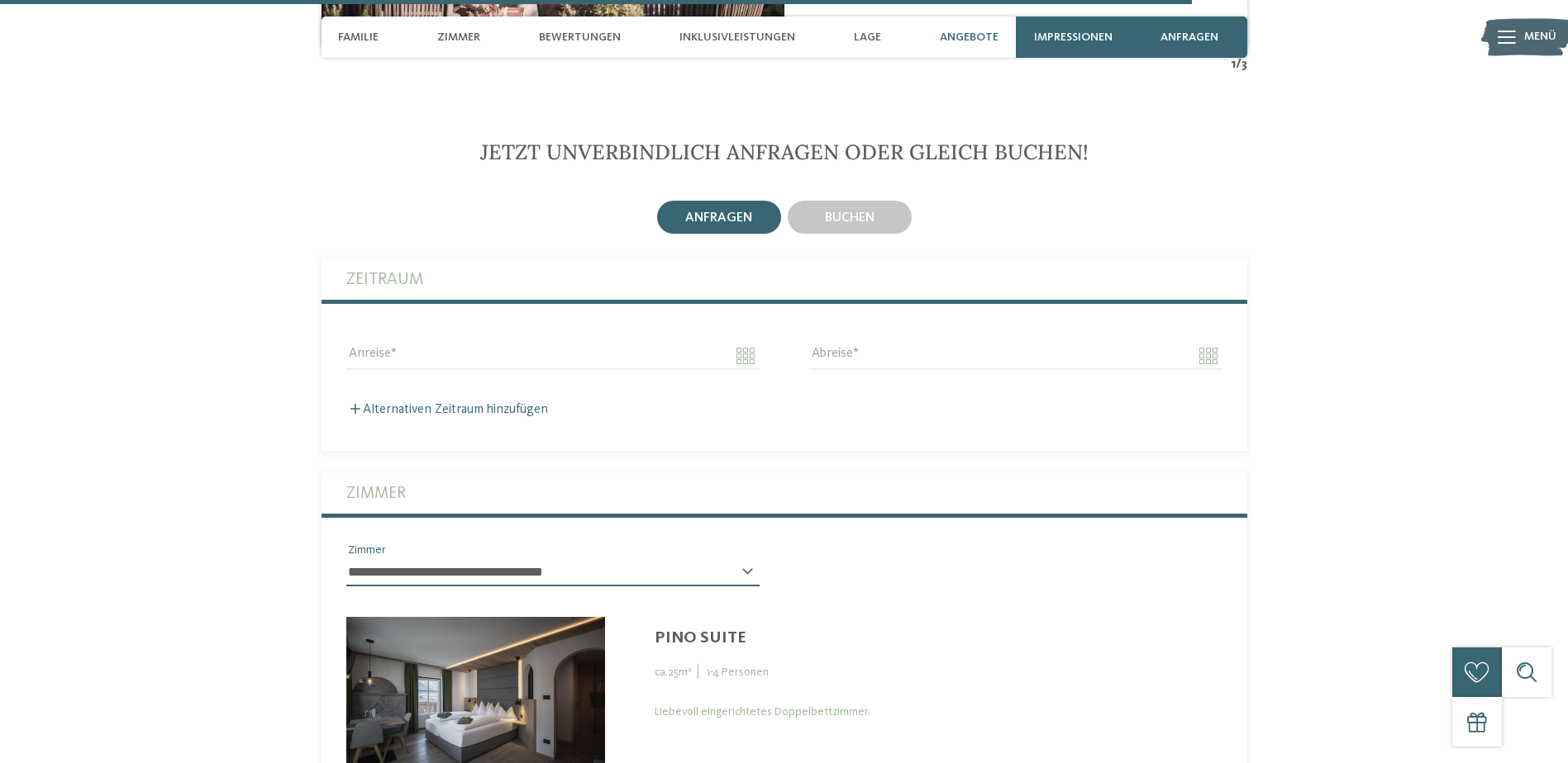
scroll to position [5423, 0]
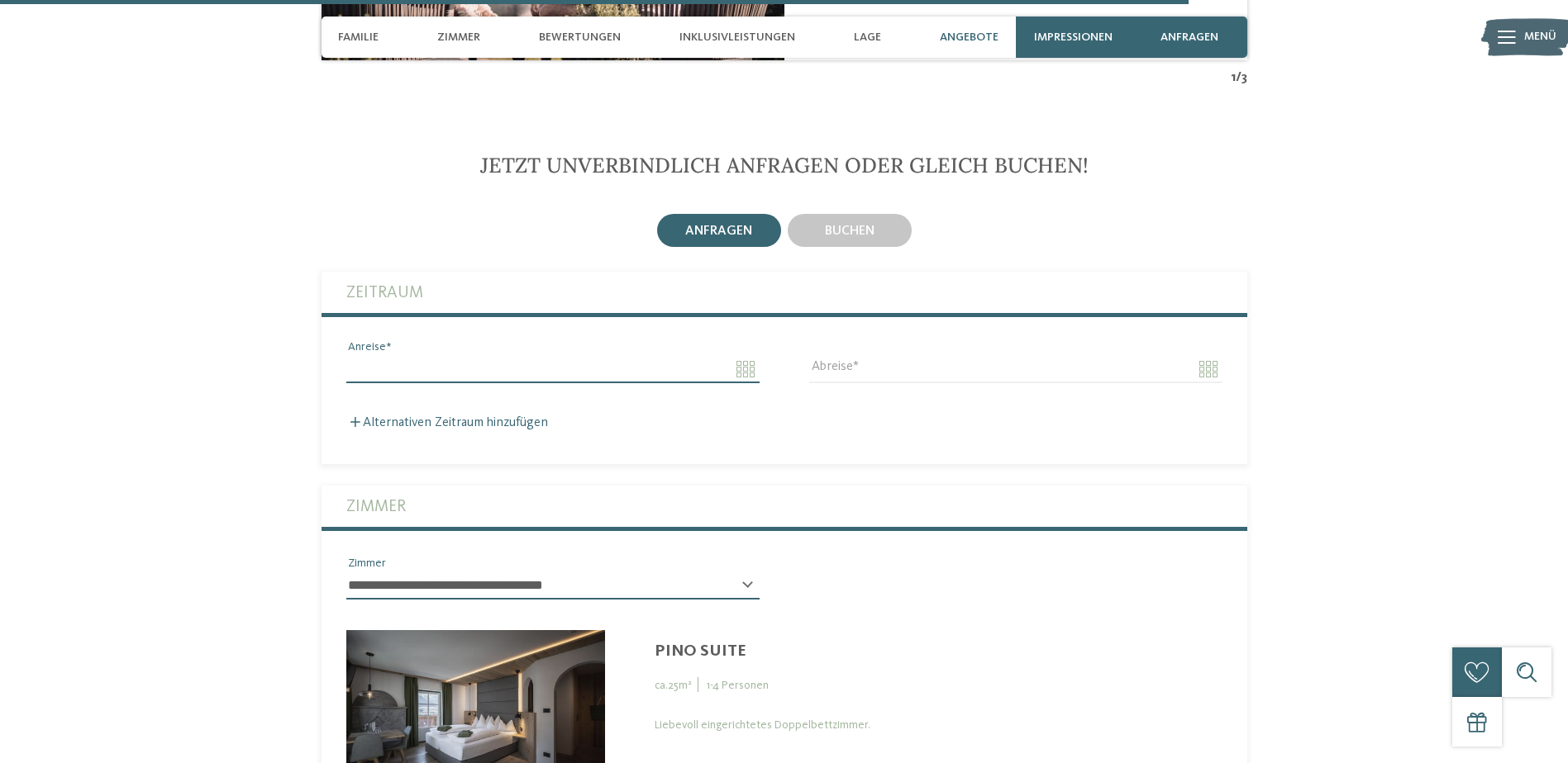
click at [749, 355] on input "Anreise" at bounding box center [553, 369] width 413 height 28
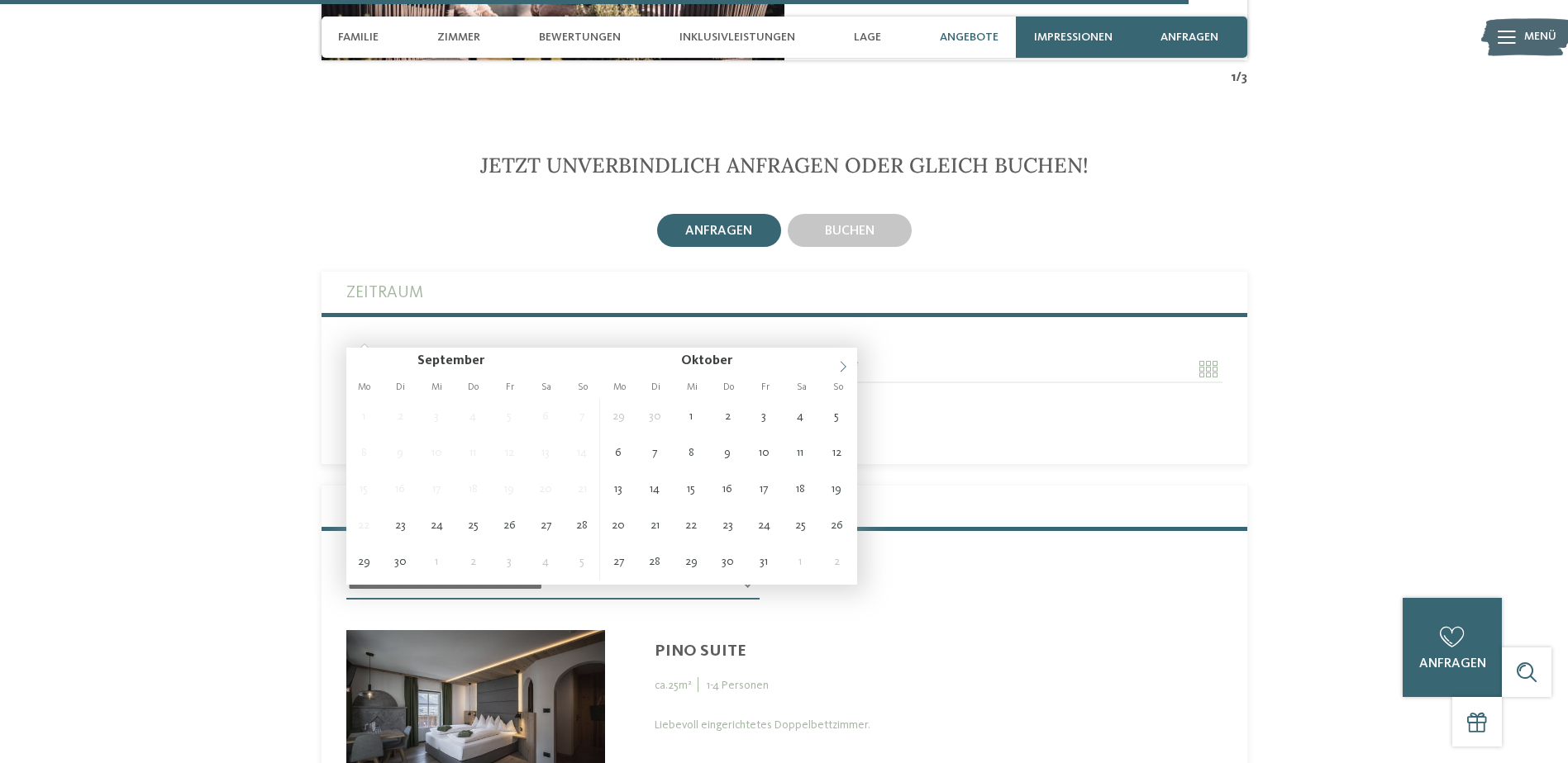
click at [844, 361] on icon at bounding box center [843, 367] width 12 height 12
type input "****"
click at [844, 361] on icon at bounding box center [843, 367] width 12 height 12
type input "****"
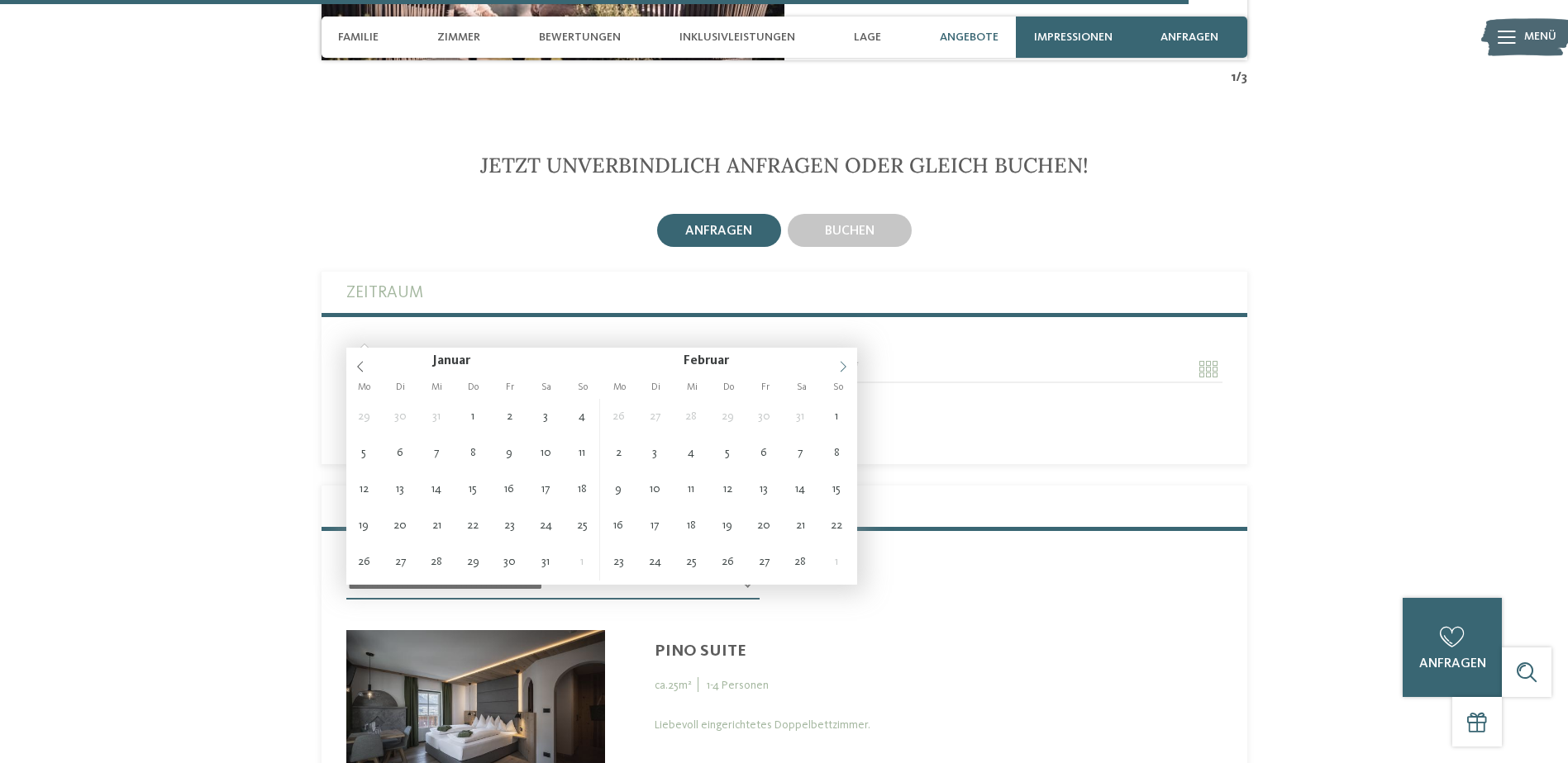
click at [844, 361] on icon at bounding box center [843, 367] width 12 height 12
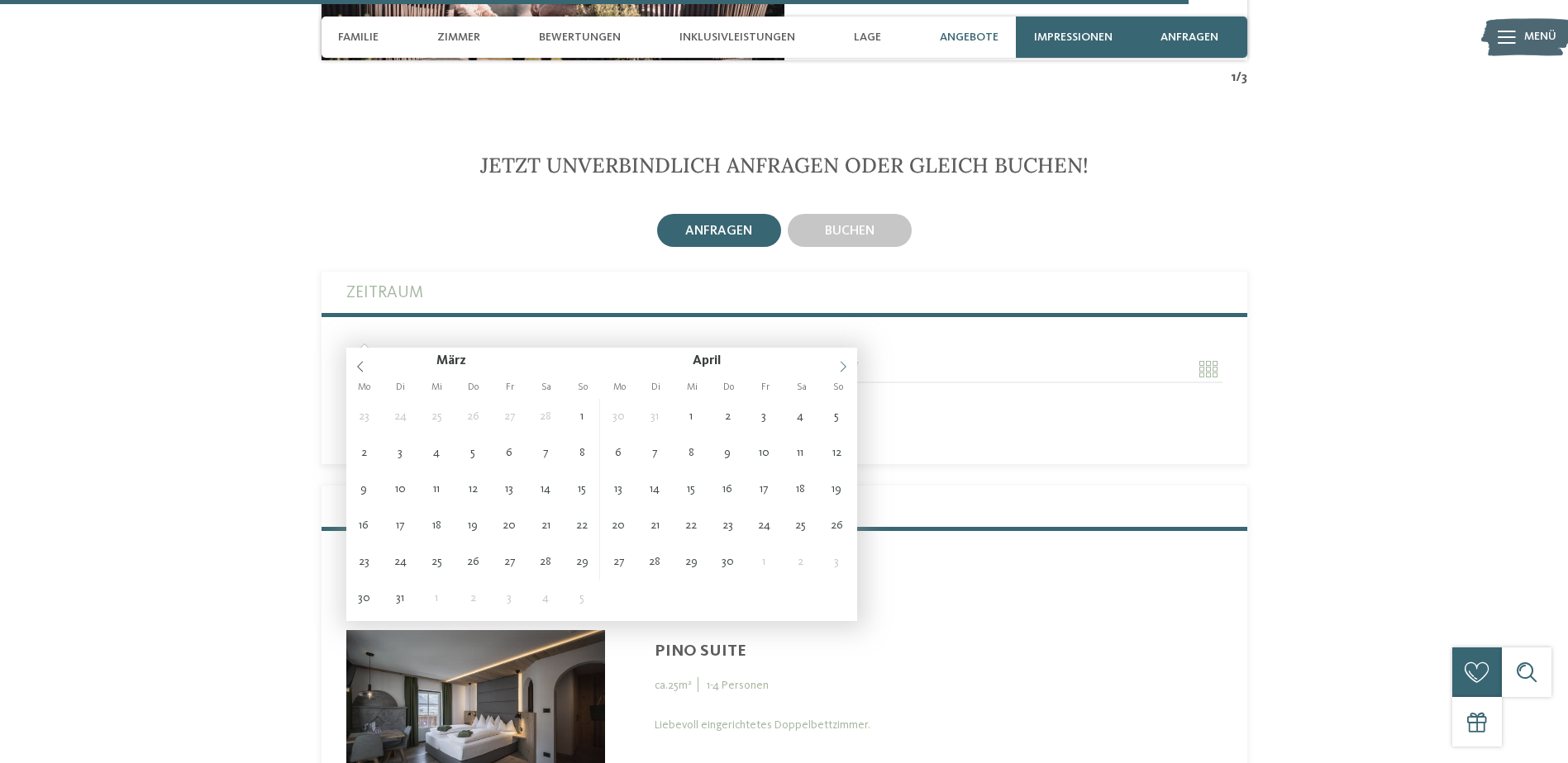
click at [844, 361] on icon at bounding box center [843, 367] width 12 height 12
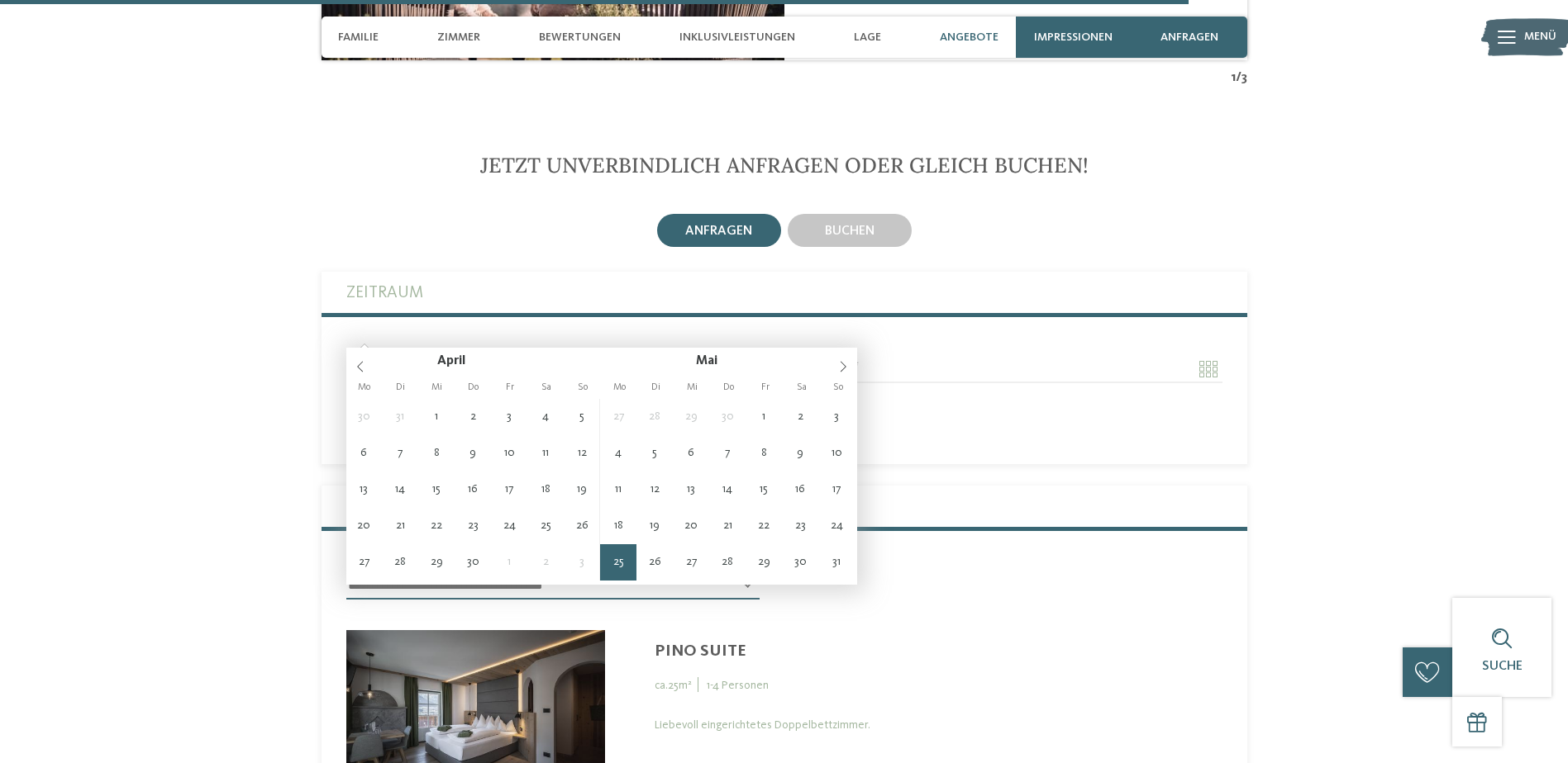
type input "**********"
type input "****"
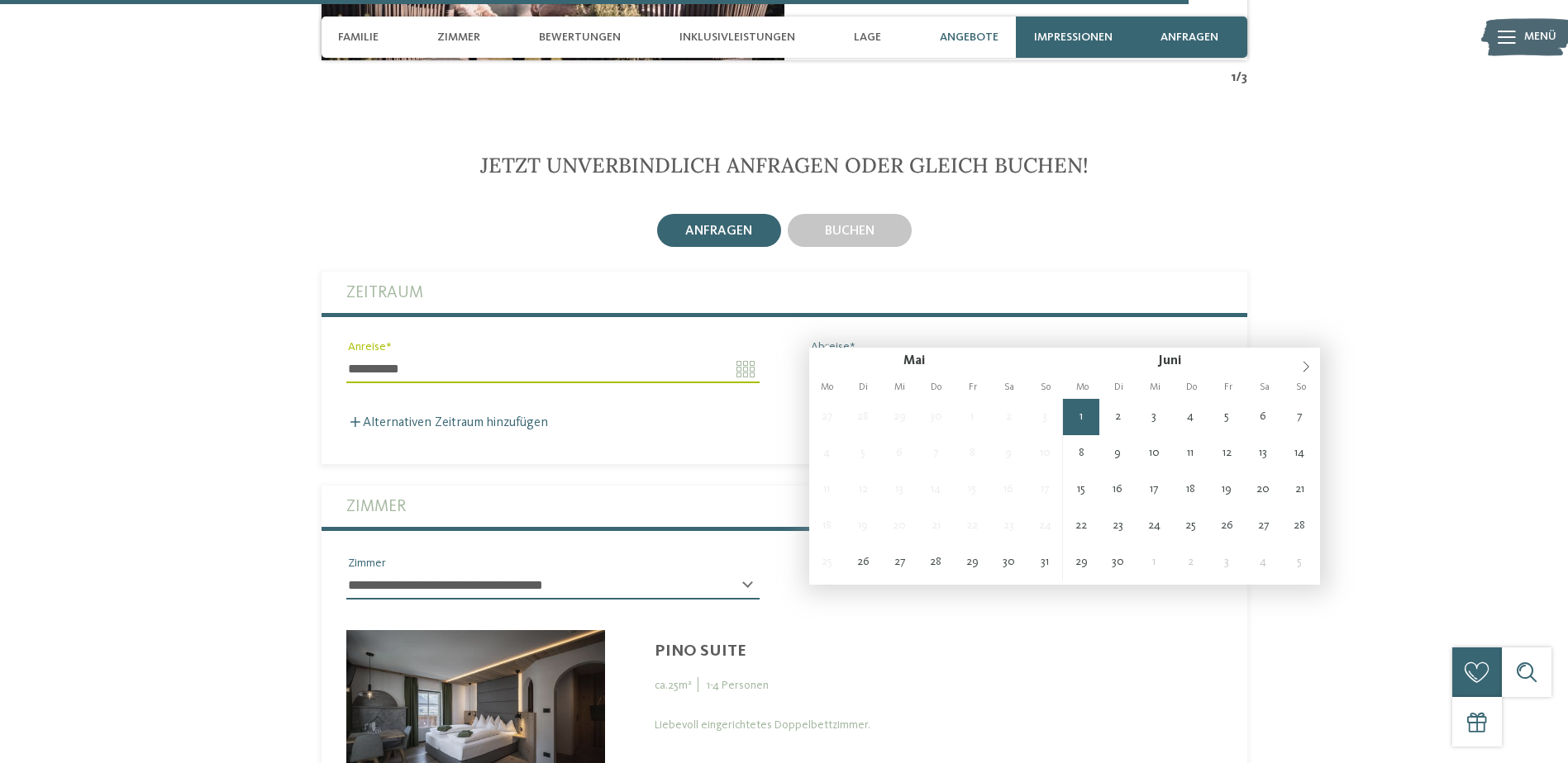
type input "**********"
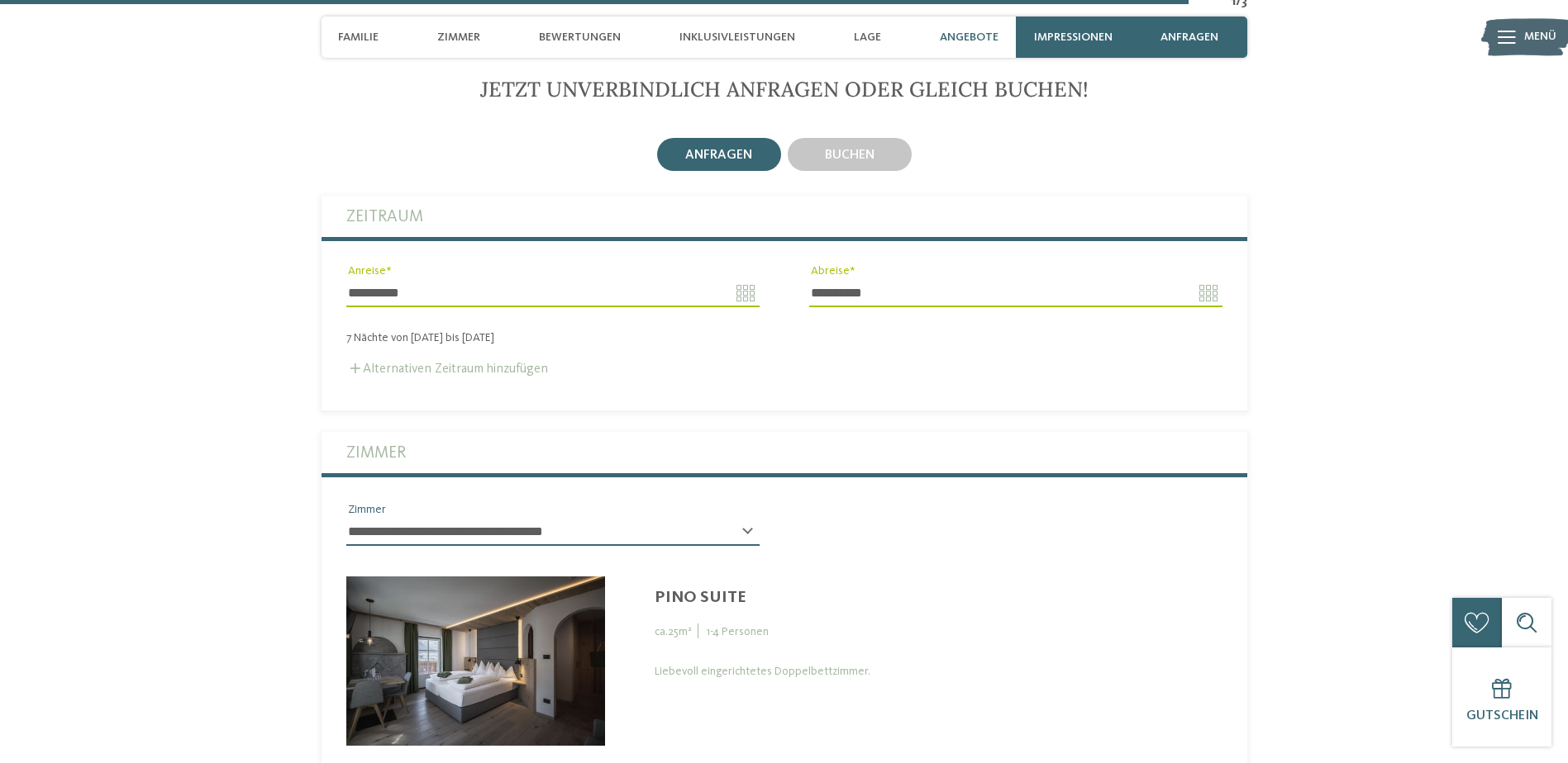
scroll to position [5588, 0]
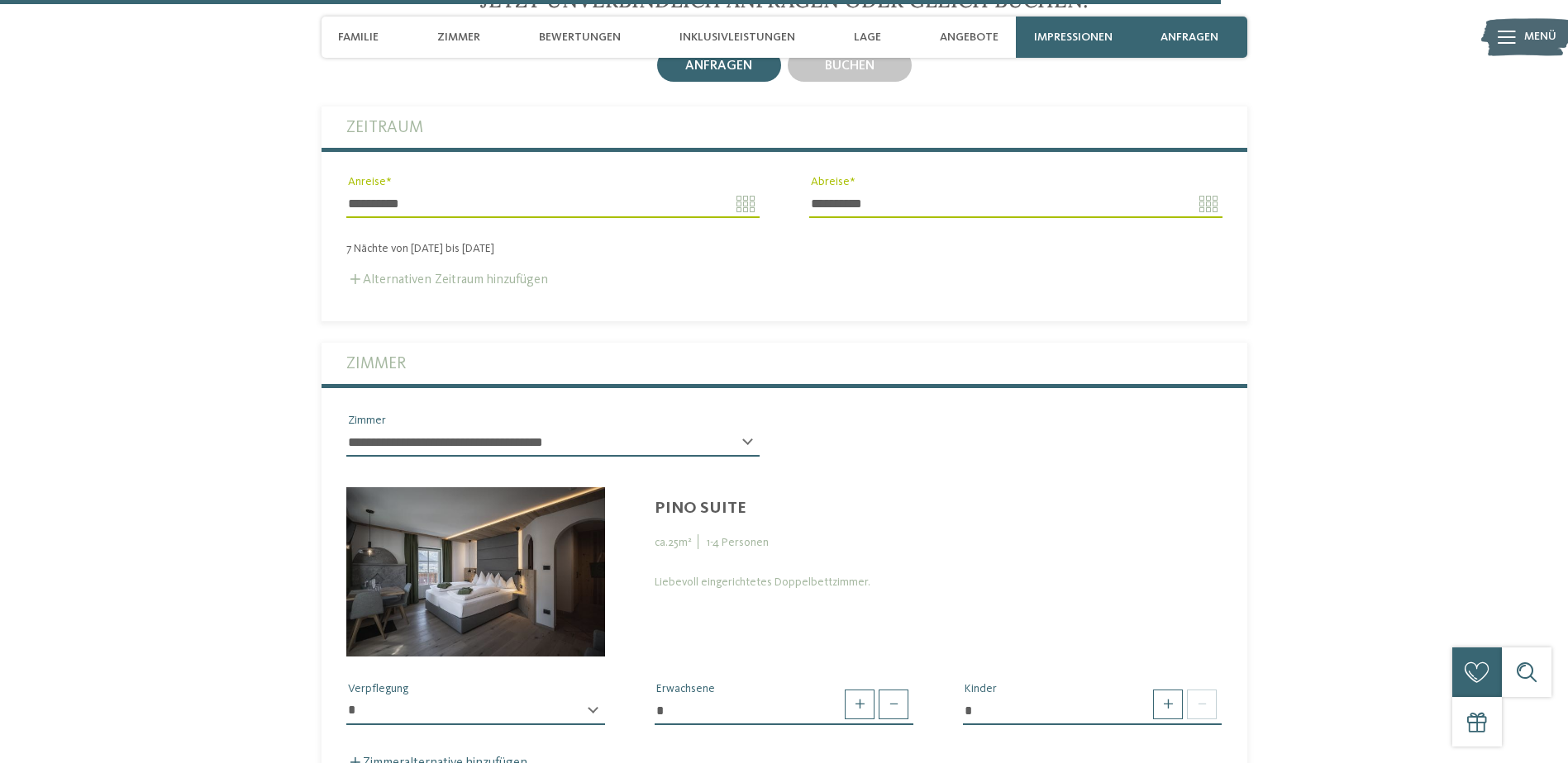
click at [448, 273] on label "Alternativen Zeitraum hinzufügen" at bounding box center [447, 280] width 202 height 14
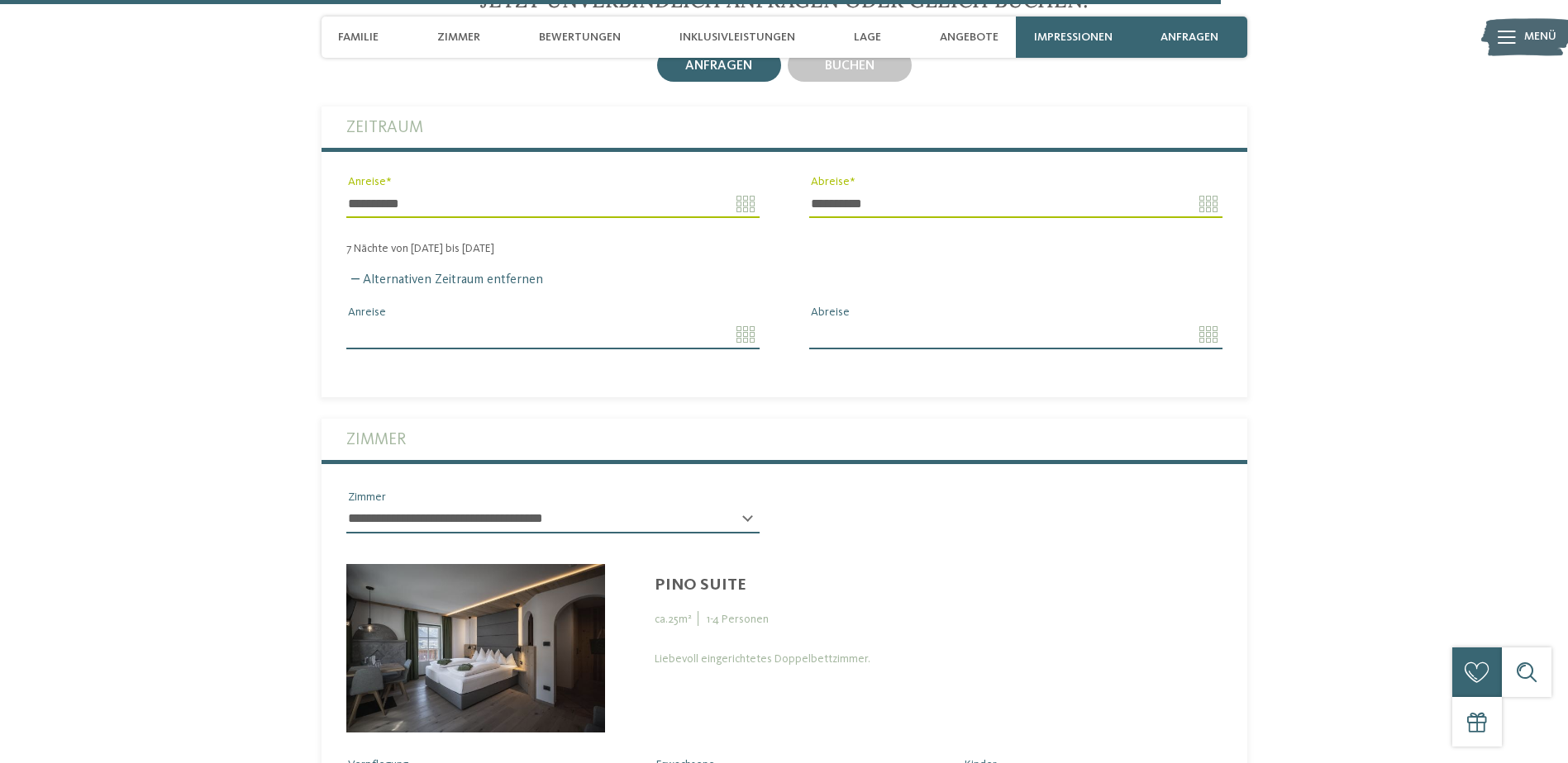
click at [740, 321] on input "Anreise" at bounding box center [553, 335] width 413 height 28
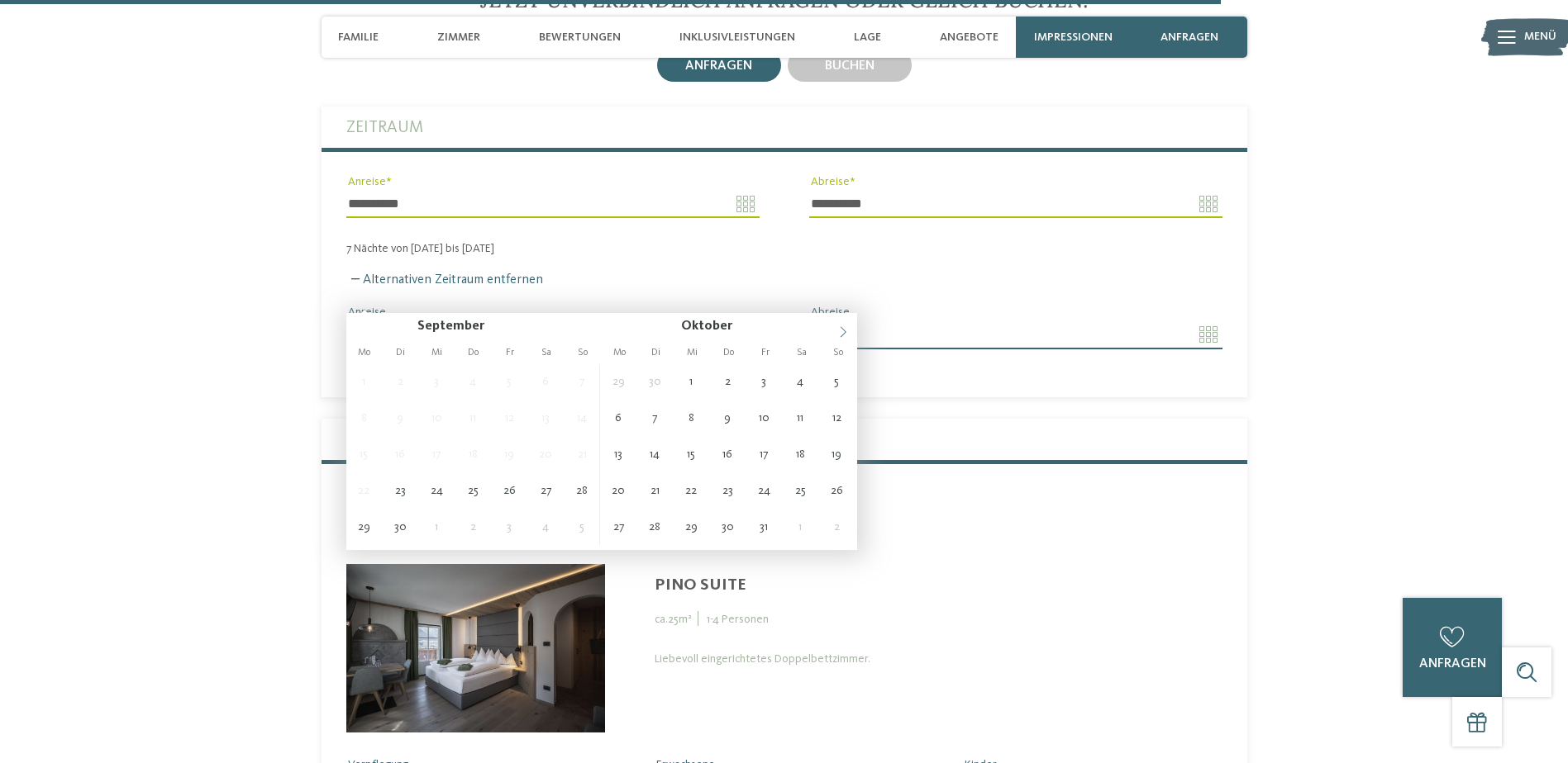
click at [844, 334] on icon at bounding box center [843, 332] width 12 height 12
type input "****"
click at [844, 334] on icon at bounding box center [843, 332] width 12 height 12
type input "****"
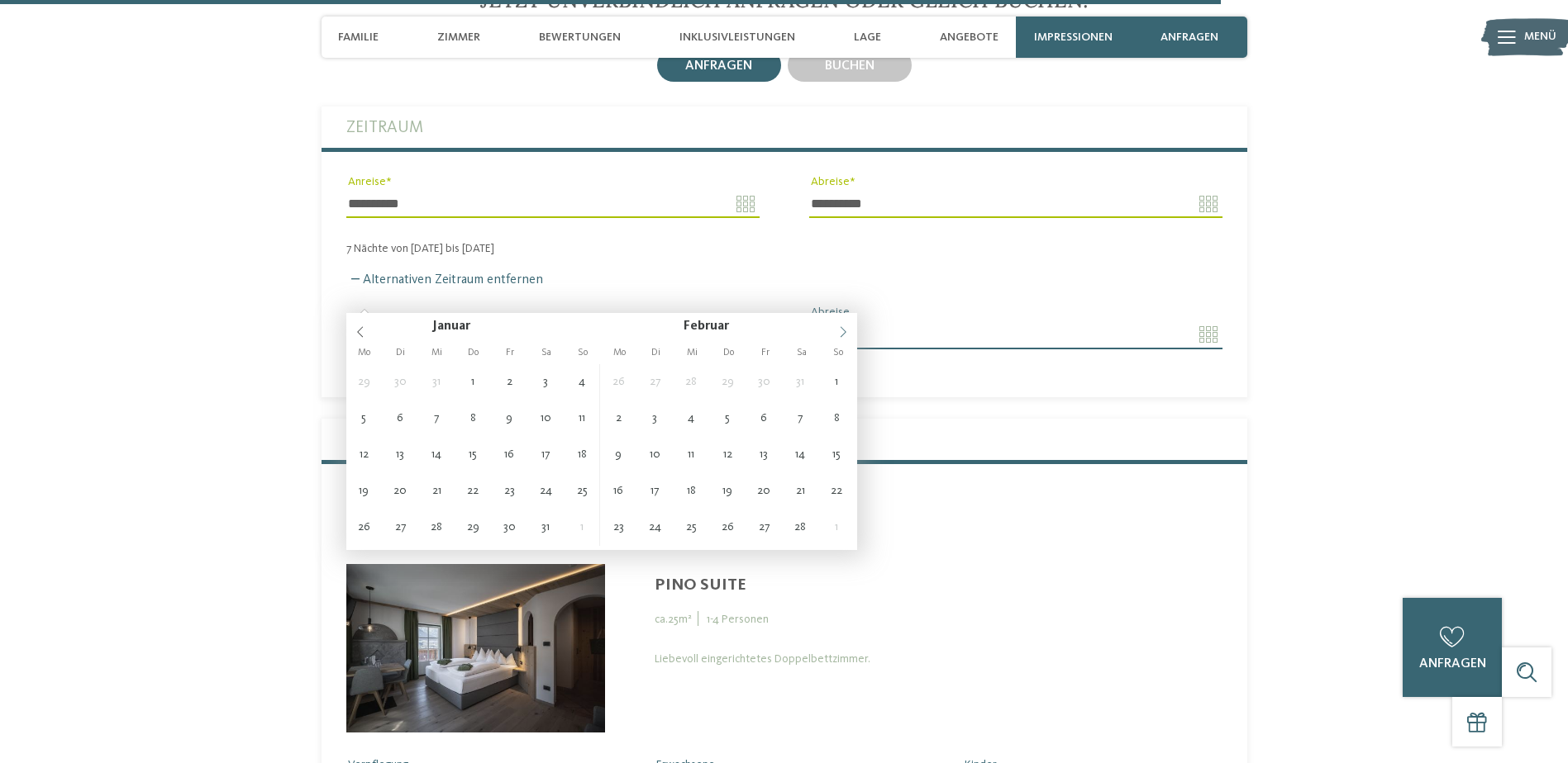
click at [844, 334] on icon at bounding box center [843, 332] width 12 height 12
click at [839, 334] on icon at bounding box center [843, 332] width 12 height 12
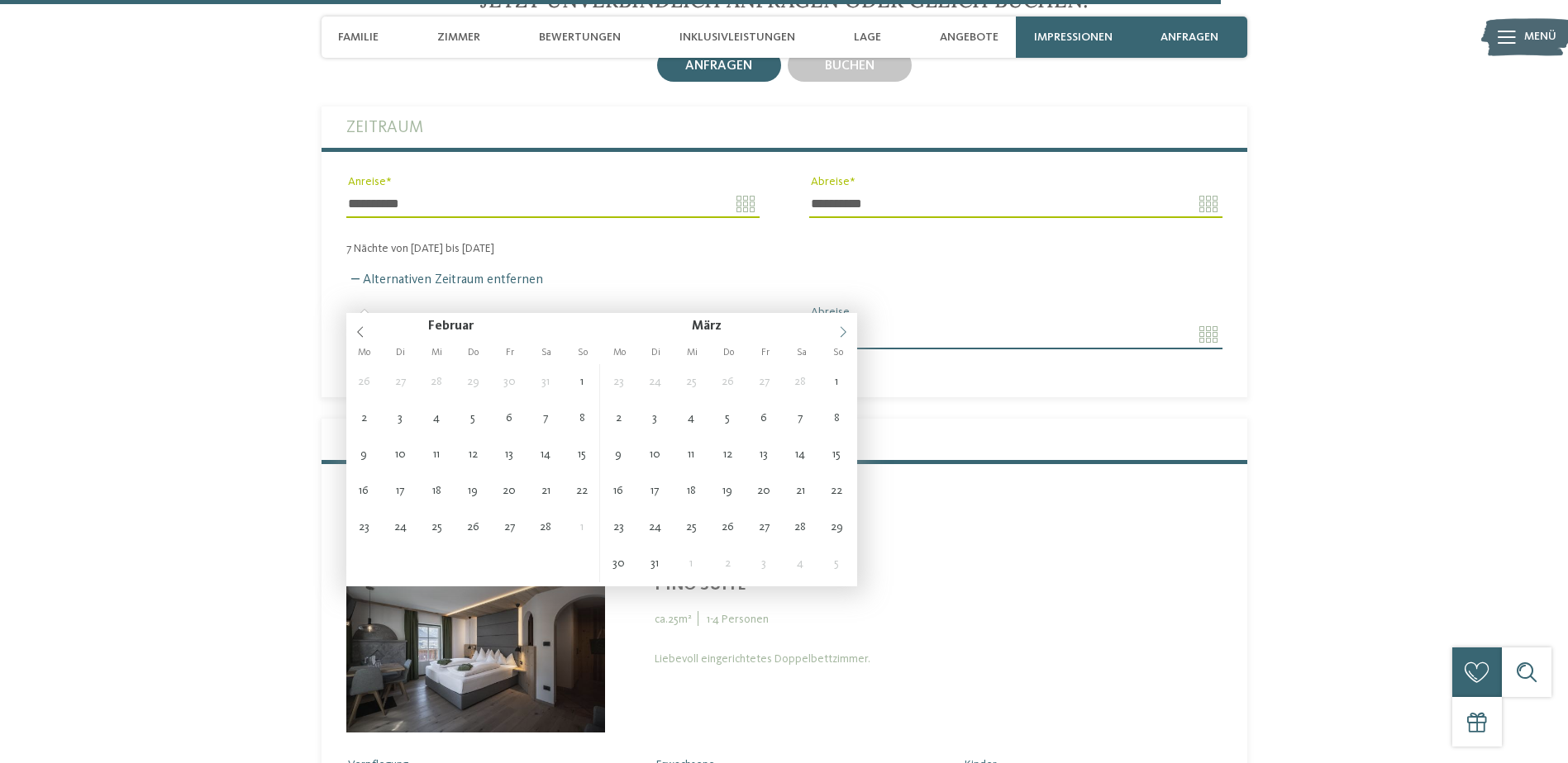
click at [839, 334] on icon at bounding box center [843, 332] width 12 height 12
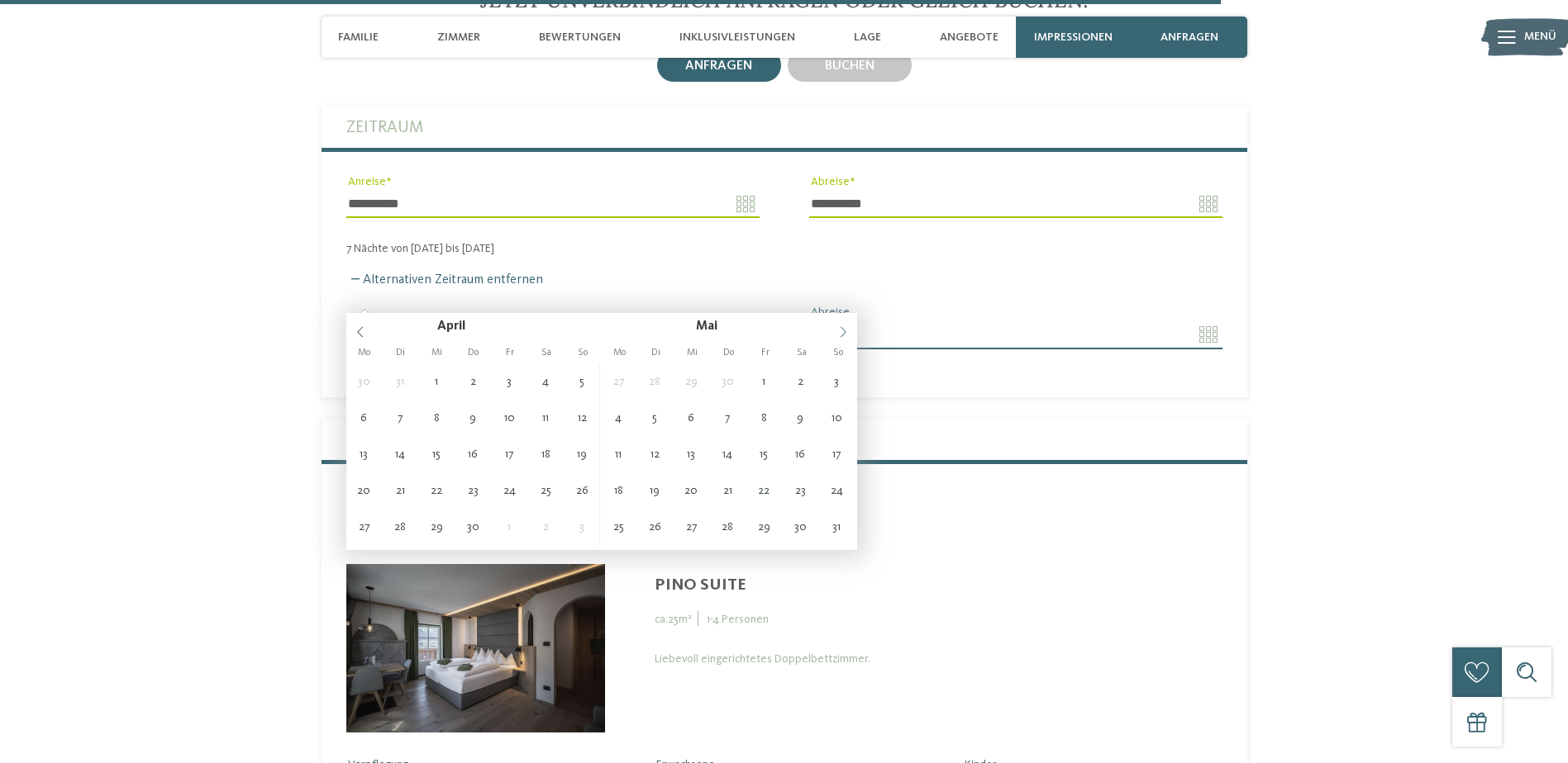
click at [839, 334] on icon at bounding box center [843, 332] width 12 height 12
click at [843, 337] on icon at bounding box center [843, 332] width 12 height 12
type input "**********"
type input "****"
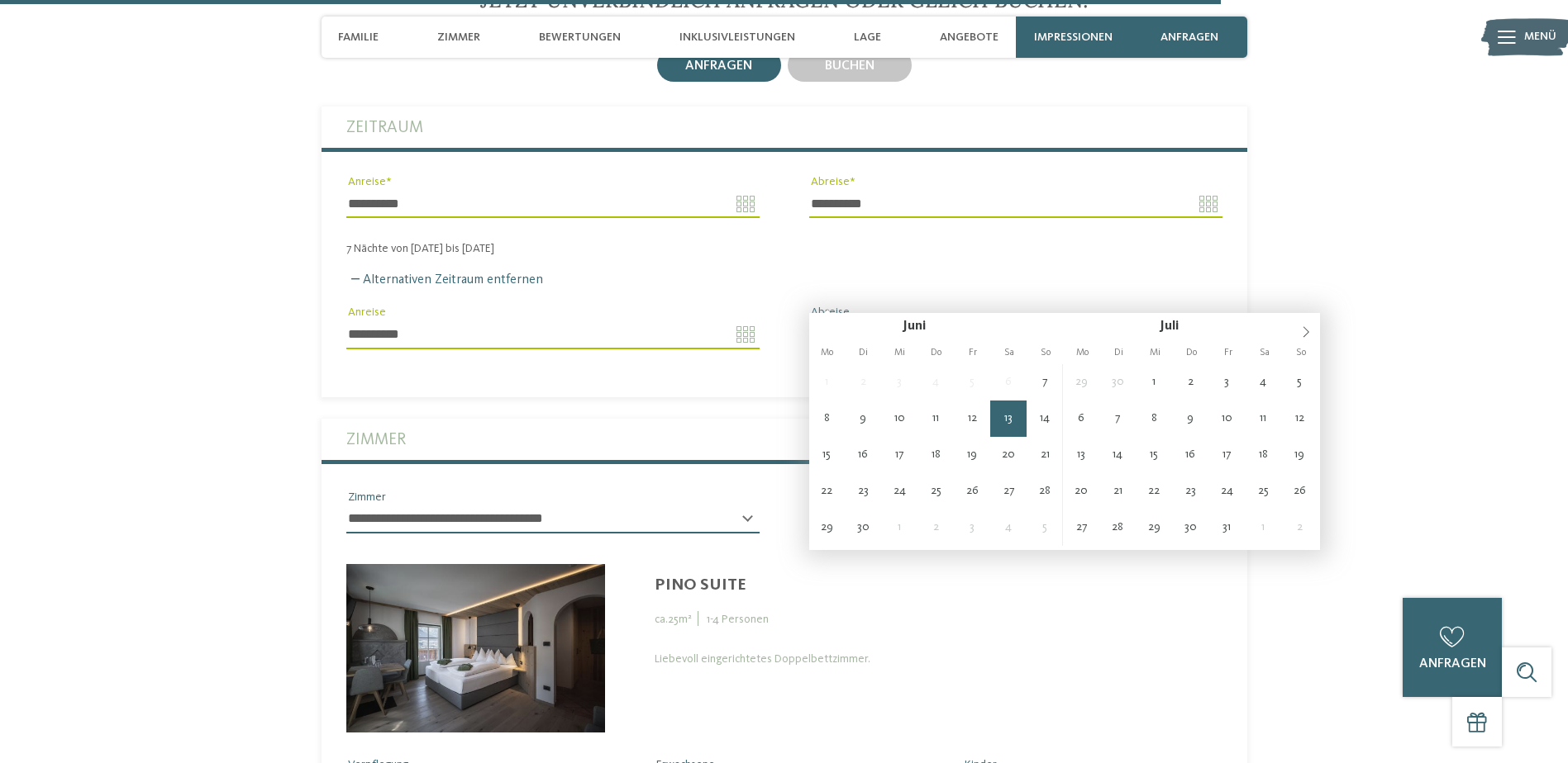
type input "**********"
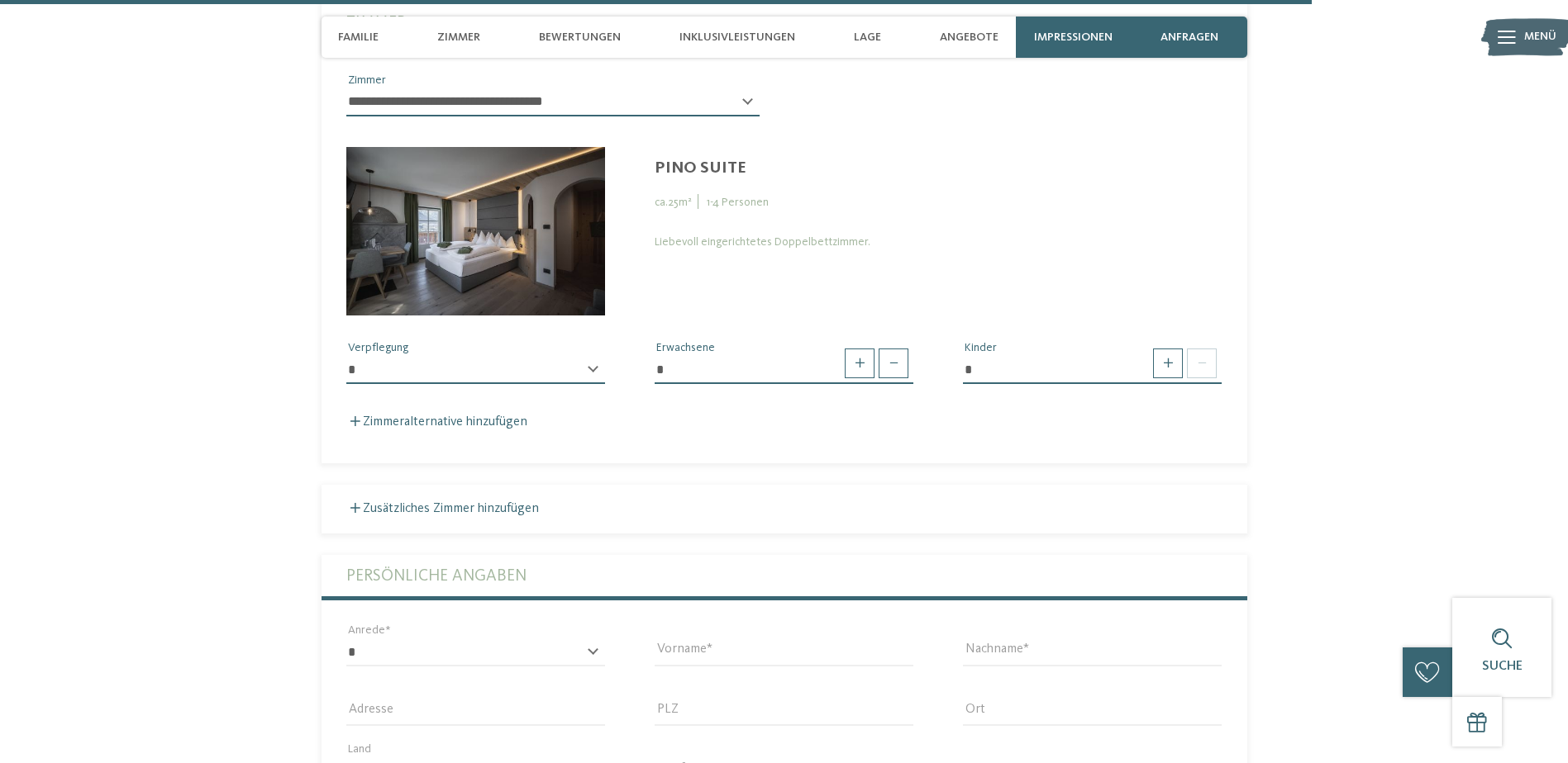
scroll to position [6001, 0]
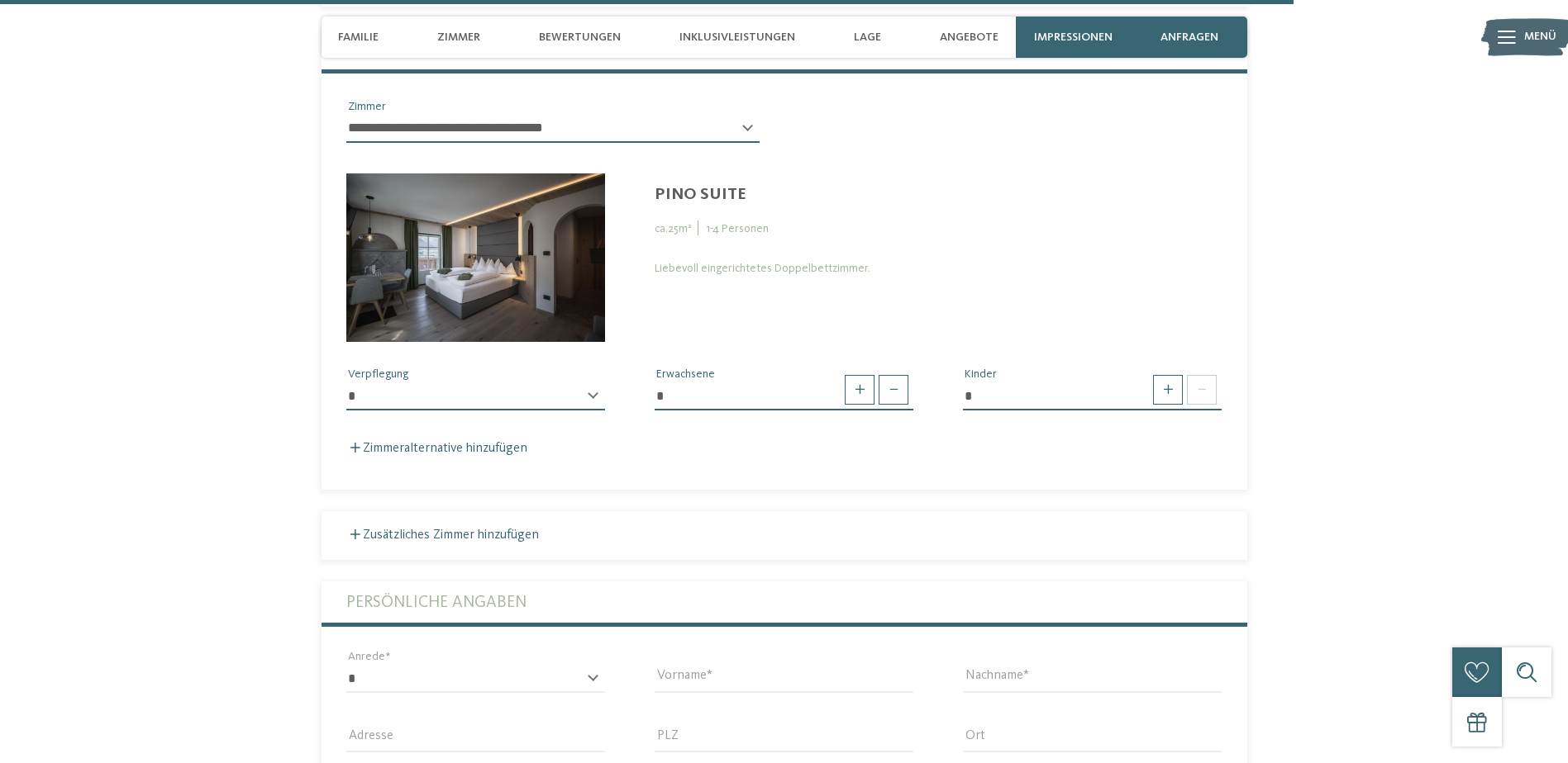
click at [596, 382] on select "**********" at bounding box center [476, 396] width 258 height 28
select select "*"
click at [346, 382] on select "**********" at bounding box center [476, 396] width 258 height 28
click at [894, 375] on span at bounding box center [893, 389] width 29 height 29
type input "*"
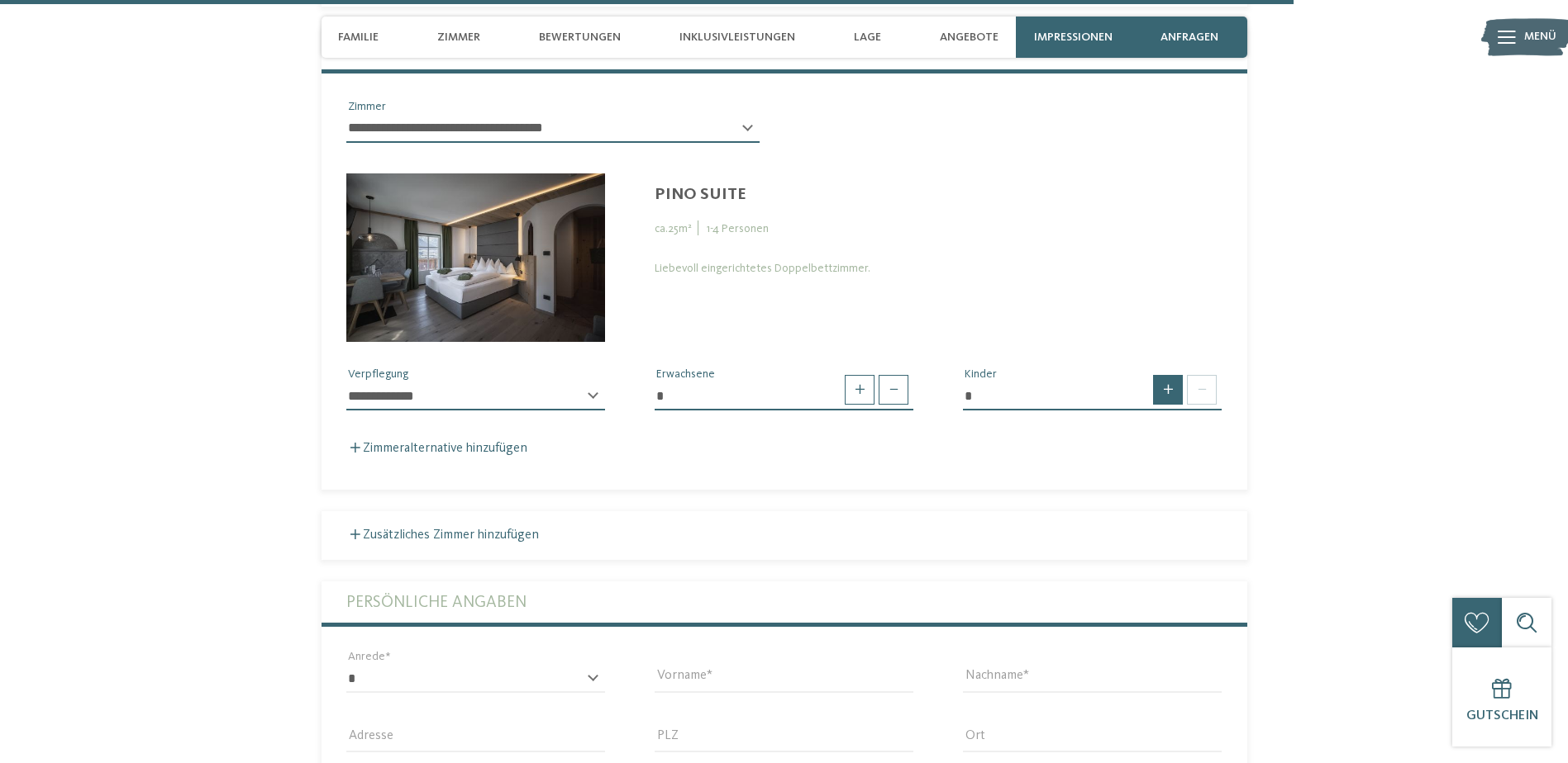
click at [1166, 375] on span at bounding box center [1168, 389] width 29 height 29
type input "*"
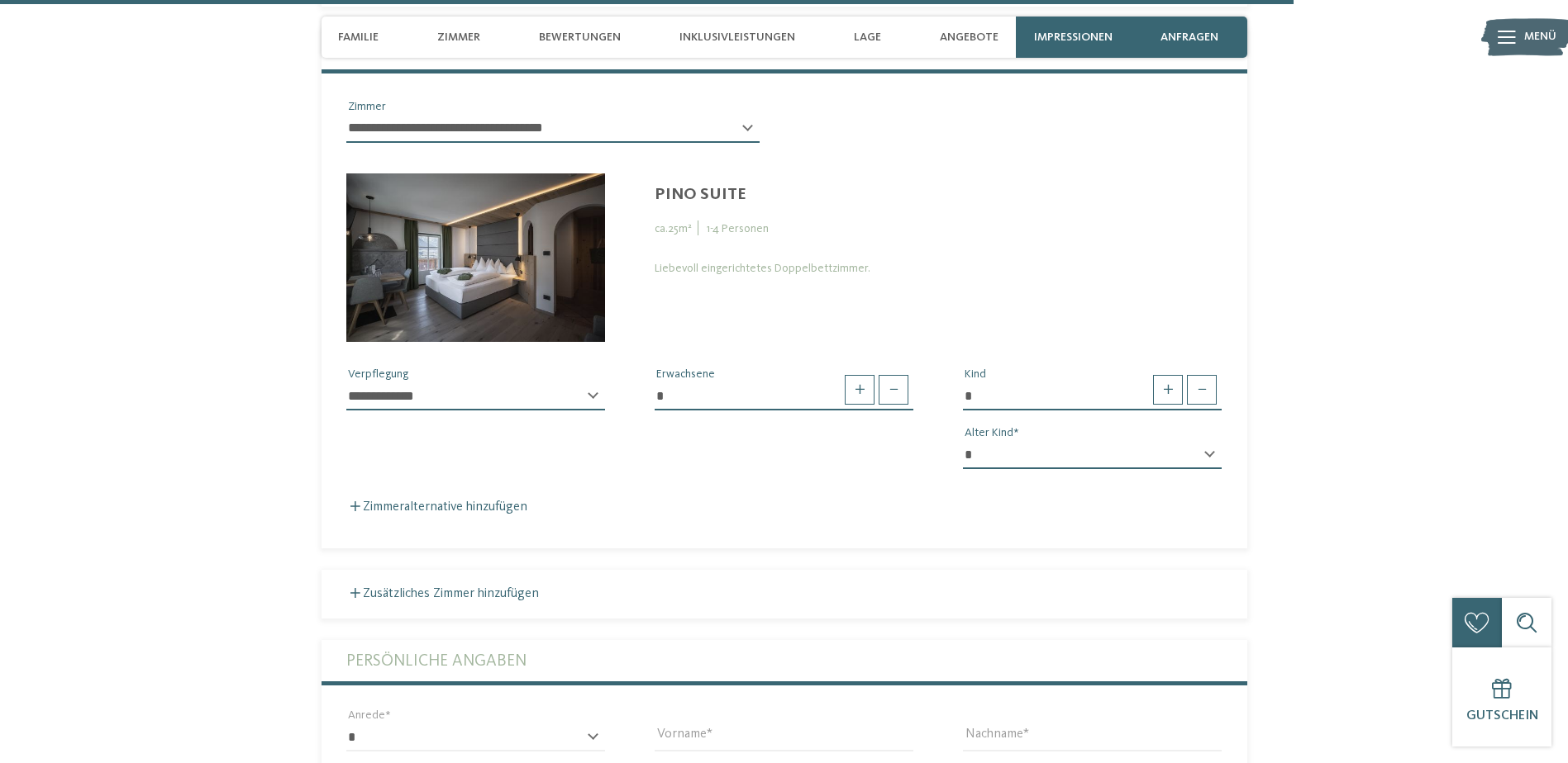
click at [1215, 441] on select "* * * * * * * * * * * ** ** ** ** ** ** ** **" at bounding box center [1092, 455] width 258 height 28
select select "*"
click at [963, 441] on select "* * * * * * * * * * * ** ** ** ** ** ** ** **" at bounding box center [1092, 455] width 258 height 28
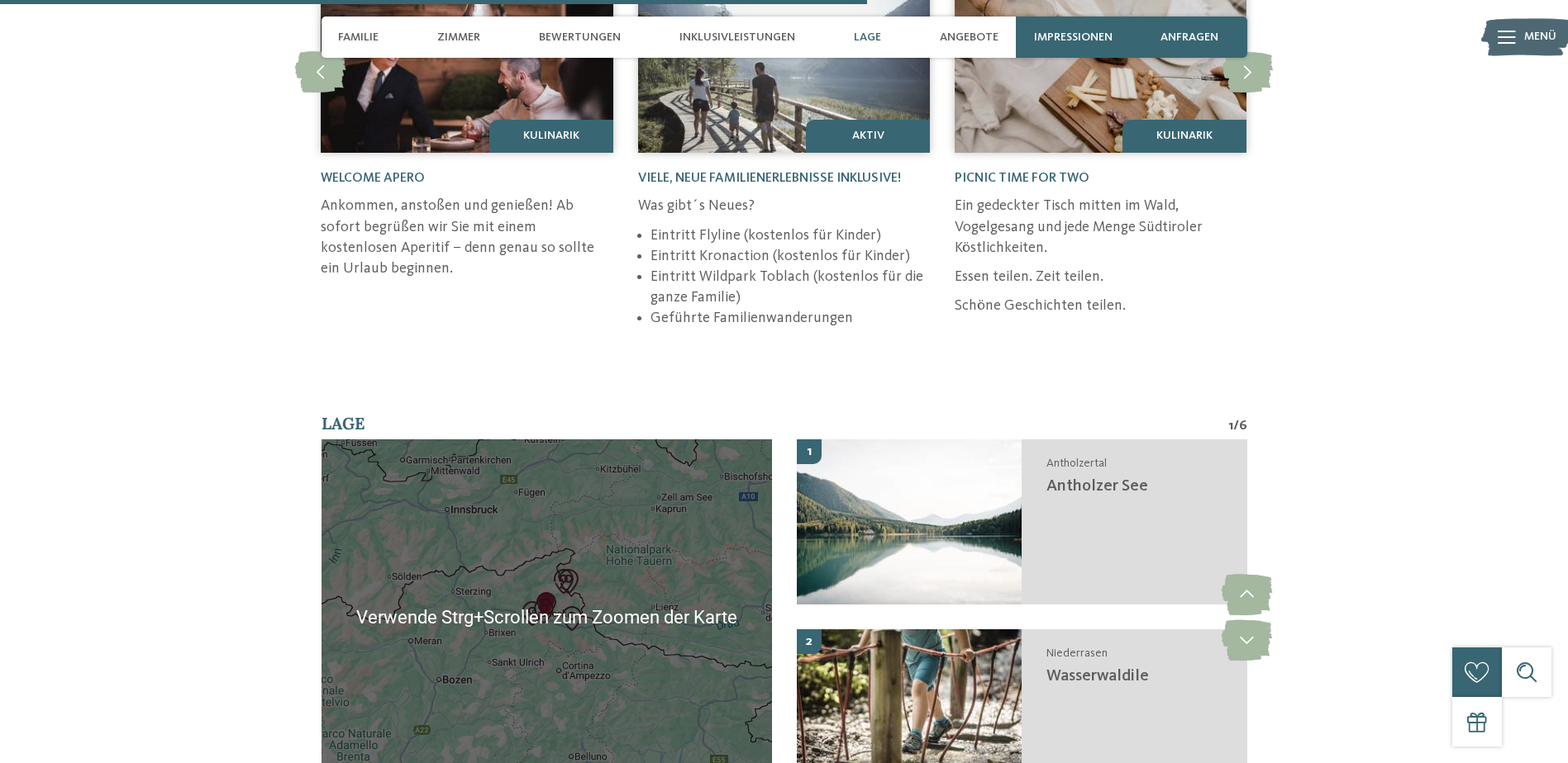
scroll to position [4267, 0]
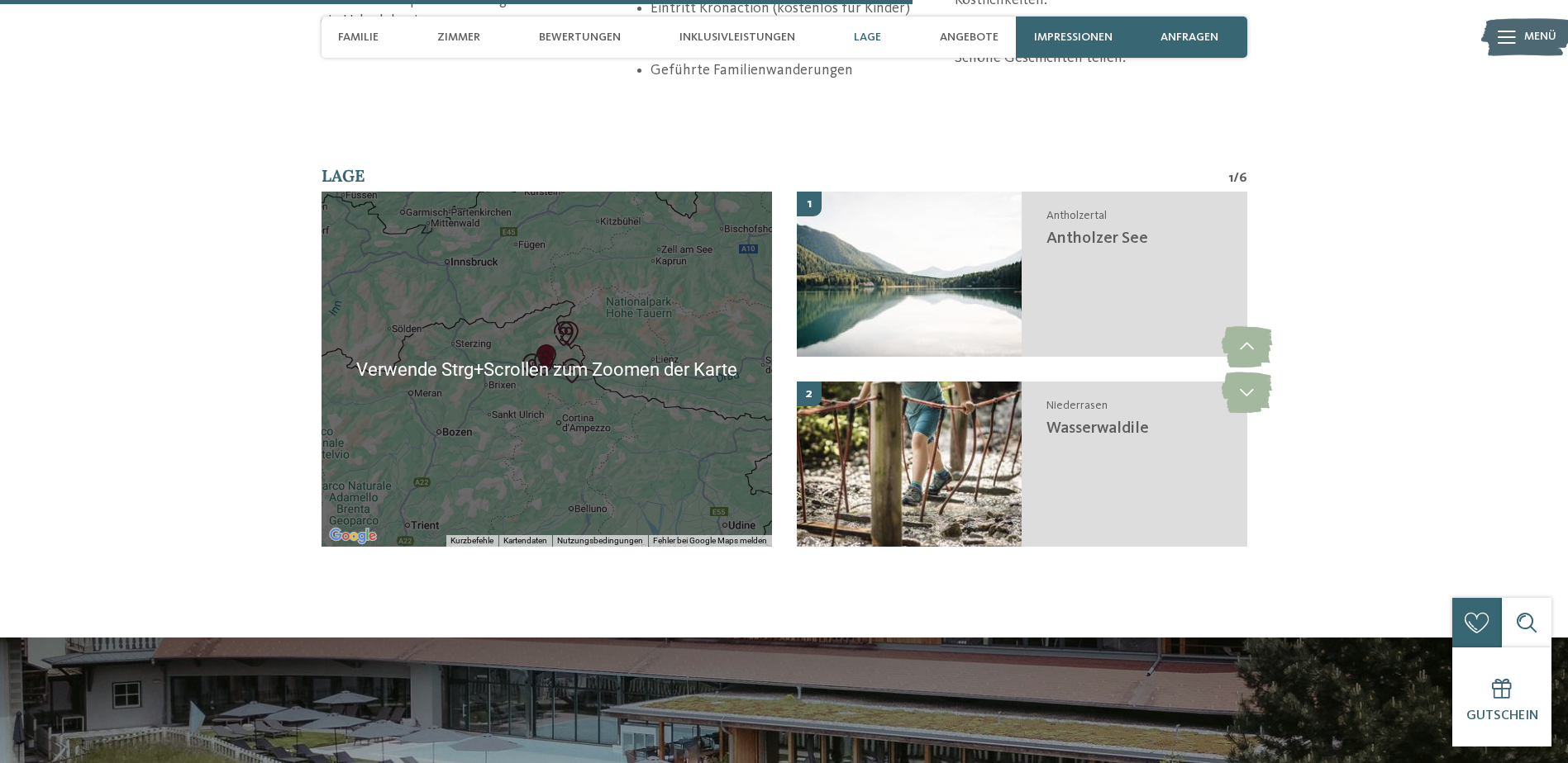
click at [448, 389] on div at bounding box center [546, 369] width 450 height 355
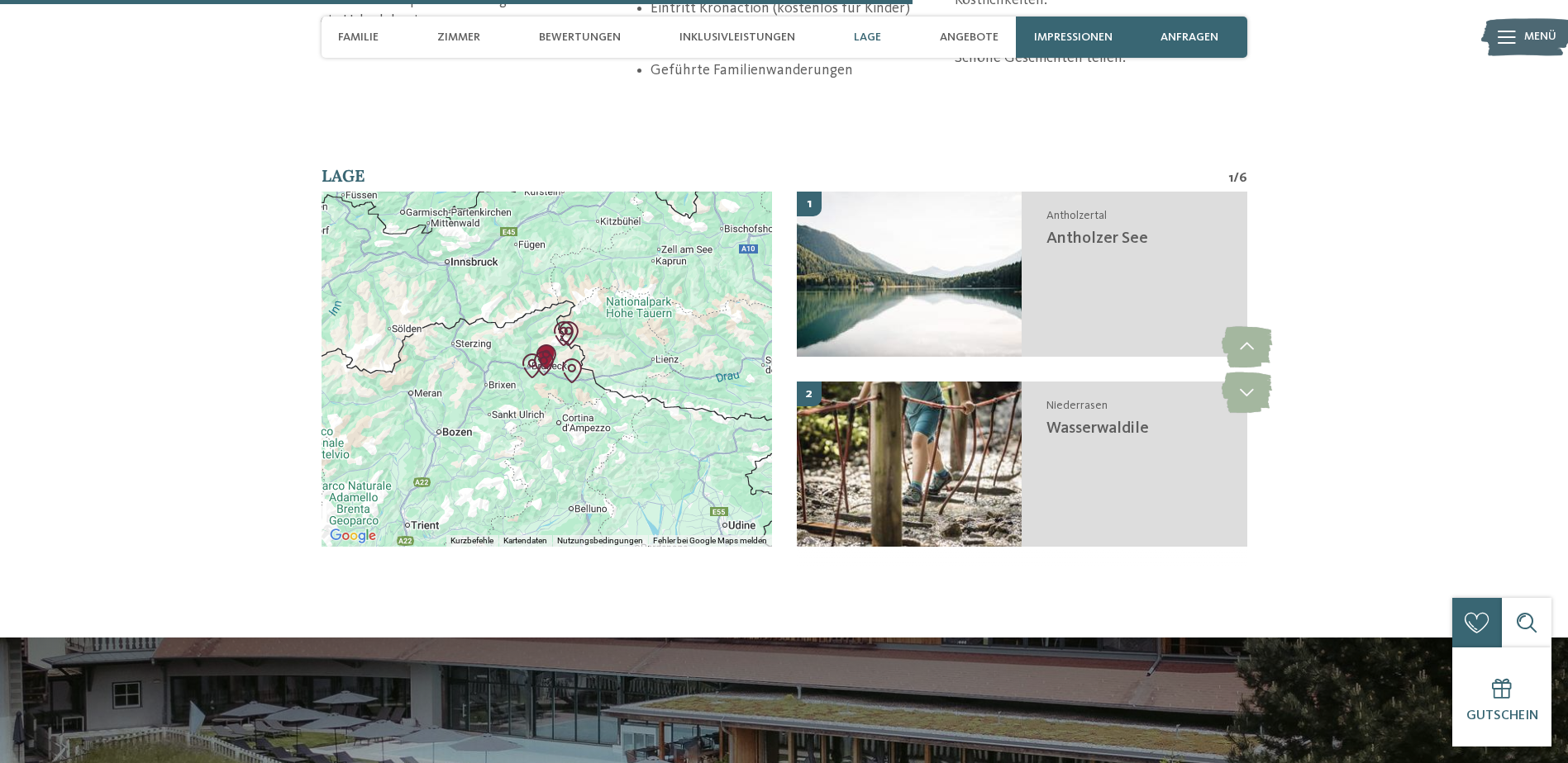
click at [573, 358] on img "Abenteuerpark Toblach" at bounding box center [572, 370] width 24 height 24
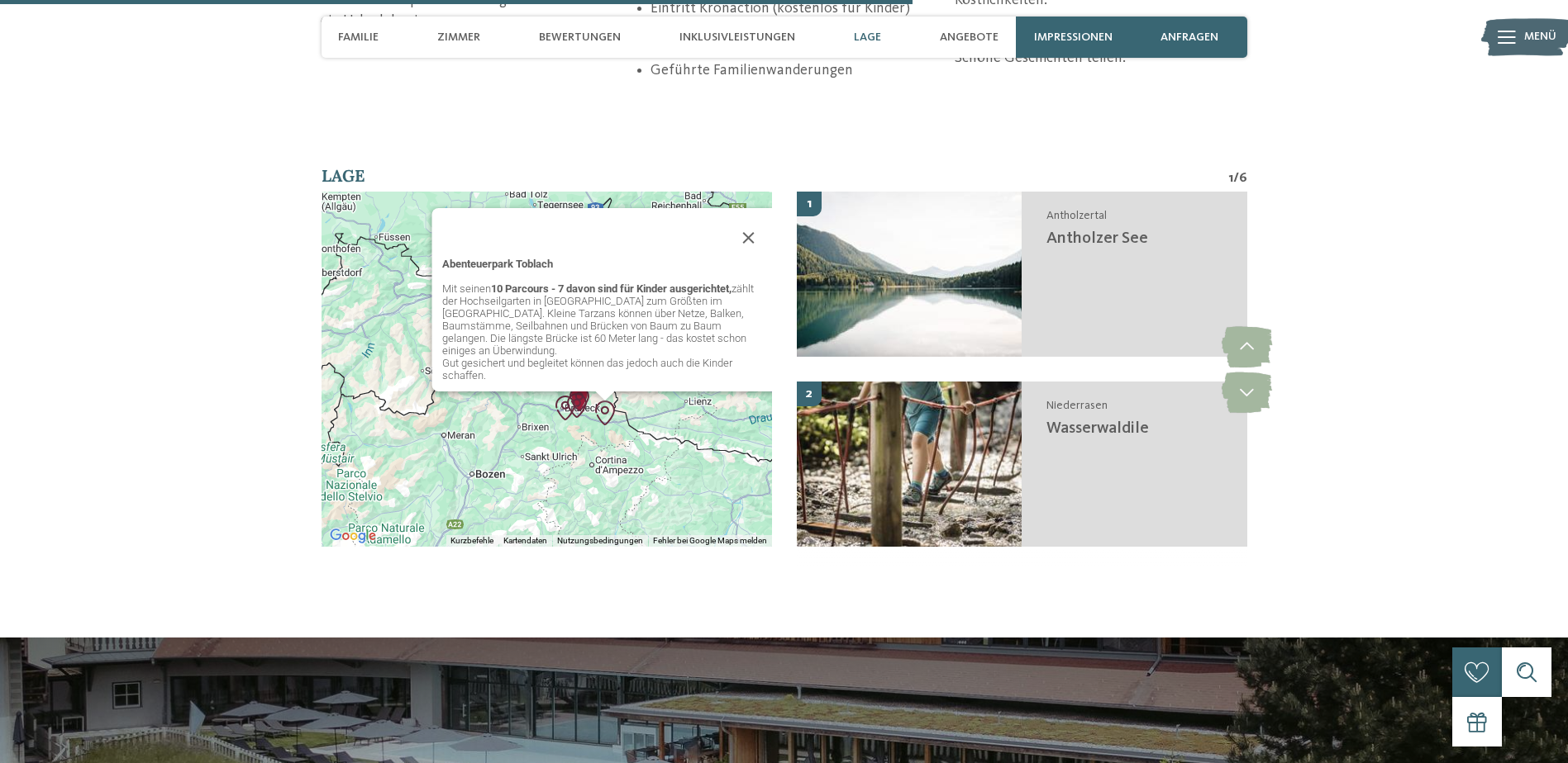
drag, startPoint x: 496, startPoint y: 440, endPoint x: 554, endPoint y: 418, distance: 62.0
click at [554, 418] on div "Abenteuerpark Toblach Mit seinen 10 Parcours - 7 davon sind für Kinder ausgeric…" at bounding box center [546, 369] width 450 height 355
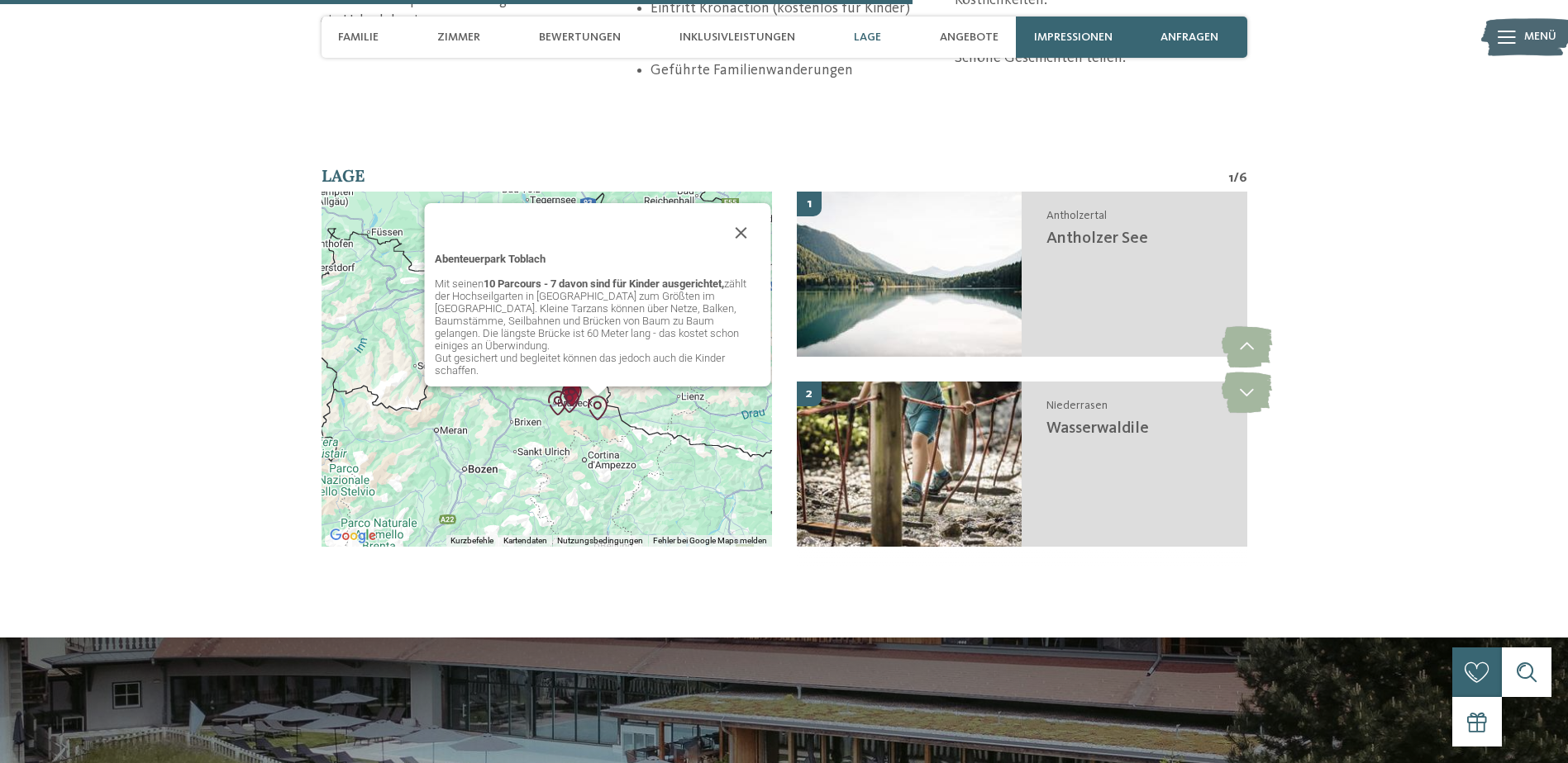
click at [531, 397] on div "Abenteuerpark Toblach Mit seinen 10 Parcours - 7 davon sind für Kinder ausgeric…" at bounding box center [546, 369] width 450 height 355
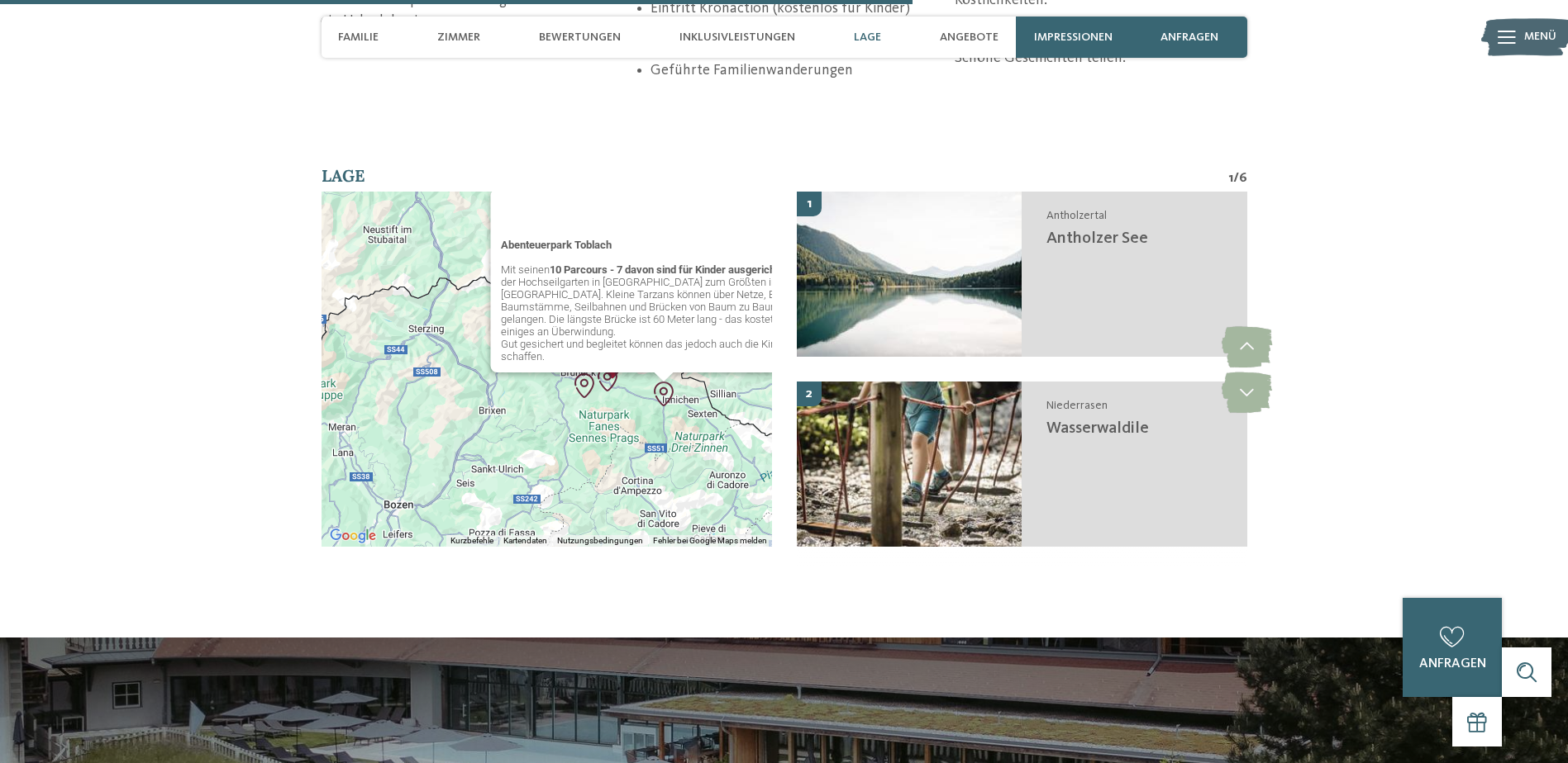
click at [569, 411] on div "Abenteuerpark Toblach Mit seinen 10 Parcours - 7 davon sind für Kinder ausgeric…" at bounding box center [546, 369] width 450 height 355
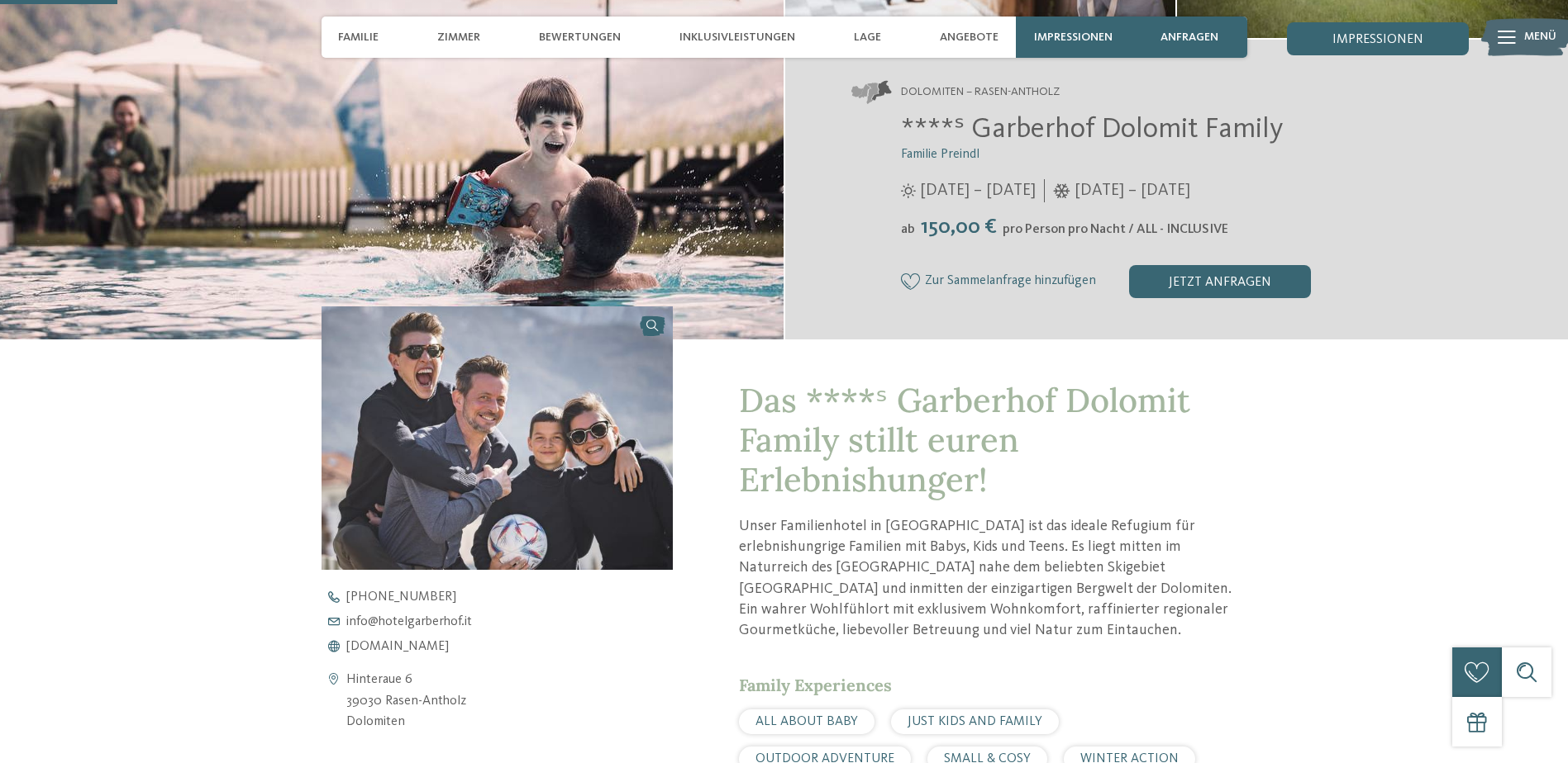
scroll to position [551, 0]
